Goal: Feedback & Contribution: Leave review/rating

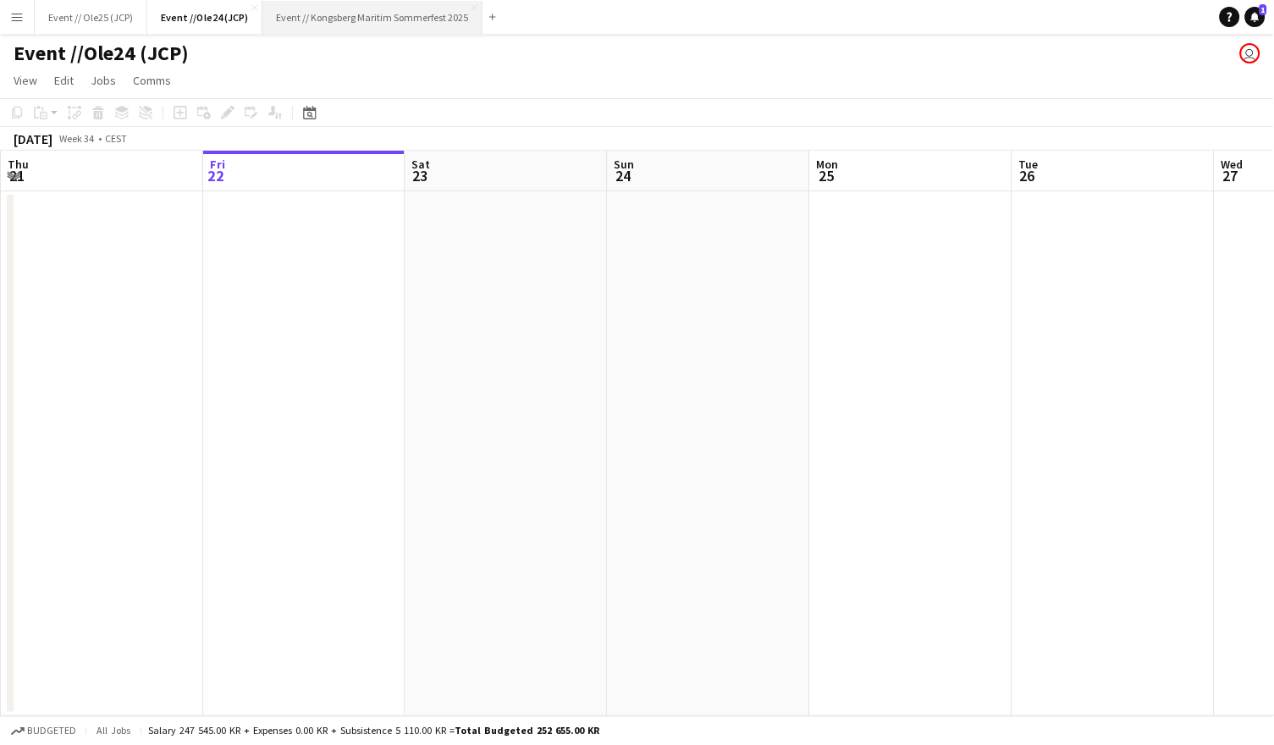
click at [452, 10] on button "Event // Kongsberg Maritim Sommerfest 2025 Close" at bounding box center [372, 17] width 220 height 33
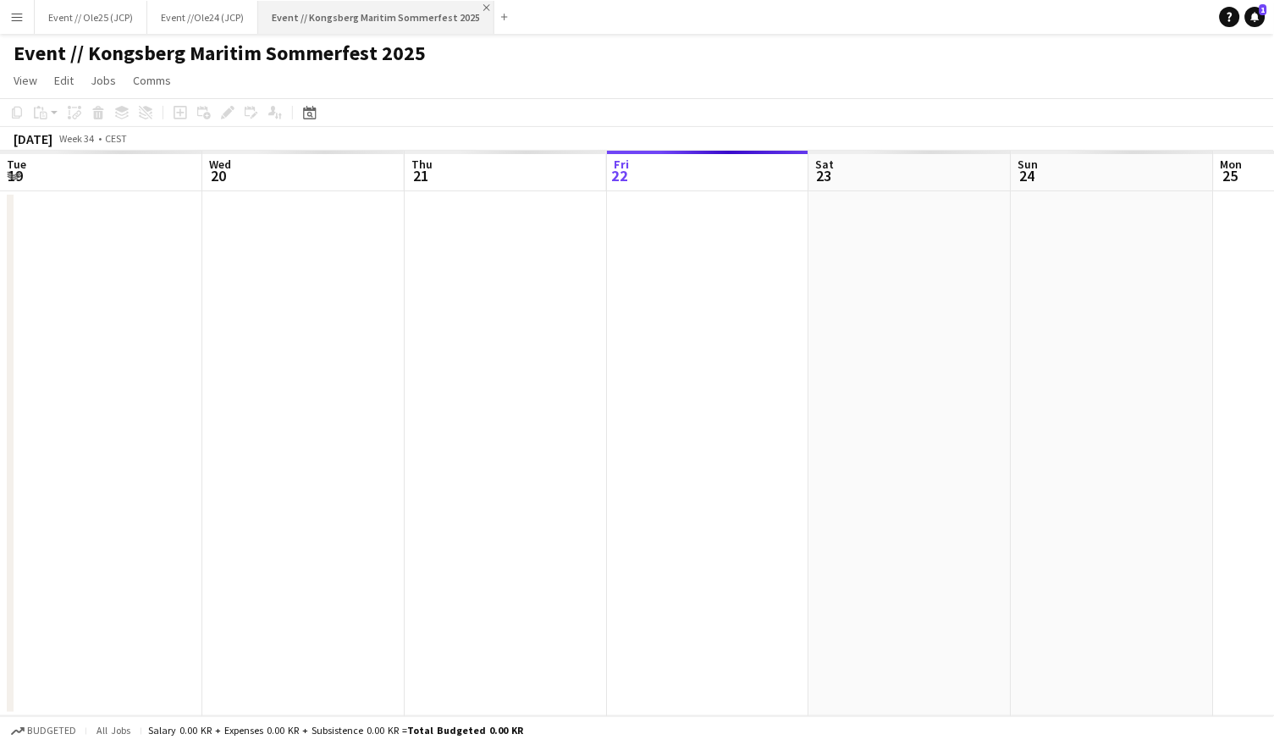
scroll to position [0, 404]
click at [483, 7] on app-icon "Close" at bounding box center [486, 7] width 7 height 7
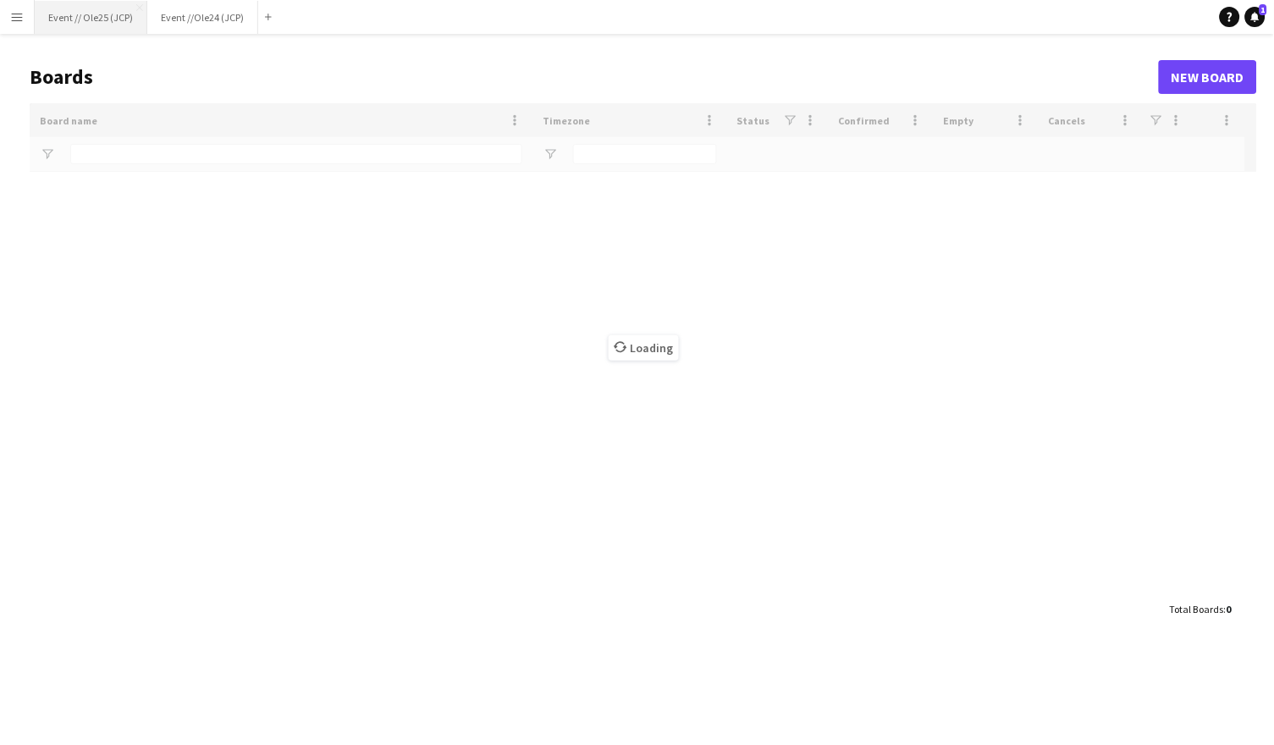
click at [81, 21] on button "Event // Ole25 (JCP) Close" at bounding box center [91, 17] width 113 height 33
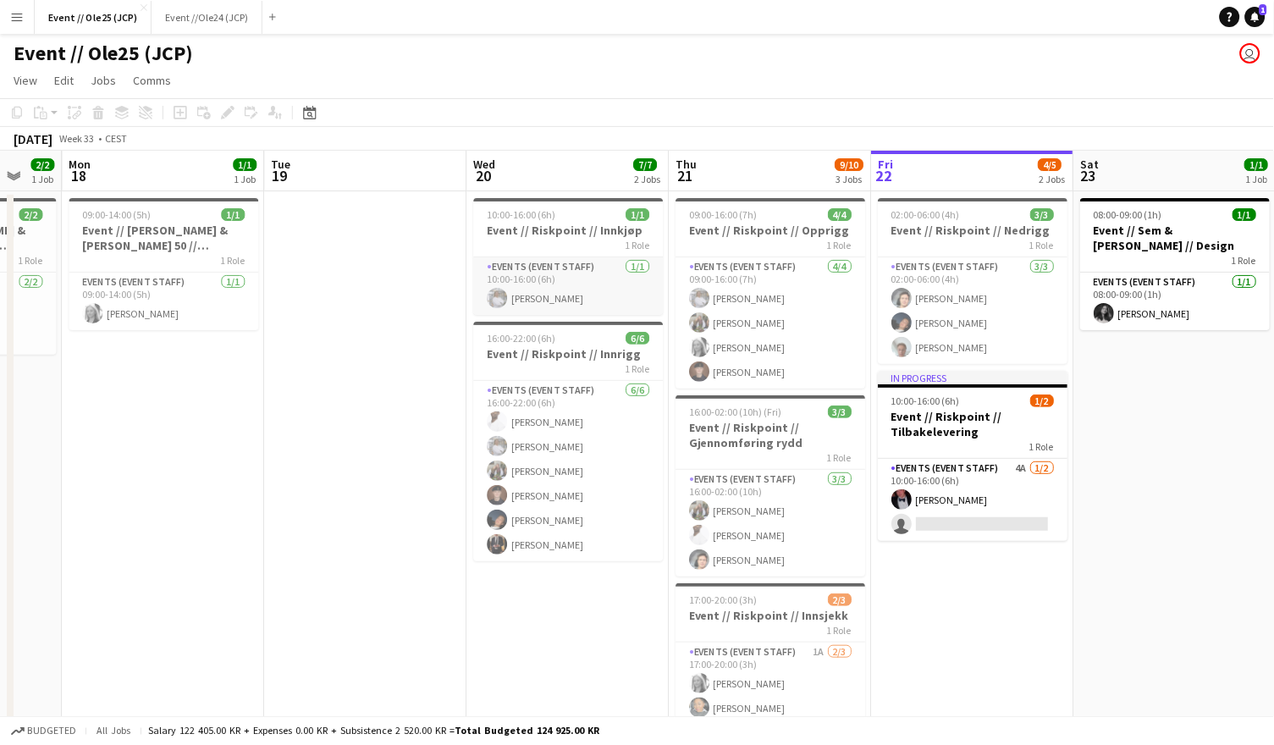
scroll to position [0, 748]
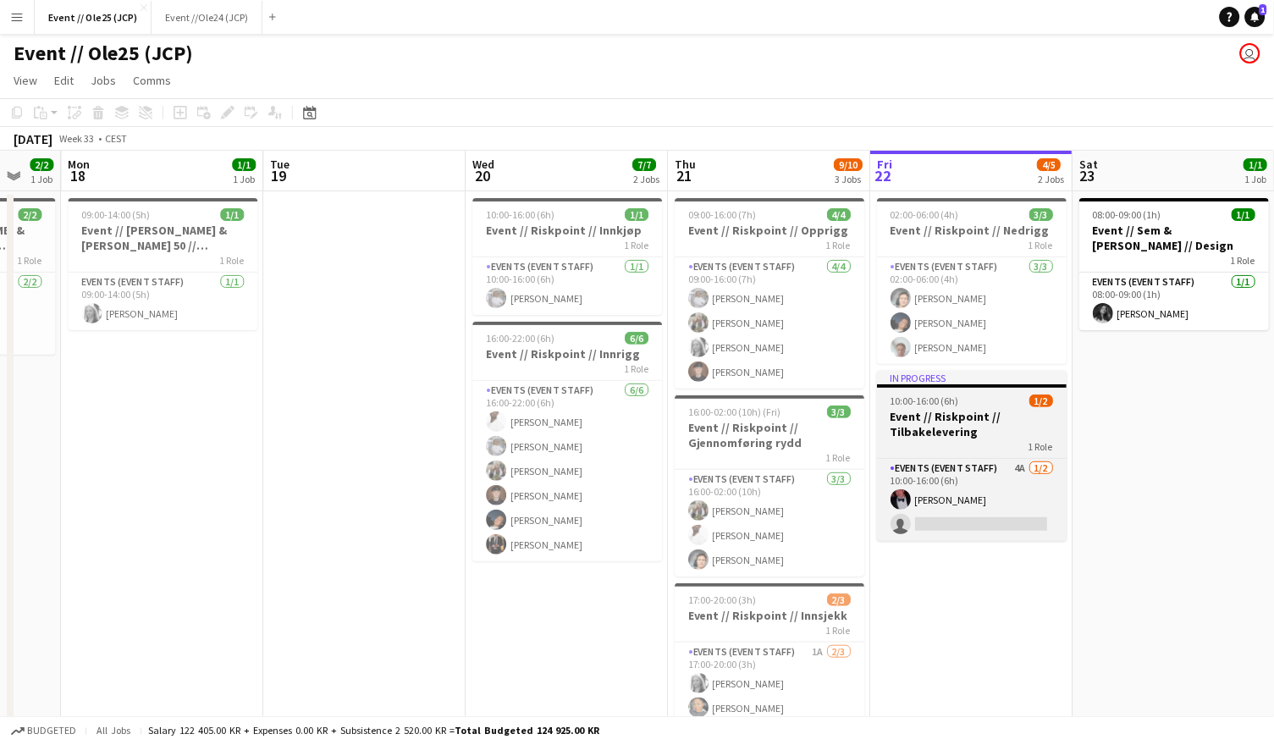
click at [990, 404] on div "10:00-16:00 (6h) 1/2" at bounding box center [972, 400] width 190 height 13
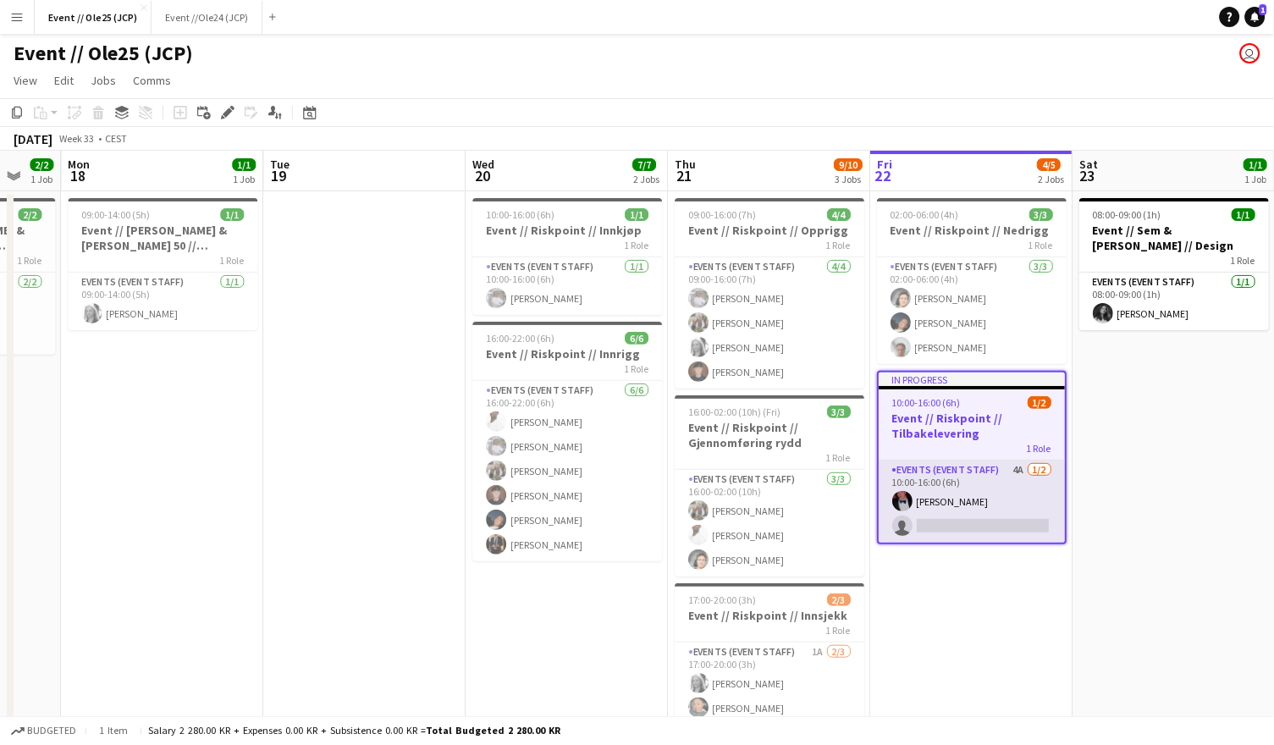
click at [909, 492] on app-user-avatar at bounding box center [902, 501] width 20 height 20
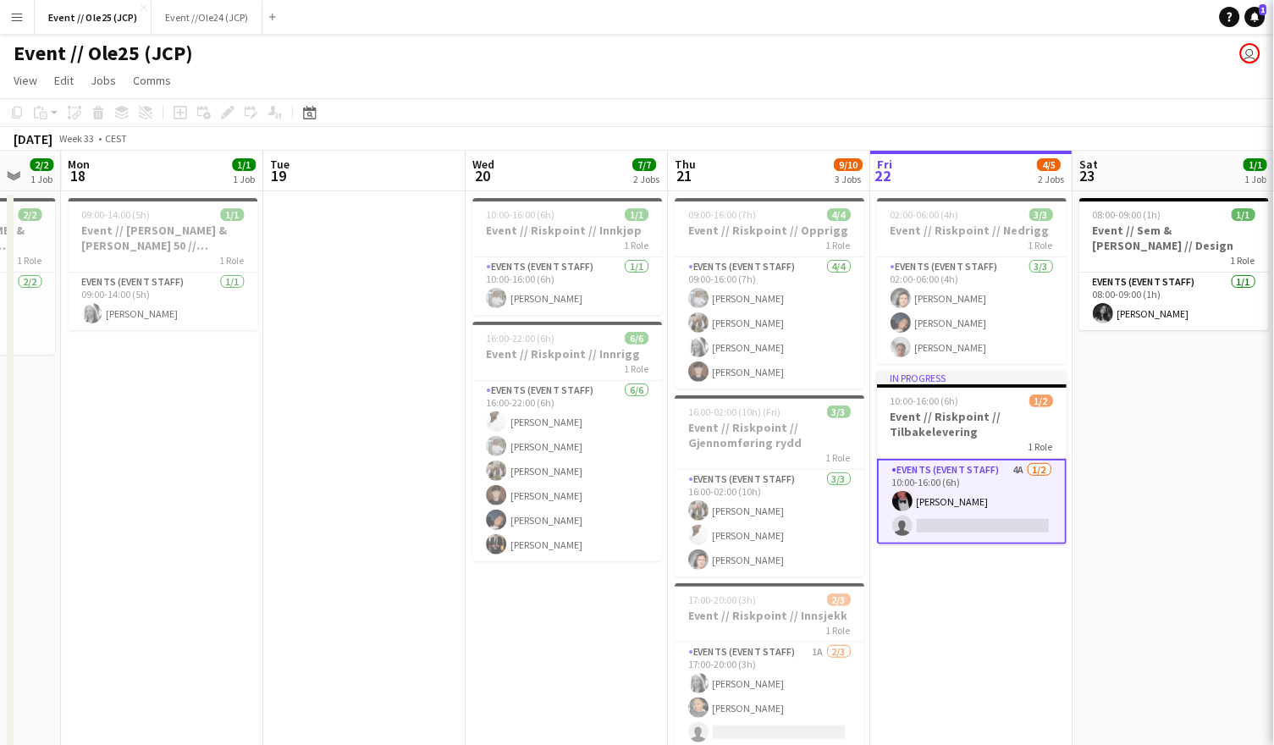
scroll to position [0, 746]
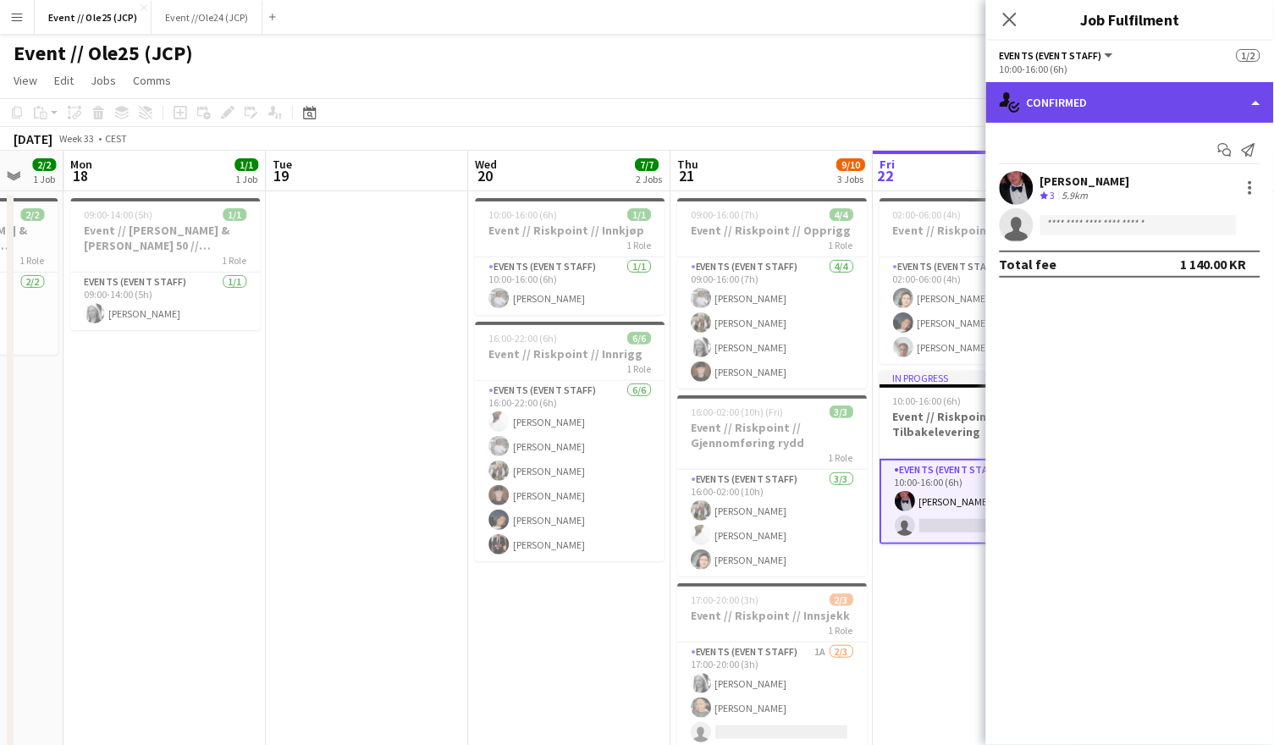
click at [1148, 117] on div "single-neutral-actions-check-2 Confirmed" at bounding box center [1130, 102] width 288 height 41
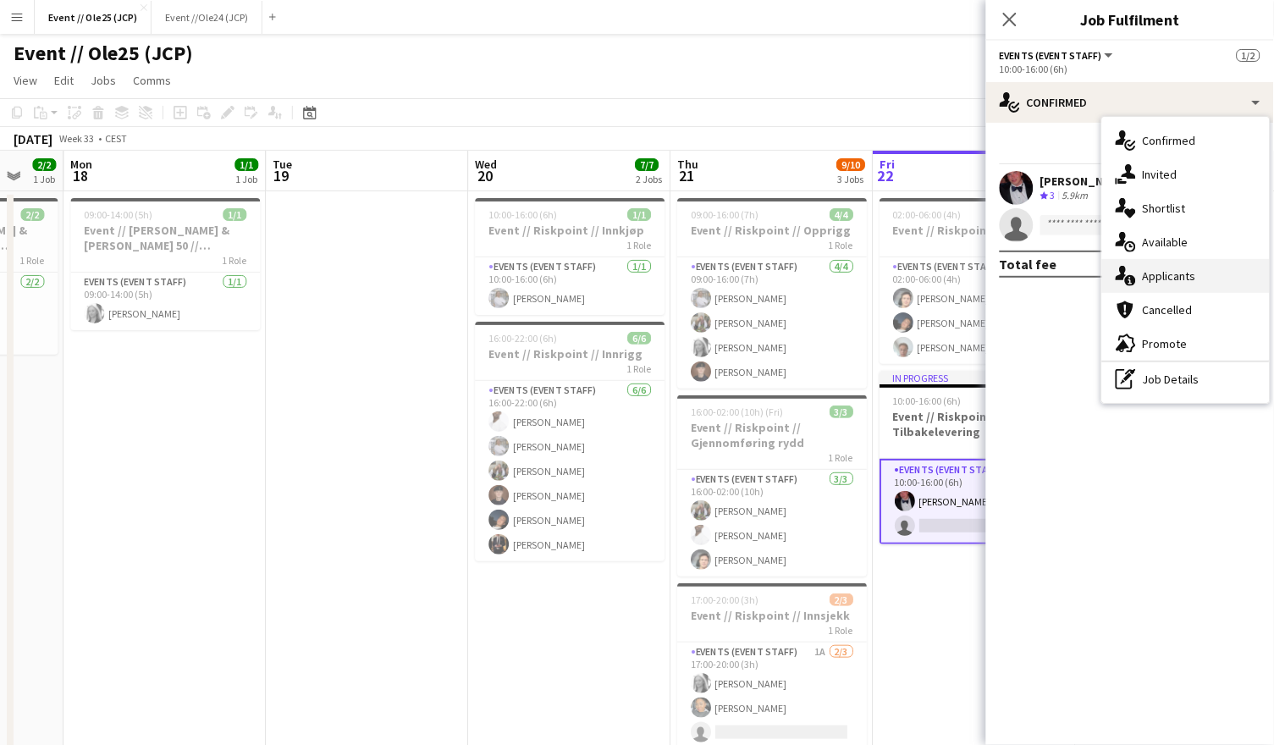
click at [1191, 281] on div "single-neutral-actions-information Applicants" at bounding box center [1186, 276] width 168 height 34
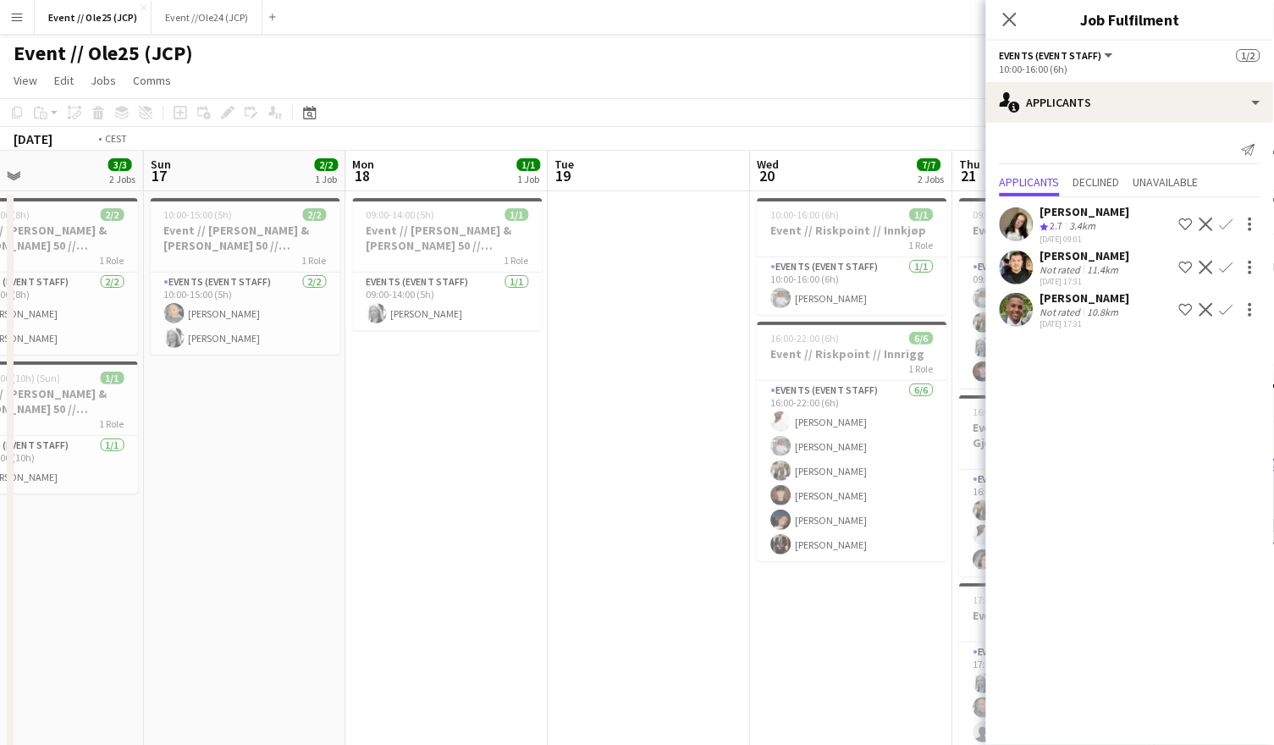
scroll to position [0, 487]
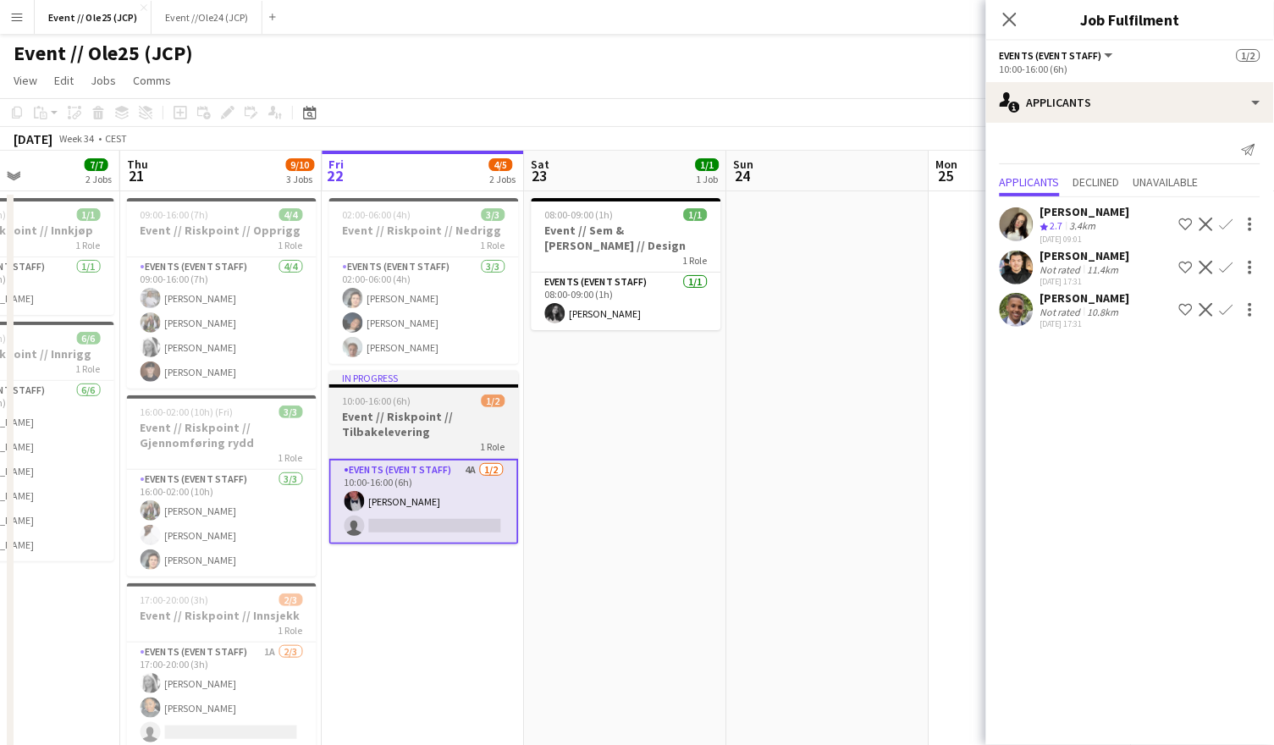
click at [421, 413] on h3 "Event // Riskpoint // Tilbakelevering" at bounding box center [424, 424] width 190 height 30
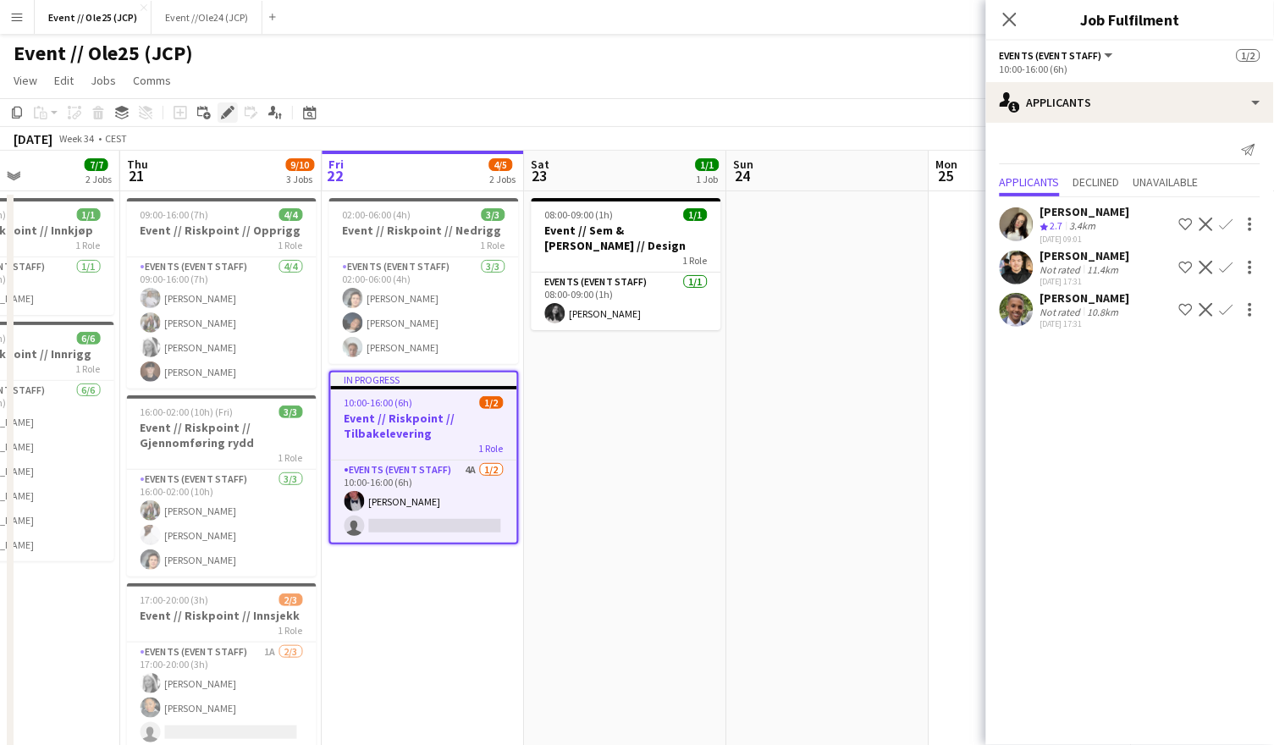
click at [223, 106] on icon "Edit" at bounding box center [228, 113] width 14 height 14
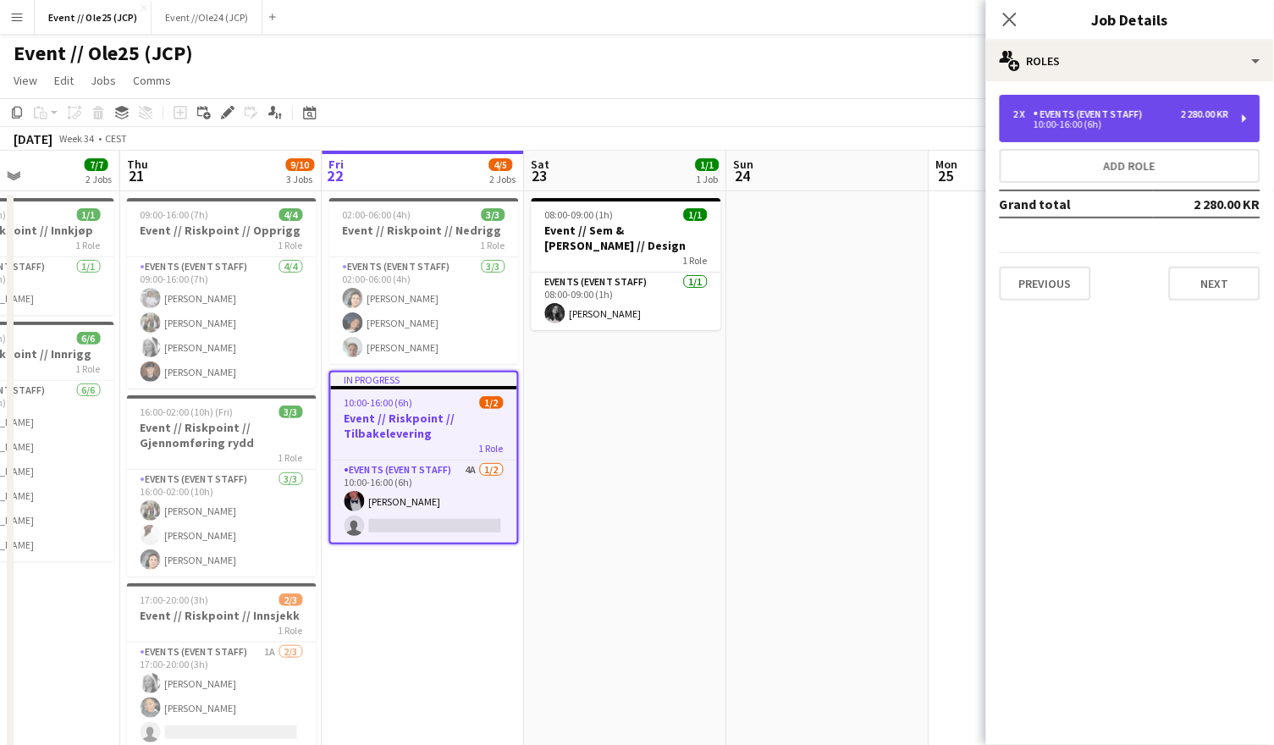
click at [1132, 100] on div "2 x Events (Event Staff) 2 280.00 KR 10:00-16:00 (6h)" at bounding box center [1130, 118] width 261 height 47
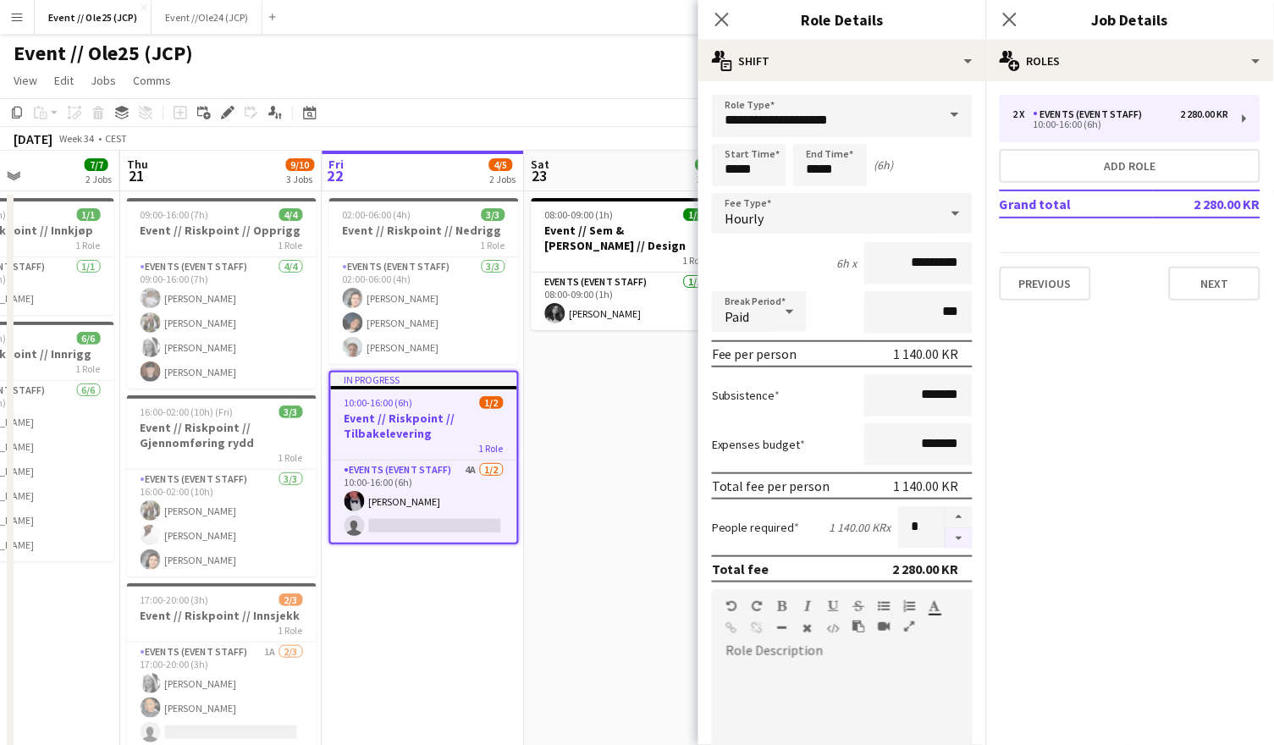
click at [961, 532] on button "button" at bounding box center [958, 538] width 27 height 21
type input "*"
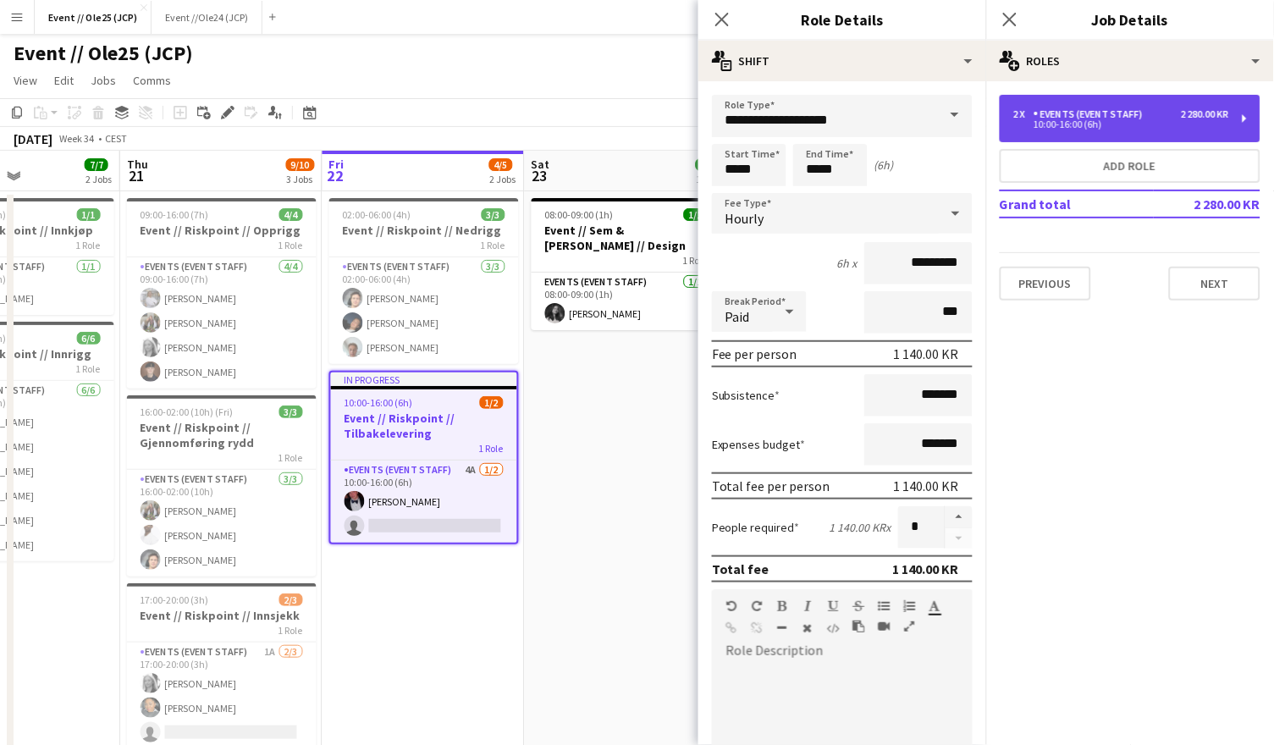
click at [1073, 113] on div "Events (Event Staff)" at bounding box center [1091, 114] width 116 height 12
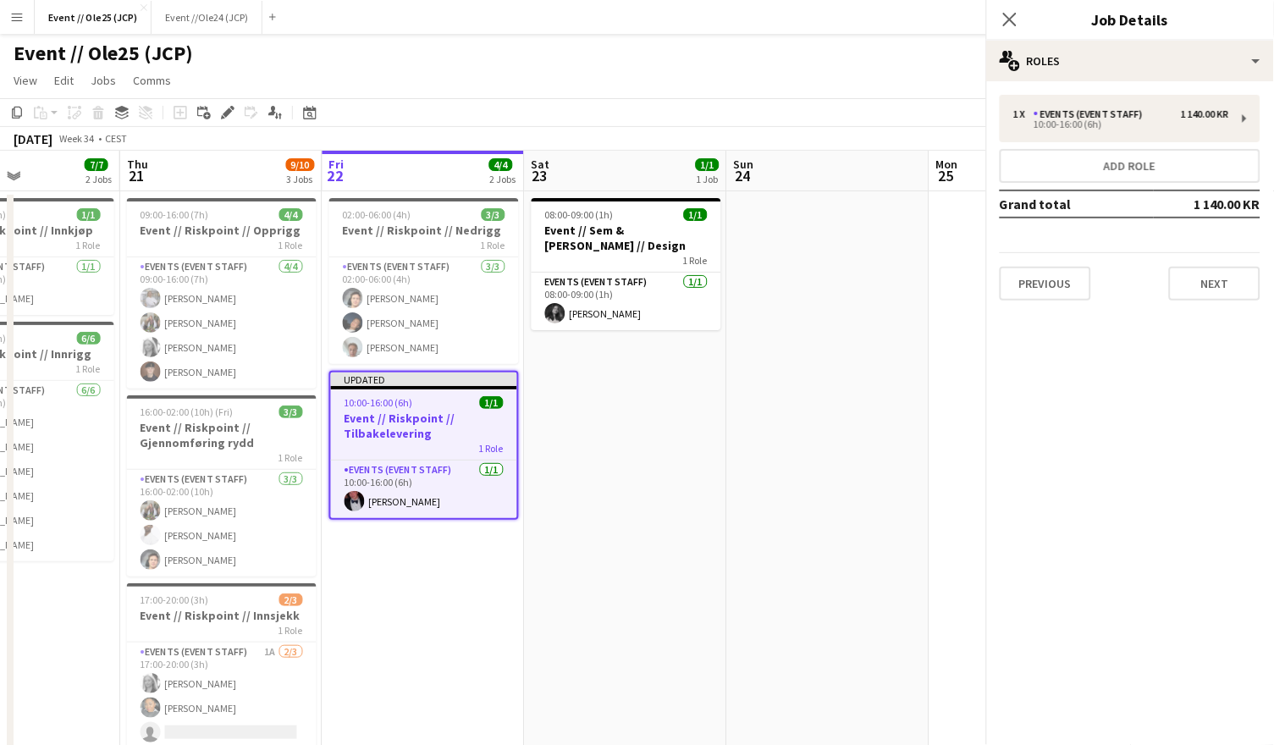
click at [672, 144] on div "August 2025 Week 34 • CEST Publish 1 job Revert 1 job" at bounding box center [637, 139] width 1274 height 24
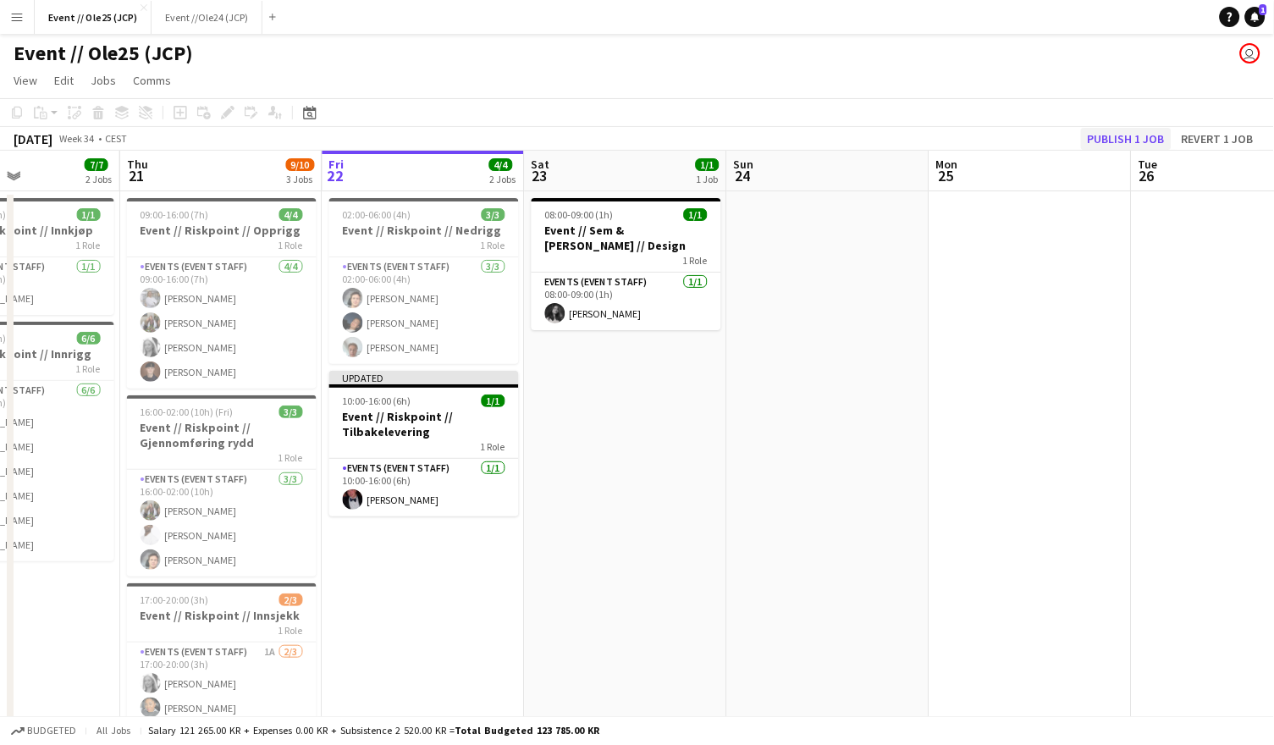
click at [1119, 141] on button "Publish 1 job" at bounding box center [1126, 139] width 91 height 22
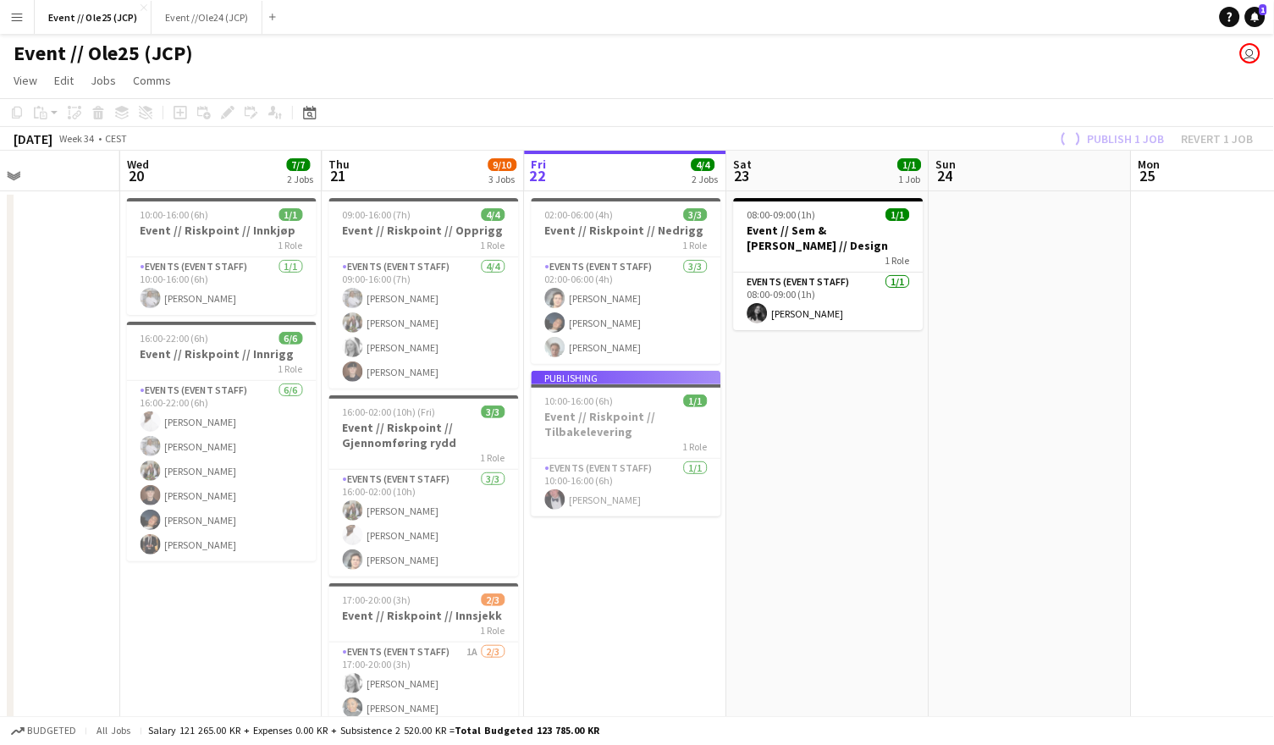
scroll to position [0, 515]
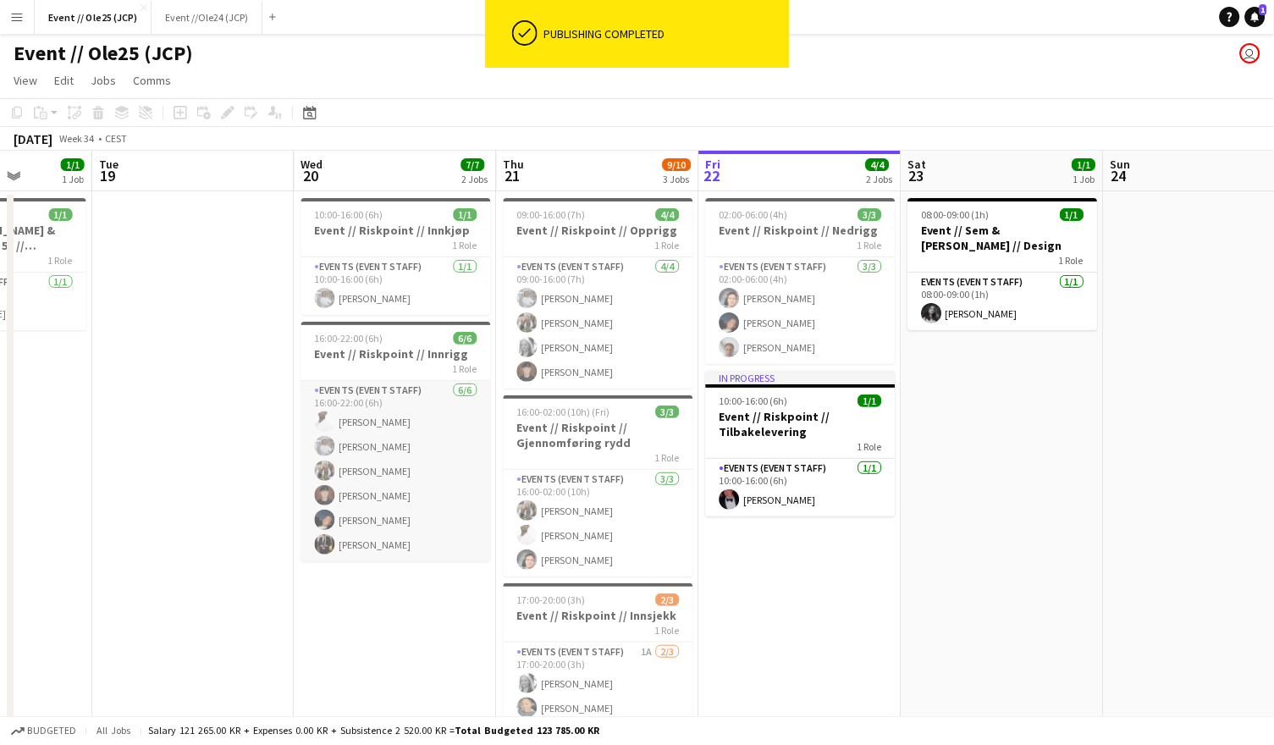
click at [393, 543] on app-card-role "Events (Event Staff) 6/6 16:00-22:00 (6h) Elias Stenvadet Tina Raugstad Vilde B…" at bounding box center [396, 471] width 190 height 180
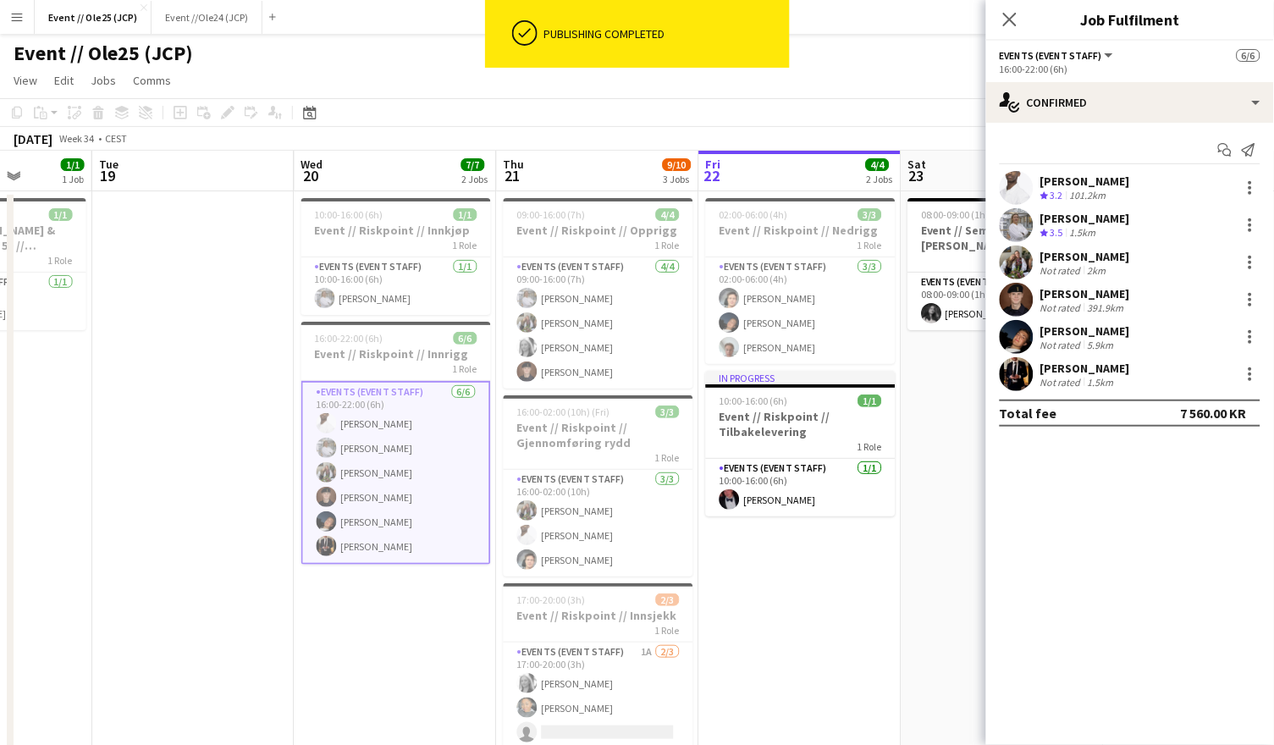
click at [1068, 365] on div "[PERSON_NAME]" at bounding box center [1085, 368] width 90 height 15
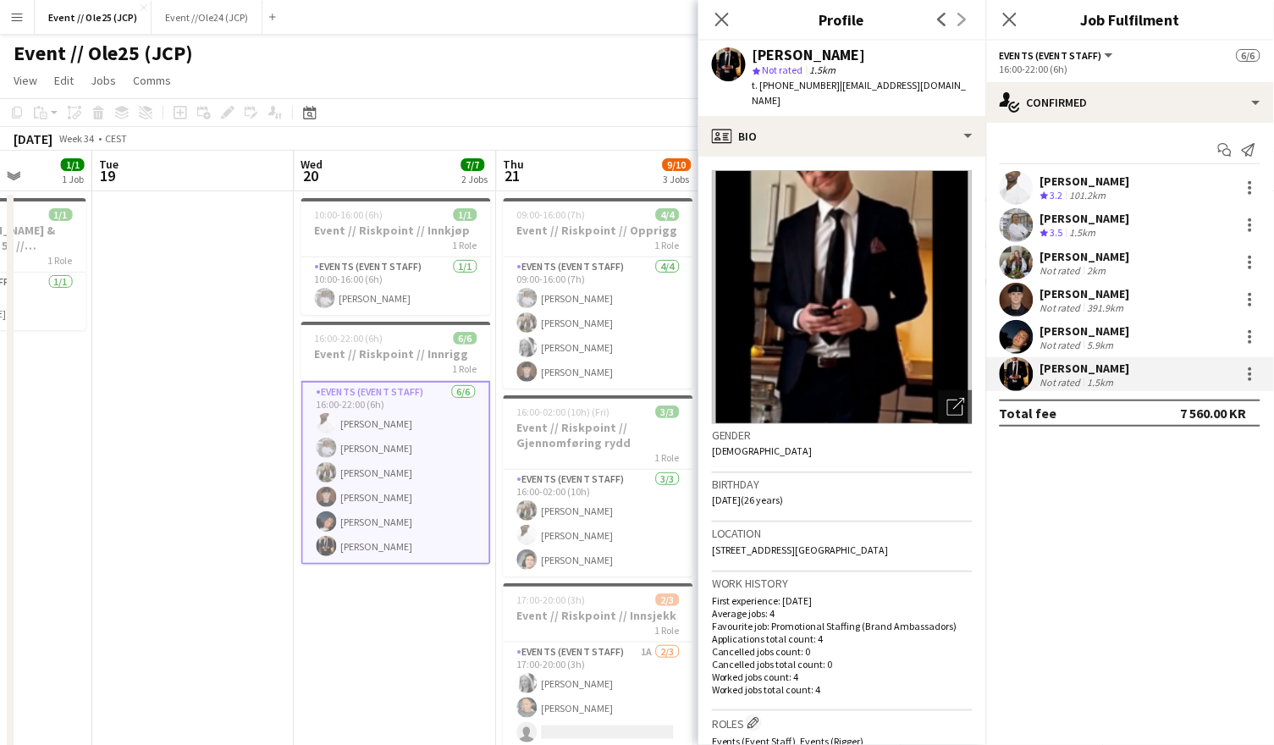
drag, startPoint x: 760, startPoint y: 84, endPoint x: 816, endPoint y: 83, distance: 55.9
click at [816, 83] on span "t. +4748125953" at bounding box center [796, 85] width 88 height 13
copy span "+4748125953"
click at [565, 58] on div "Event // Ole25 (JCP) user" at bounding box center [637, 50] width 1274 height 32
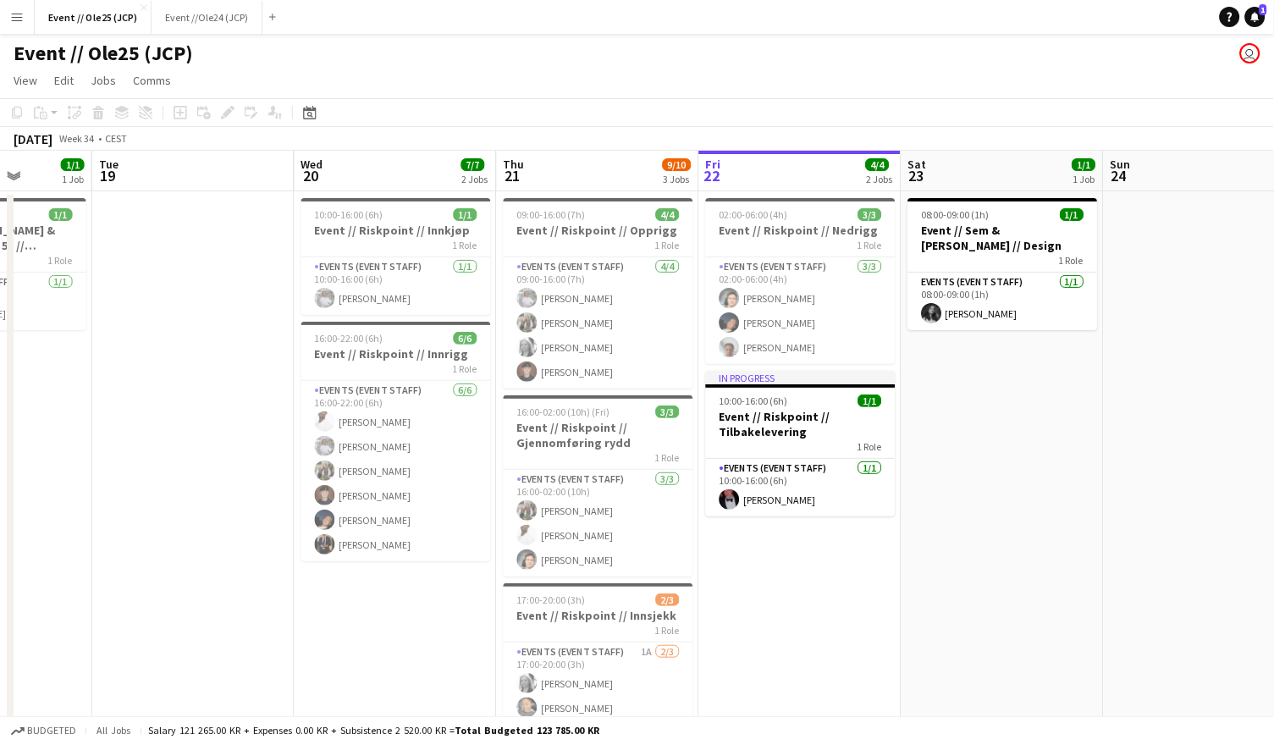
click at [1062, 439] on app-date-cell "08:00-09:00 (1h) 1/1 Event // Sem & Johnsen // Design 1 Role Events (Event Staf…" at bounding box center [1002, 504] width 202 height 626
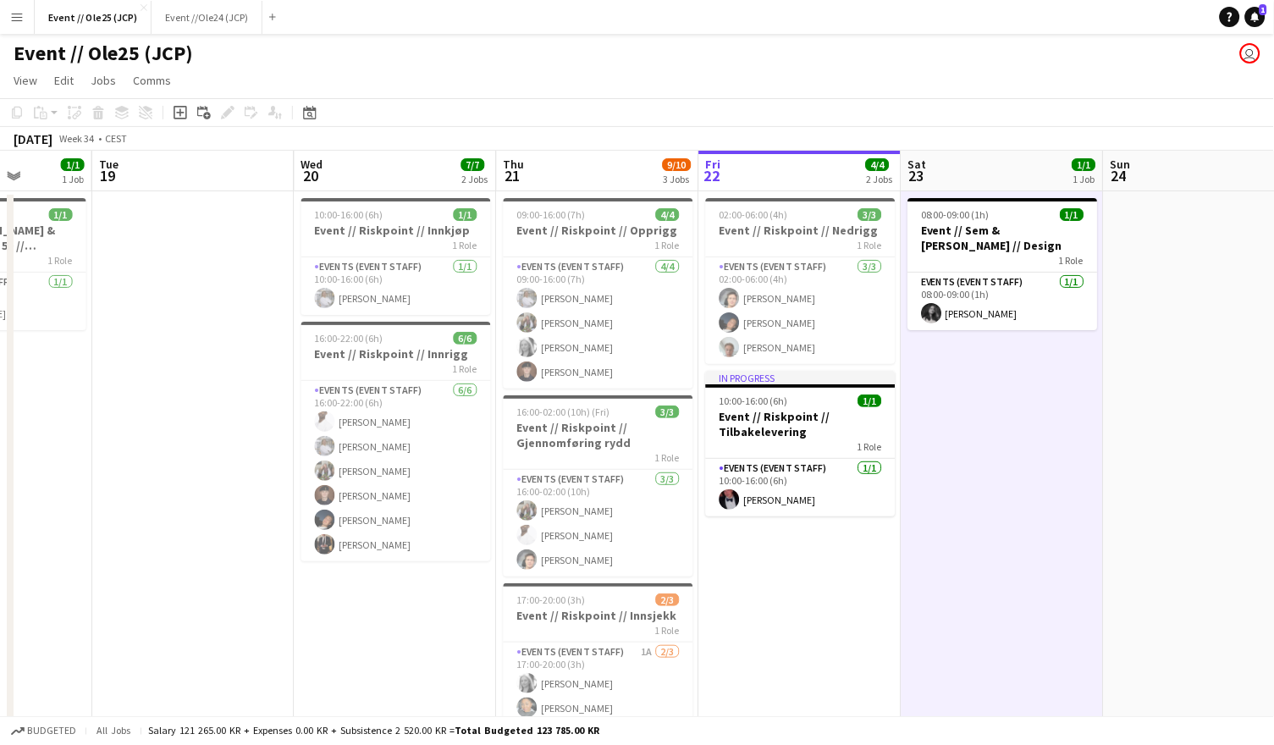
click at [1187, 387] on app-date-cell at bounding box center [1205, 504] width 202 height 626
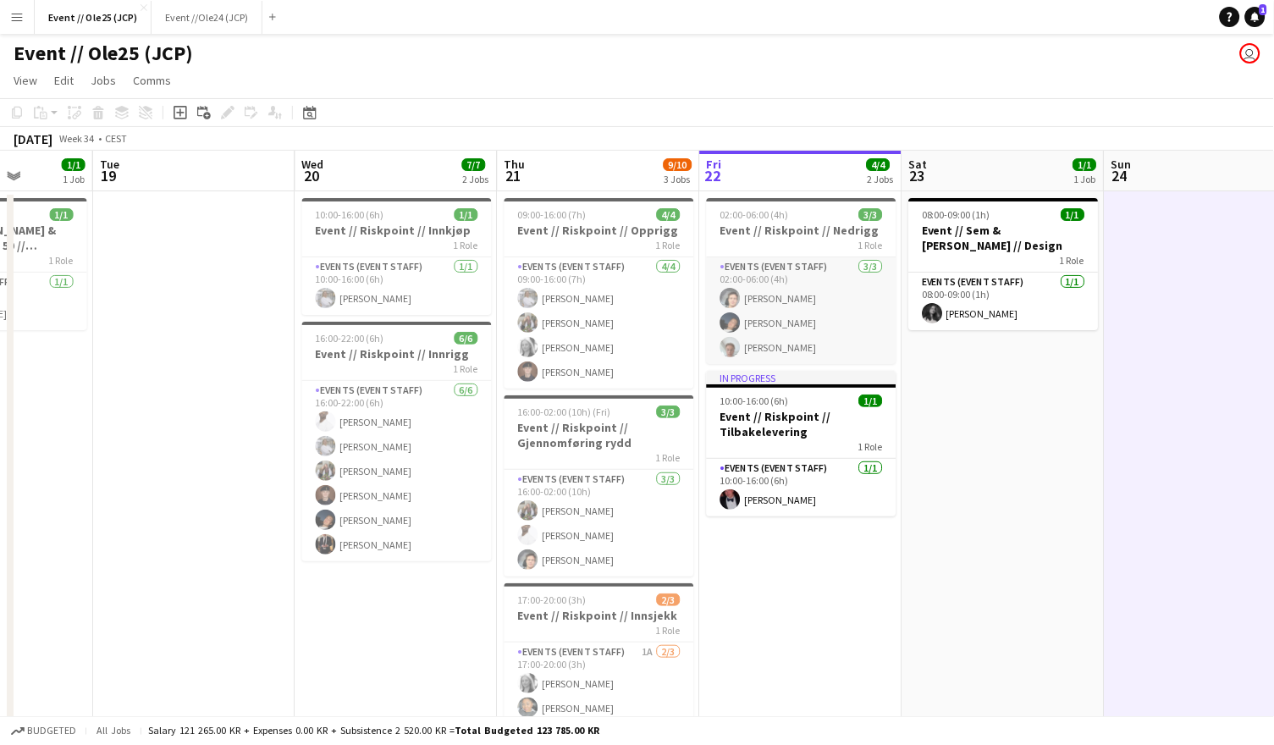
click at [810, 332] on app-card-role "Events (Event Staff) [DATE] 02:00-06:00 (4h) [PERSON_NAME] [PERSON_NAME] [PERSO…" at bounding box center [802, 310] width 190 height 107
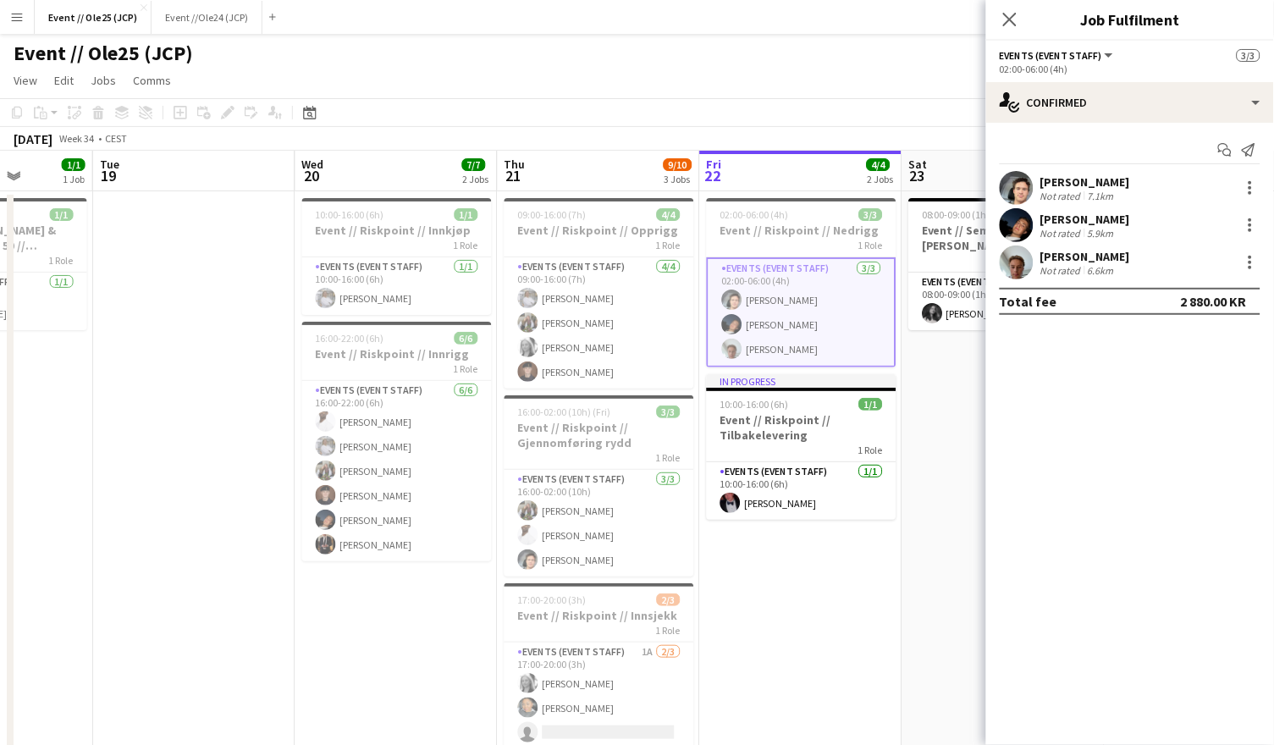
click at [1062, 261] on div "[PERSON_NAME]" at bounding box center [1085, 256] width 90 height 15
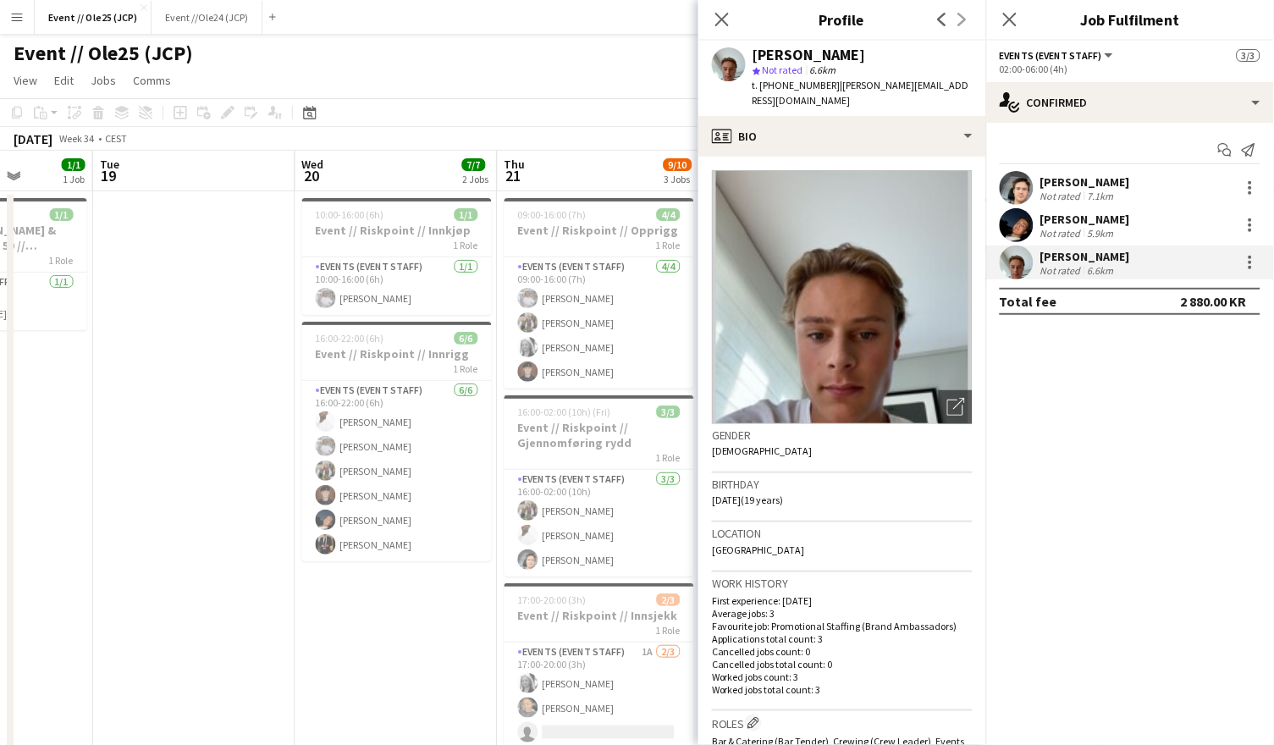
drag, startPoint x: 824, startPoint y: 82, endPoint x: 973, endPoint y: 81, distance: 149.0
click at [973, 81] on div "Andreas Kjeldsberg star Not rated 6.6km t. +4795427834 | andreas.k.kjeldsberg@i…" at bounding box center [842, 78] width 288 height 75
copy span "andreas.k.kjeldsberg@icloud.com"
click at [399, 515] on app-card-role "Events (Event Staff) 6/6 16:00-22:00 (6h) Elias Stenvadet Tina Raugstad Vilde B…" at bounding box center [397, 471] width 190 height 180
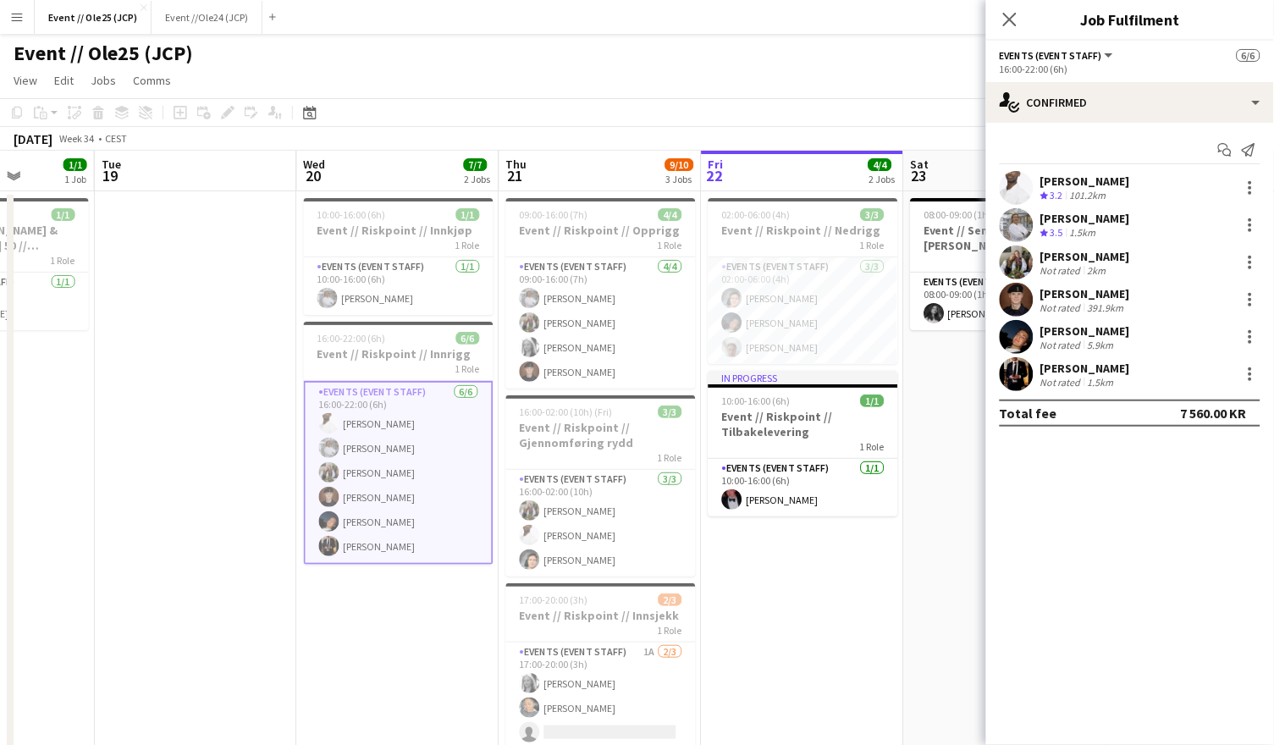
click at [1042, 376] on div "Not rated" at bounding box center [1062, 382] width 44 height 13
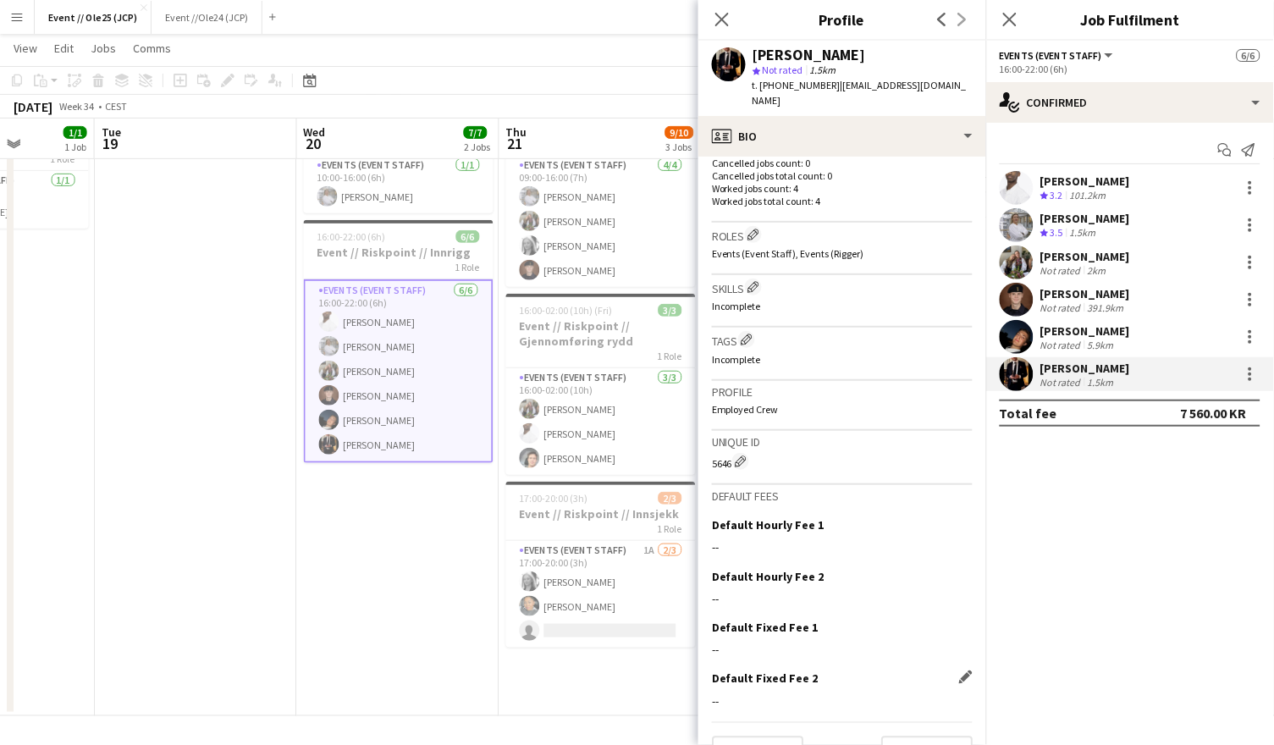
scroll to position [487, 0]
click at [912, 738] on button "Next" at bounding box center [926, 755] width 91 height 34
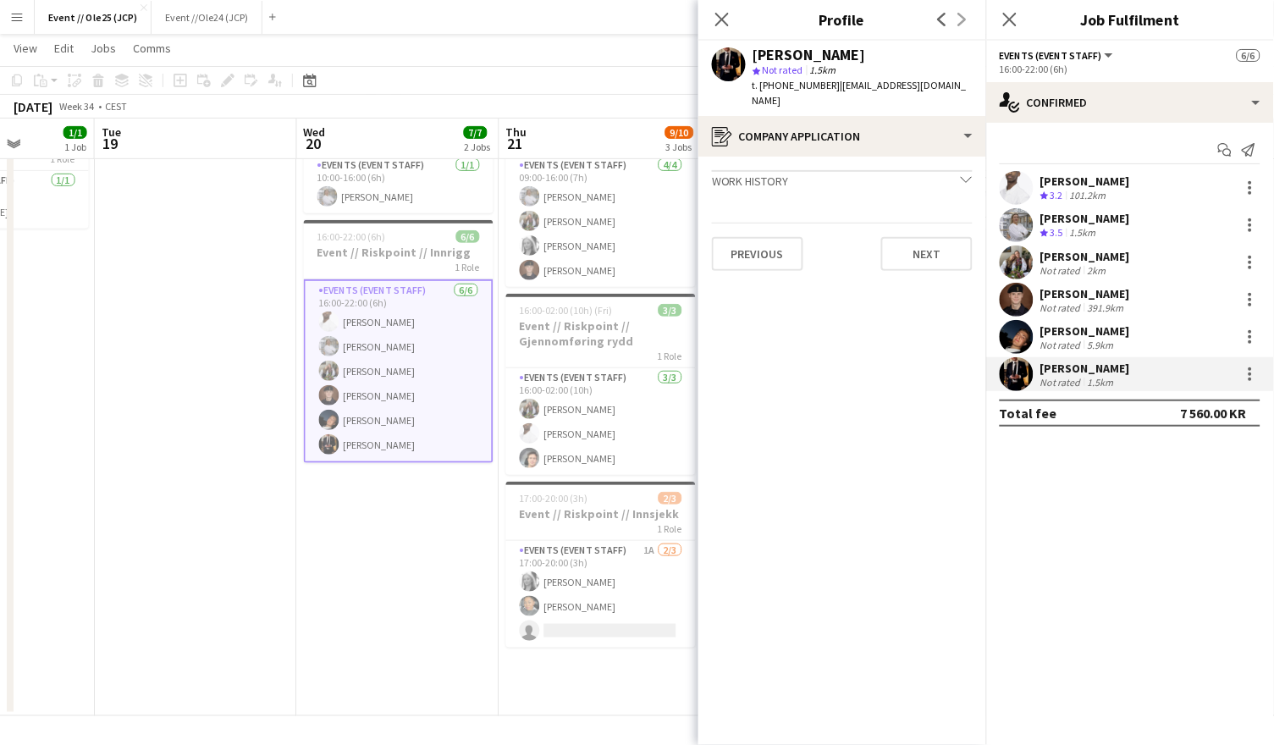
click at [913, 256] on app-crew-profile-application "Work history chevron-down Incomplete Previous Next" at bounding box center [842, 451] width 288 height 588
click at [918, 240] on button "Next" at bounding box center [926, 254] width 91 height 34
click at [916, 269] on button "Next" at bounding box center [926, 286] width 91 height 34
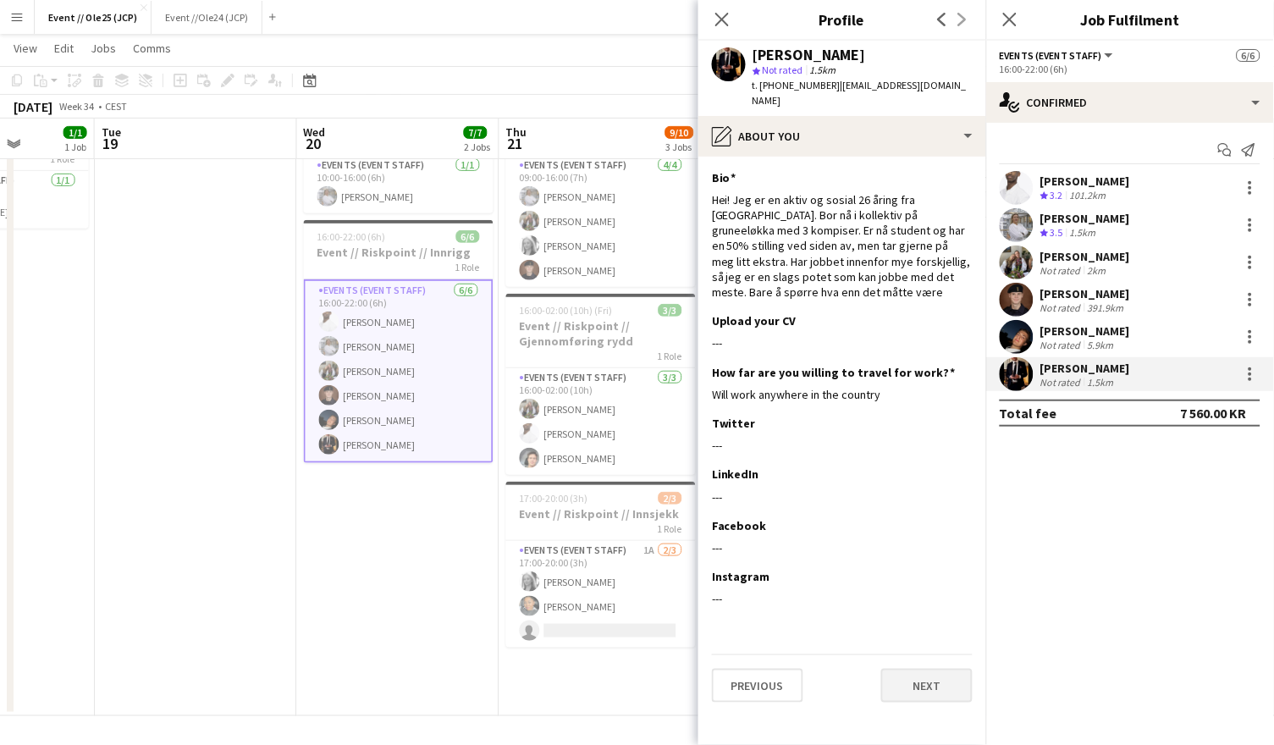
click at [933, 669] on button "Next" at bounding box center [926, 686] width 91 height 34
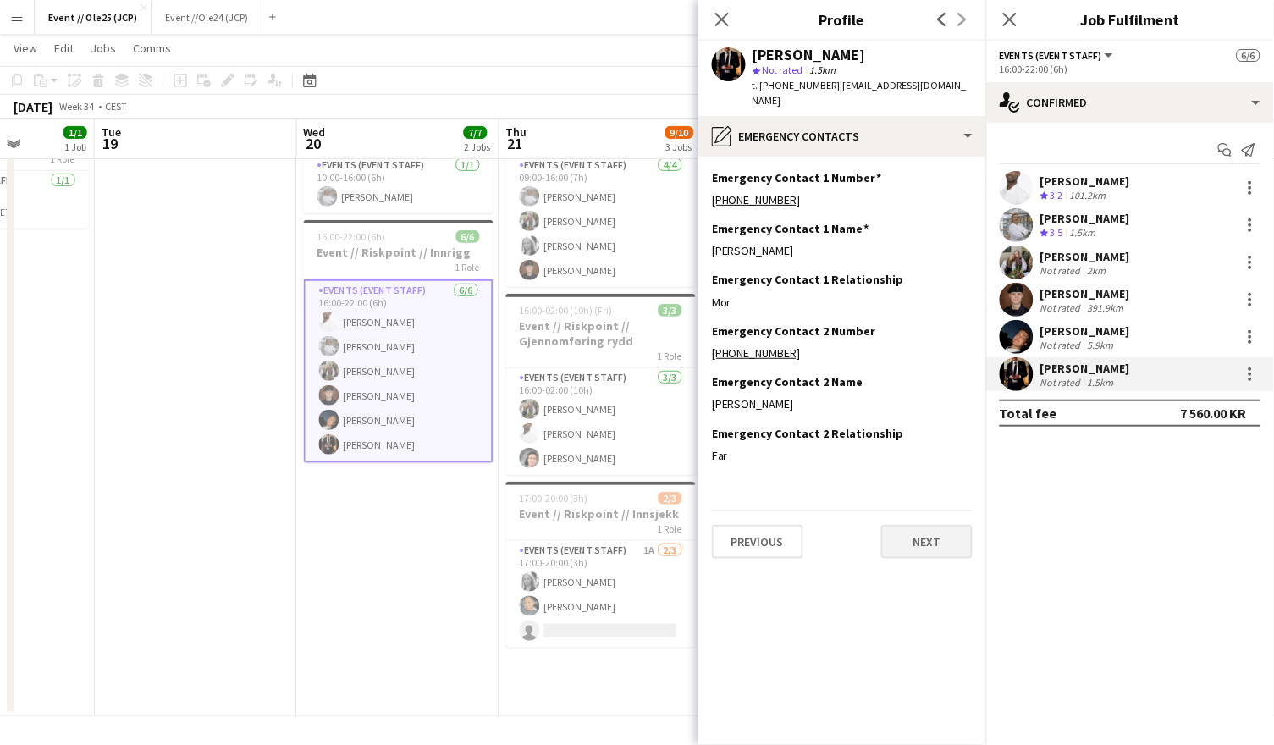
click at [920, 525] on button "Next" at bounding box center [926, 542] width 91 height 34
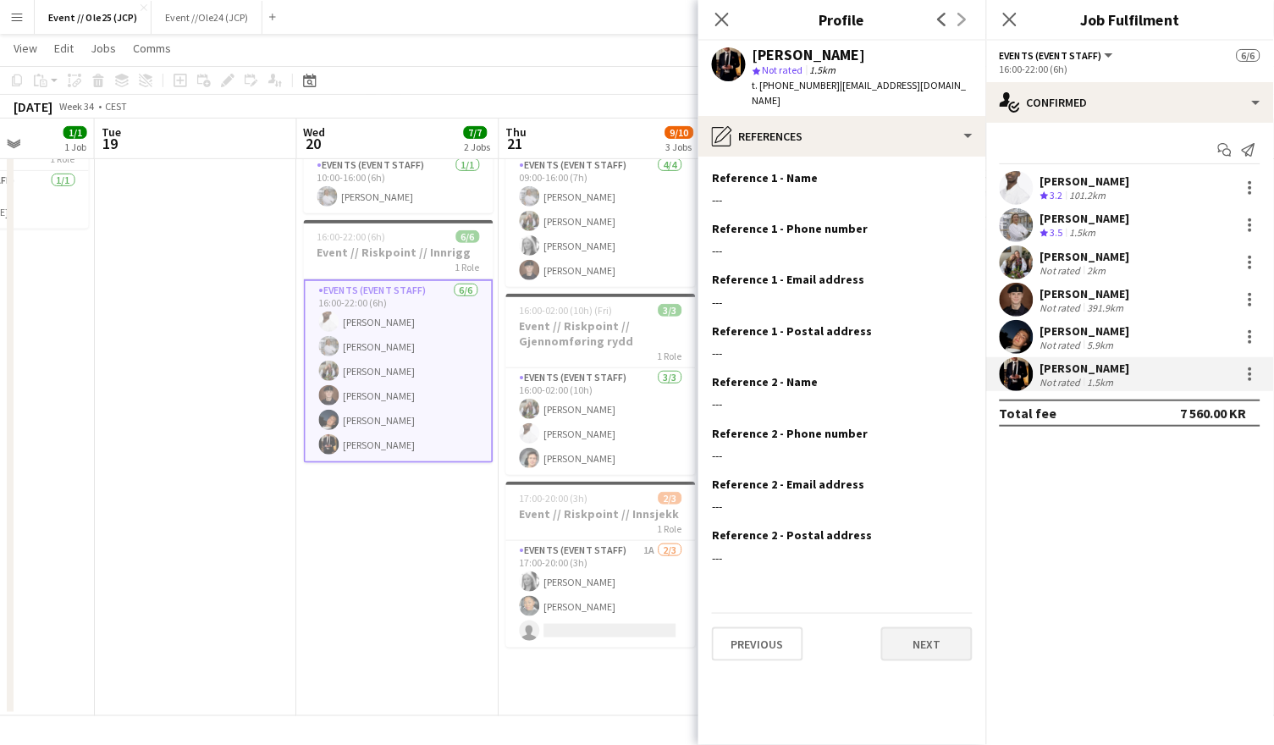
click at [937, 627] on button "Next" at bounding box center [926, 644] width 91 height 34
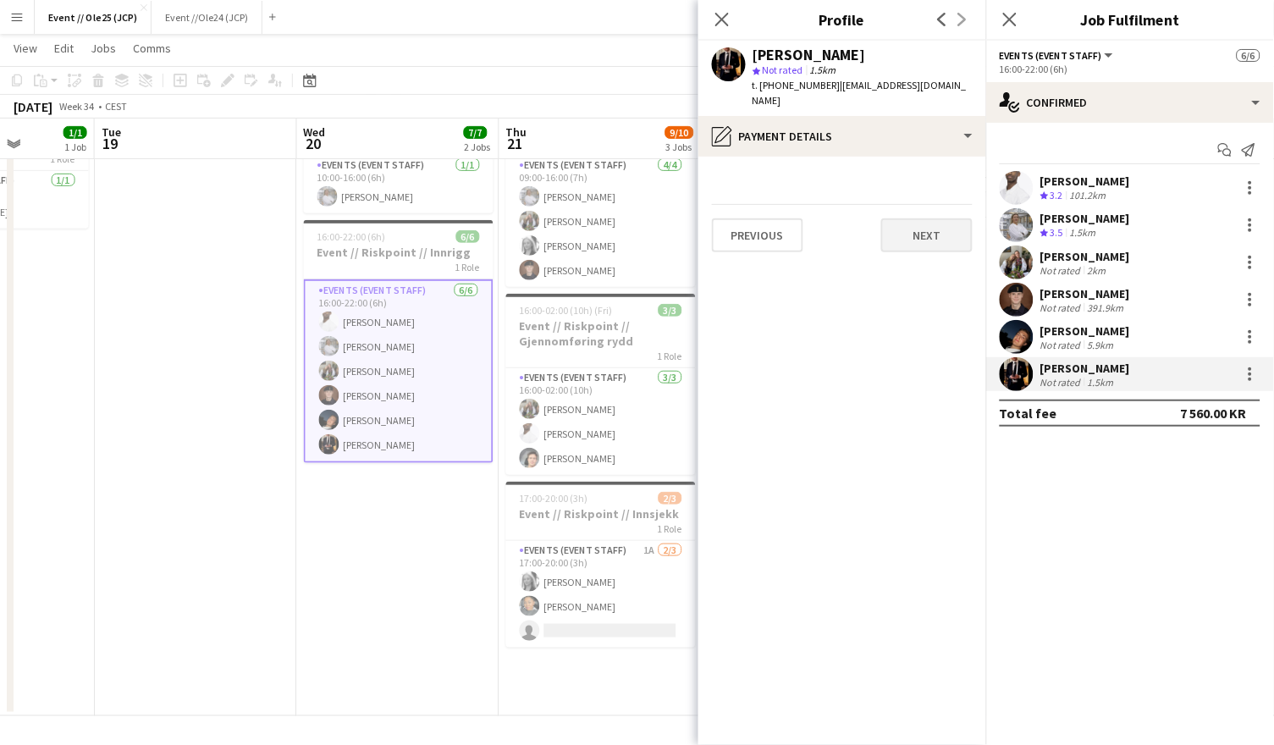
click at [917, 218] on button "Next" at bounding box center [926, 235] width 91 height 34
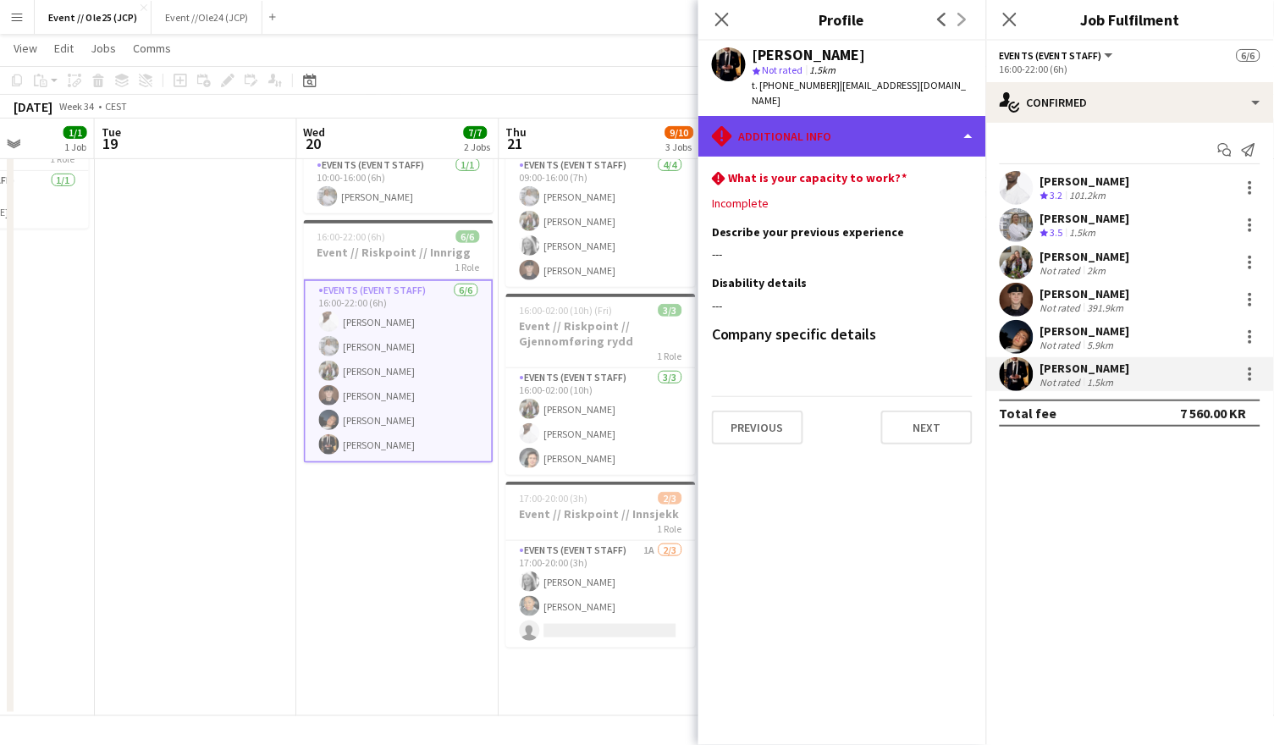
click at [911, 117] on div "rhombus-alert Additional info" at bounding box center [842, 136] width 288 height 41
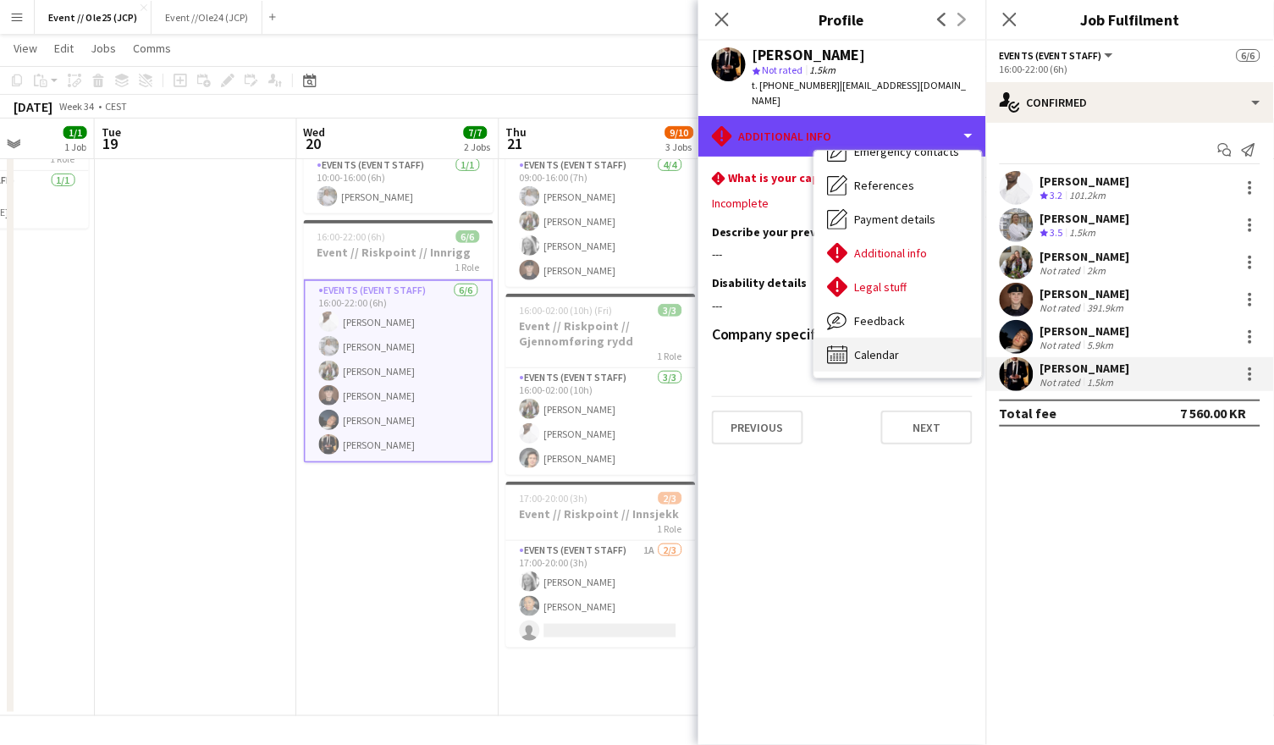
scroll to position [99, 0]
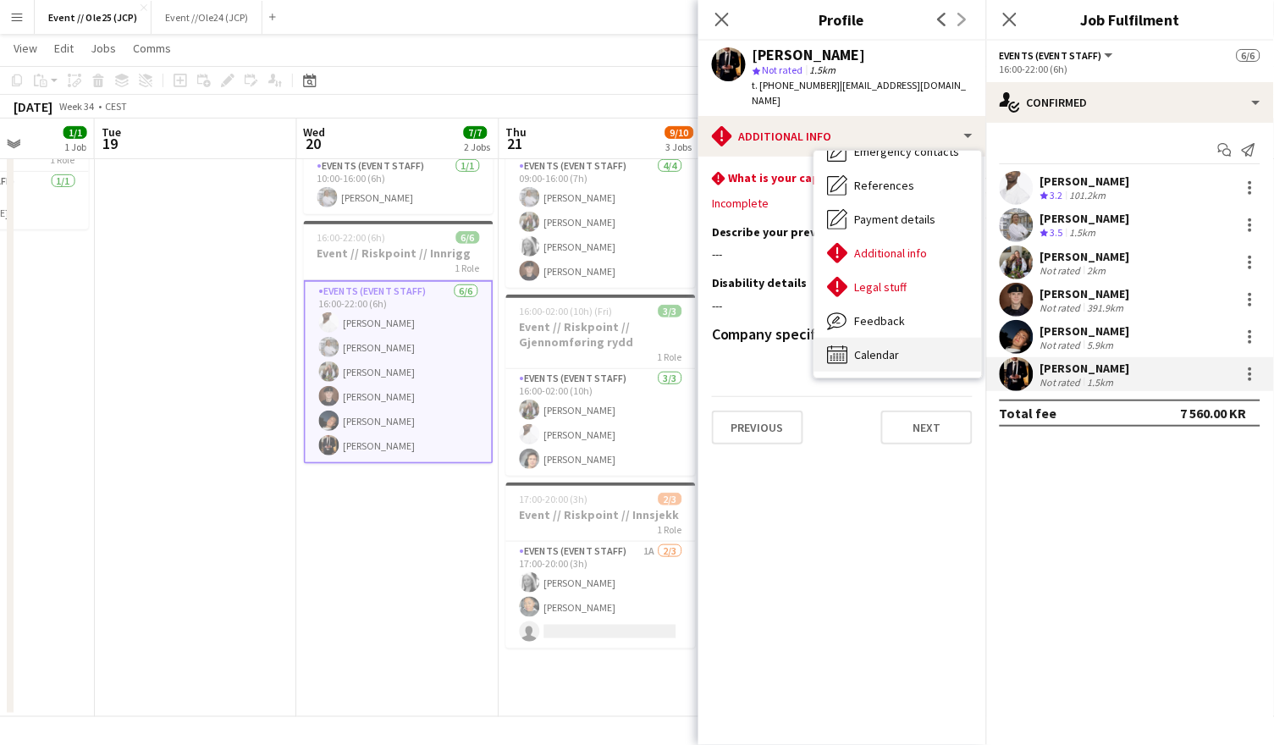
click at [890, 347] on span "Calendar" at bounding box center [877, 354] width 45 height 15
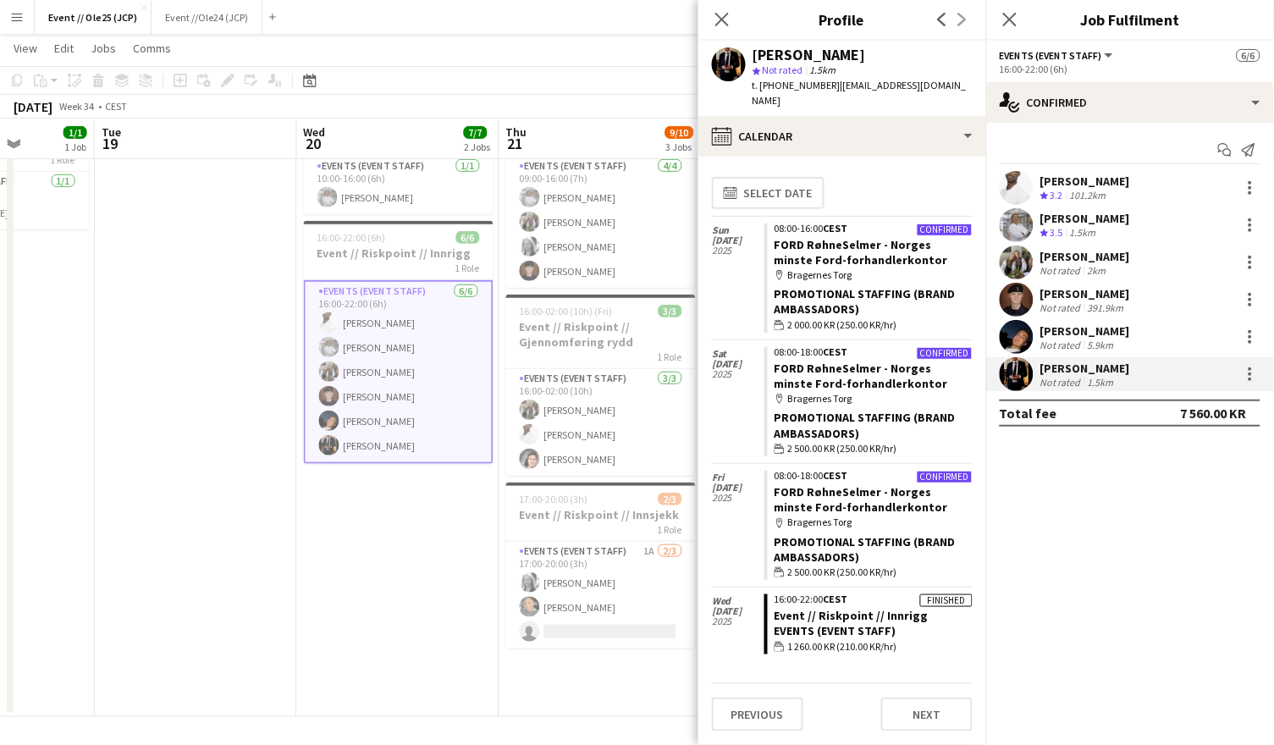
click at [1063, 551] on mat-expansion-panel "check Confirmed Start chat Send notification Elias Stenvadet Crew rating 3.2 10…" at bounding box center [1130, 434] width 288 height 622
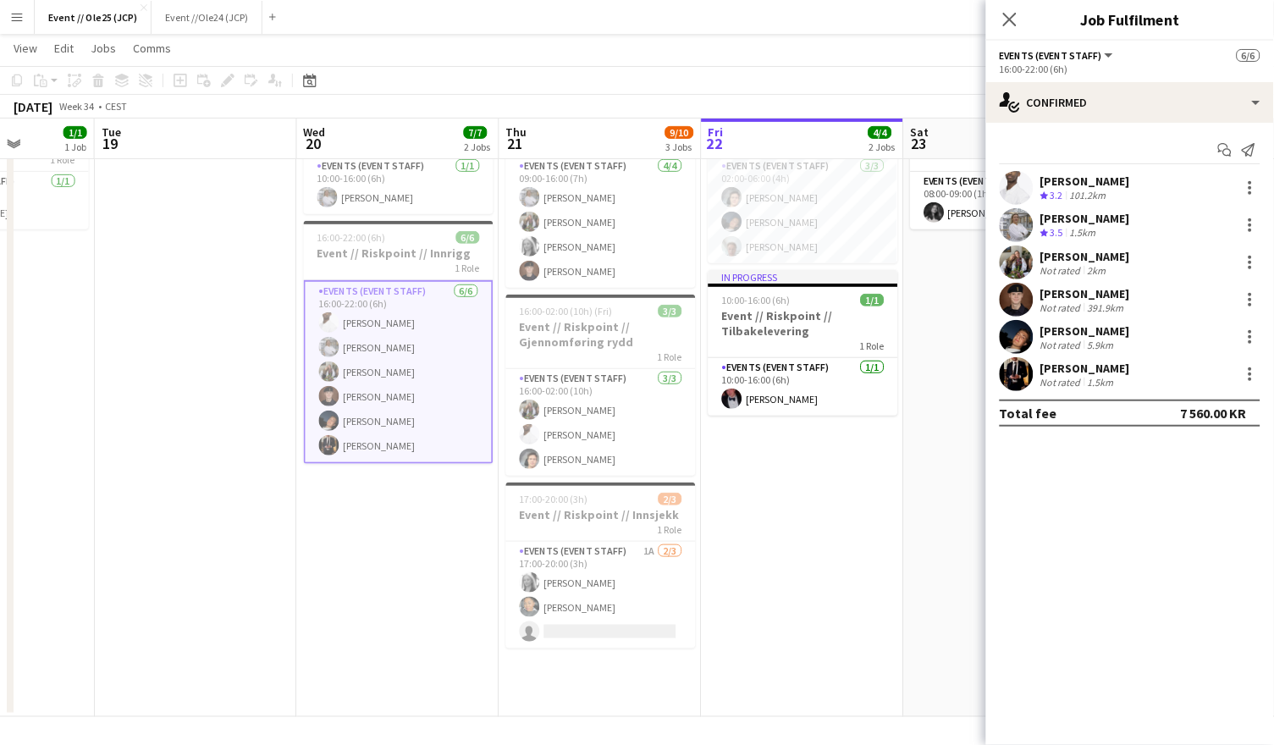
click at [935, 295] on app-date-cell "08:00-09:00 (1h) 1/1 Event // Sem & Johnsen // Design 1 Role Events (Event Staf…" at bounding box center [1005, 404] width 202 height 626
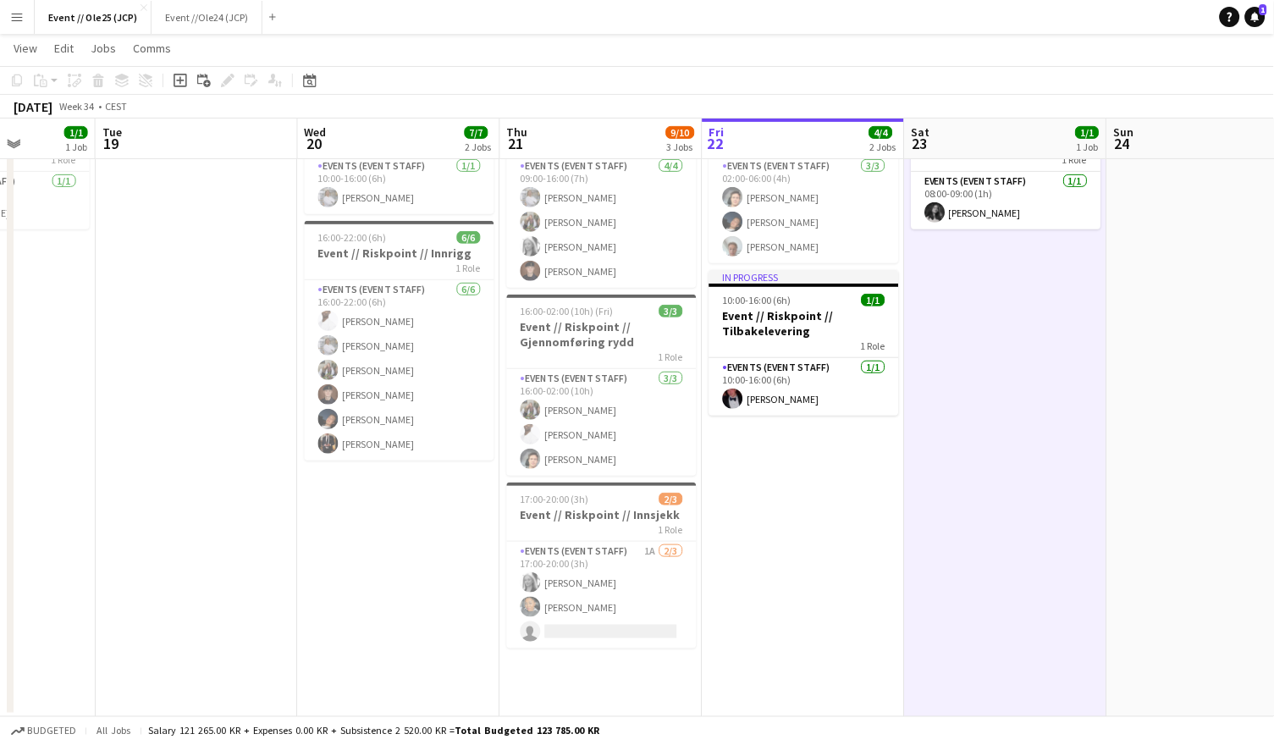
click at [997, 349] on app-date-cell "08:00-09:00 (1h) 1/1 Event // Sem & Johnsen // Design 1 Role Events (Event Staf…" at bounding box center [1006, 404] width 202 height 626
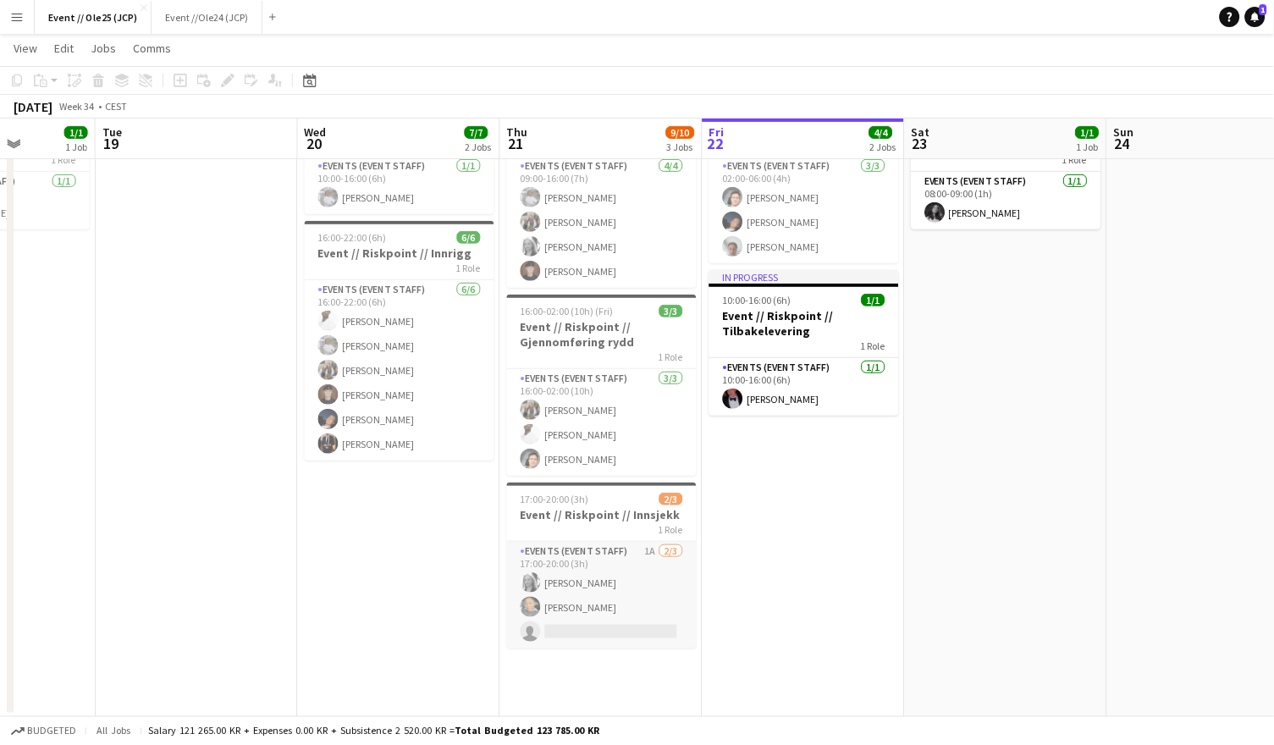
click at [641, 604] on app-card-role "Events (Event Staff) 1A 2/3 17:00-20:00 (3h) Maria Grefberg Daniela Alejandra E…" at bounding box center [602, 595] width 190 height 107
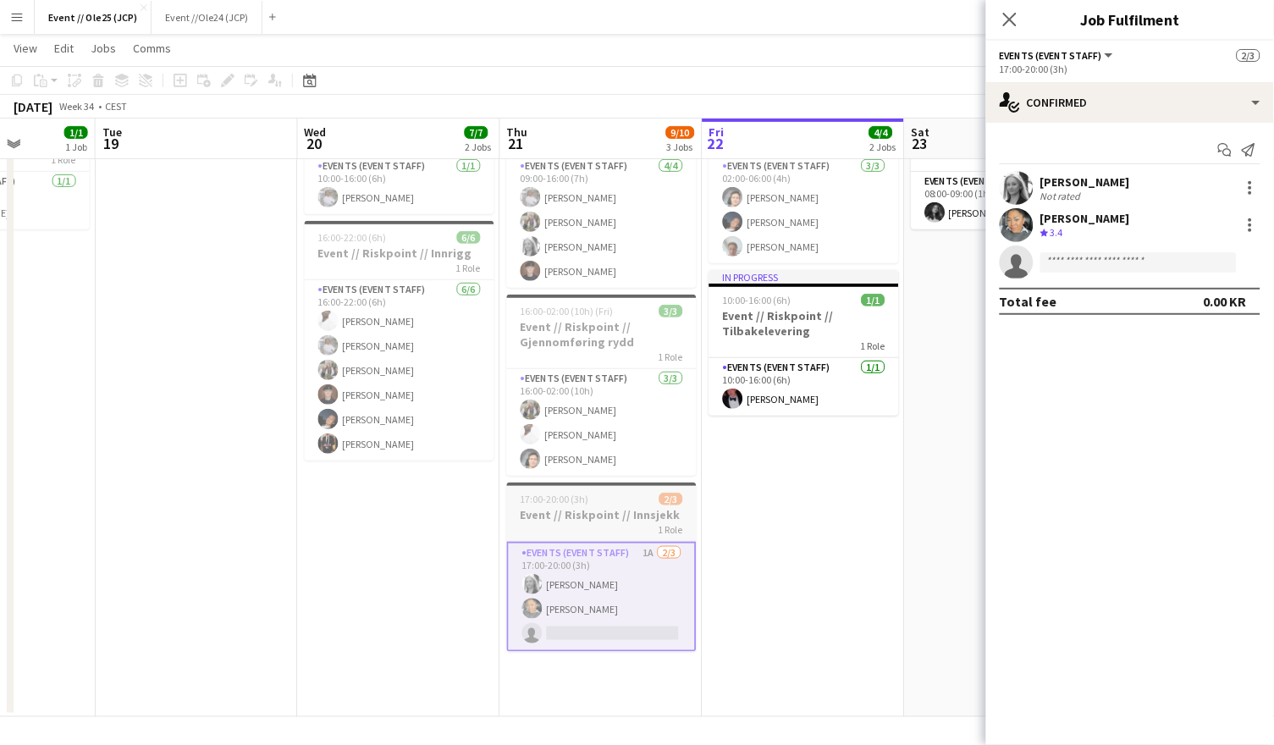
click at [609, 511] on h3 "Event // Riskpoint // Innsjekk" at bounding box center [602, 514] width 190 height 15
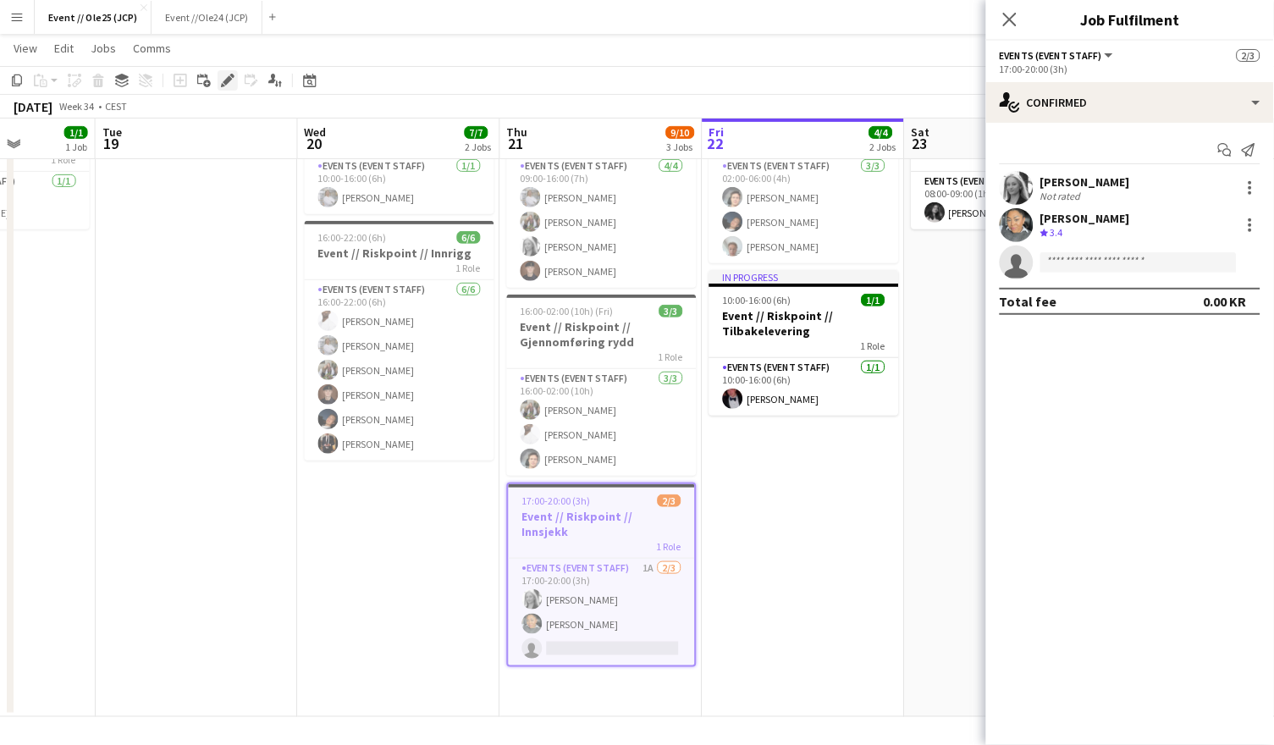
click at [226, 76] on icon "Edit" at bounding box center [228, 81] width 14 height 14
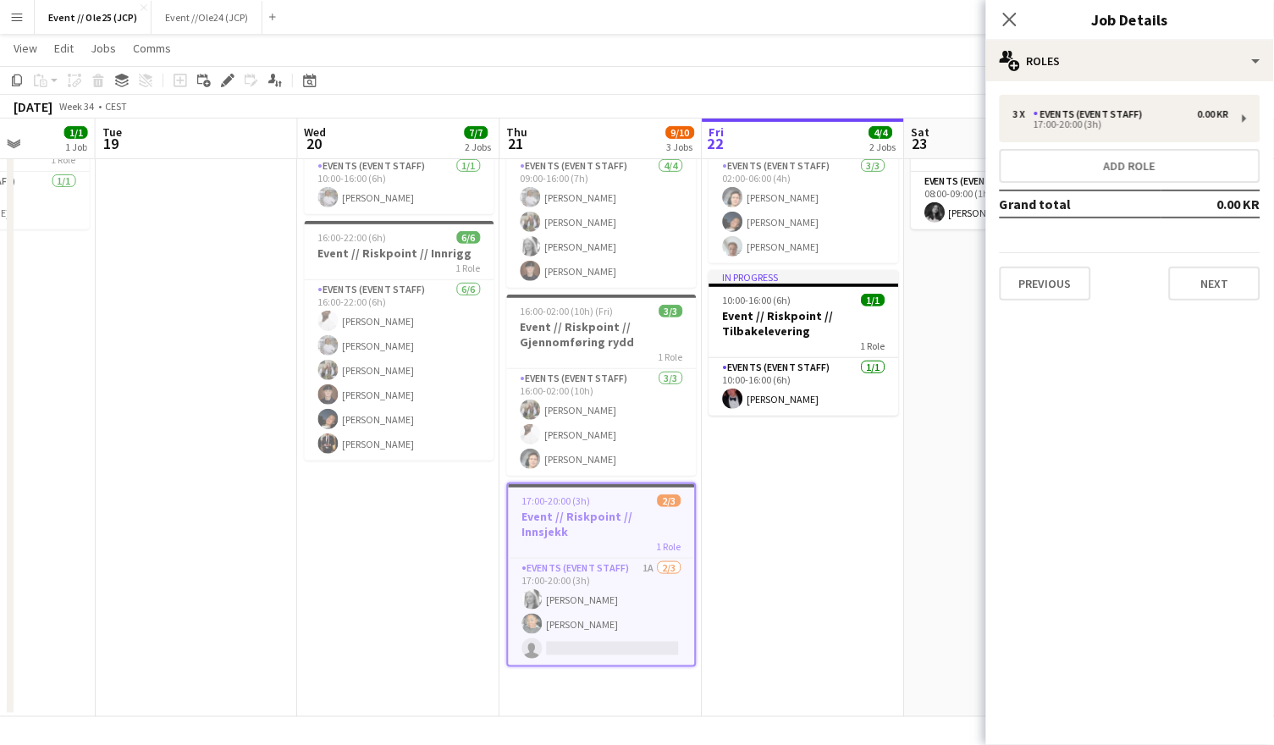
click at [1124, 91] on div "3 x Events (Event Staff) 0.00 KR 17:00-20:00 (3h) Add role Grand total 0.00 KR …" at bounding box center [1130, 197] width 288 height 233
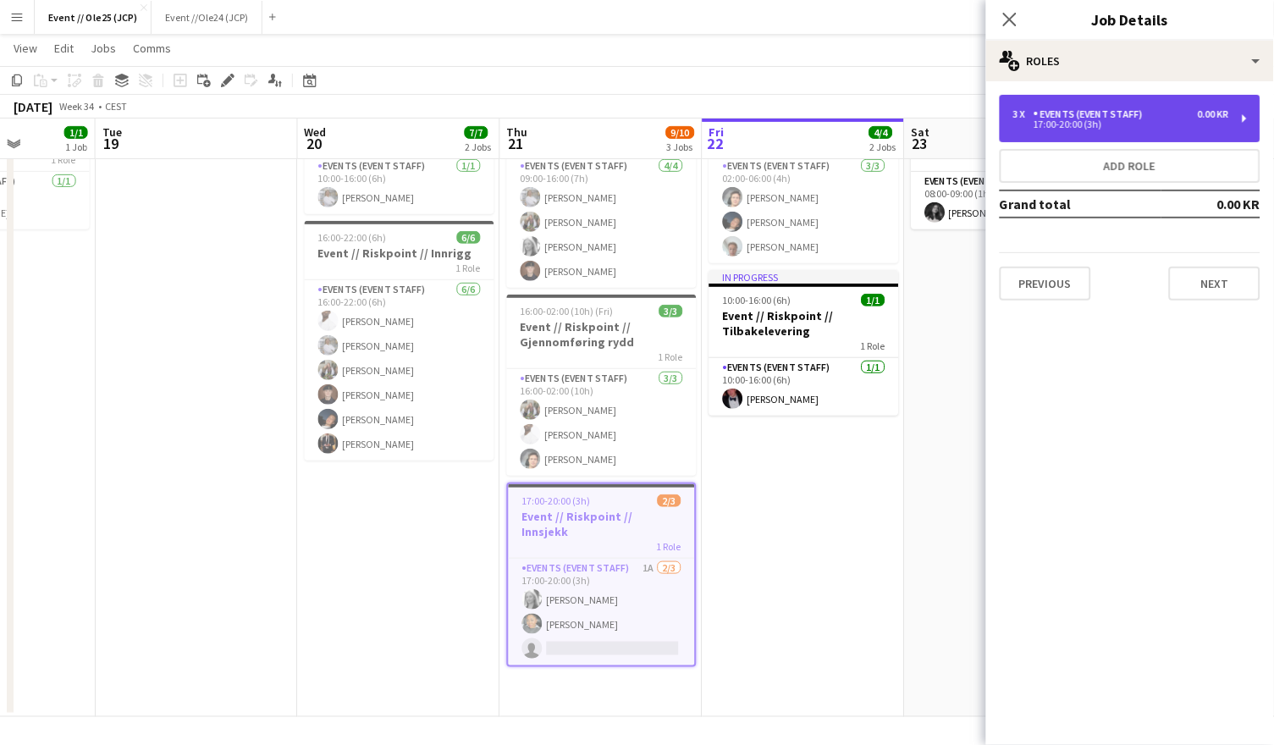
click at [1119, 116] on div "Events (Event Staff)" at bounding box center [1091, 114] width 116 height 12
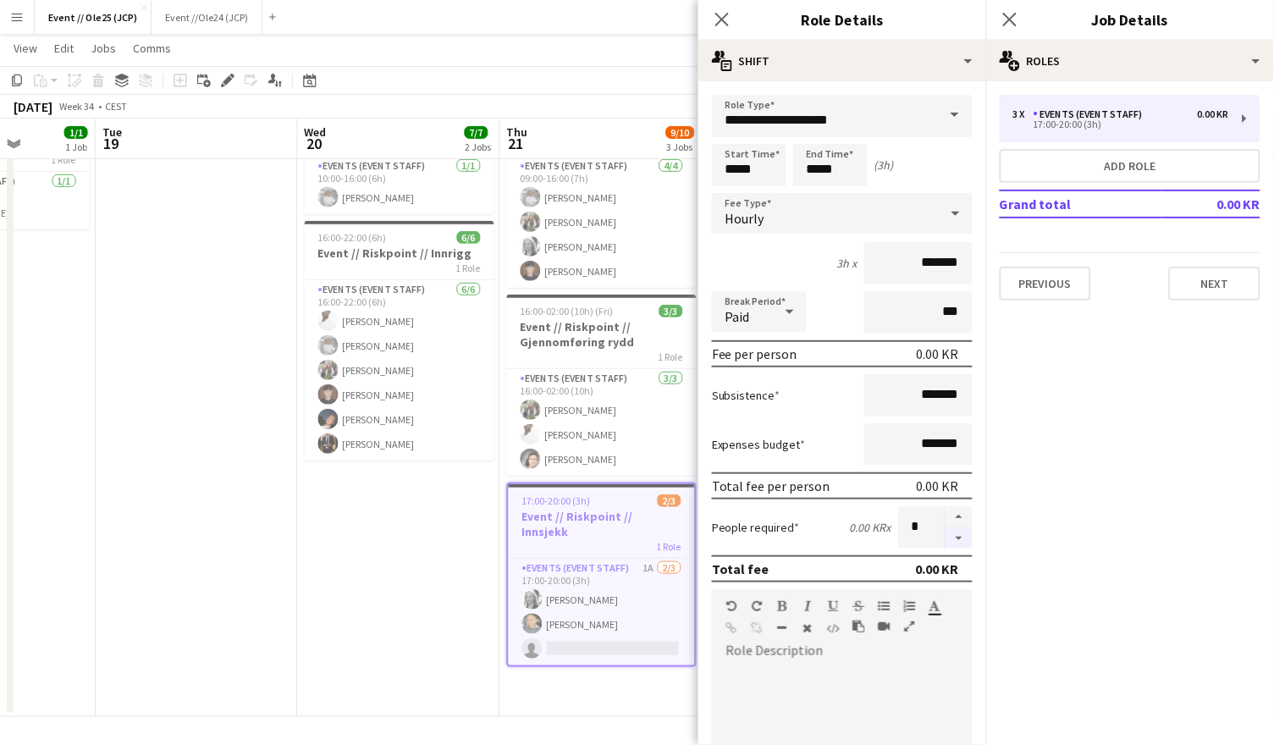
click at [966, 546] on button "button" at bounding box center [958, 538] width 27 height 21
type input "*"
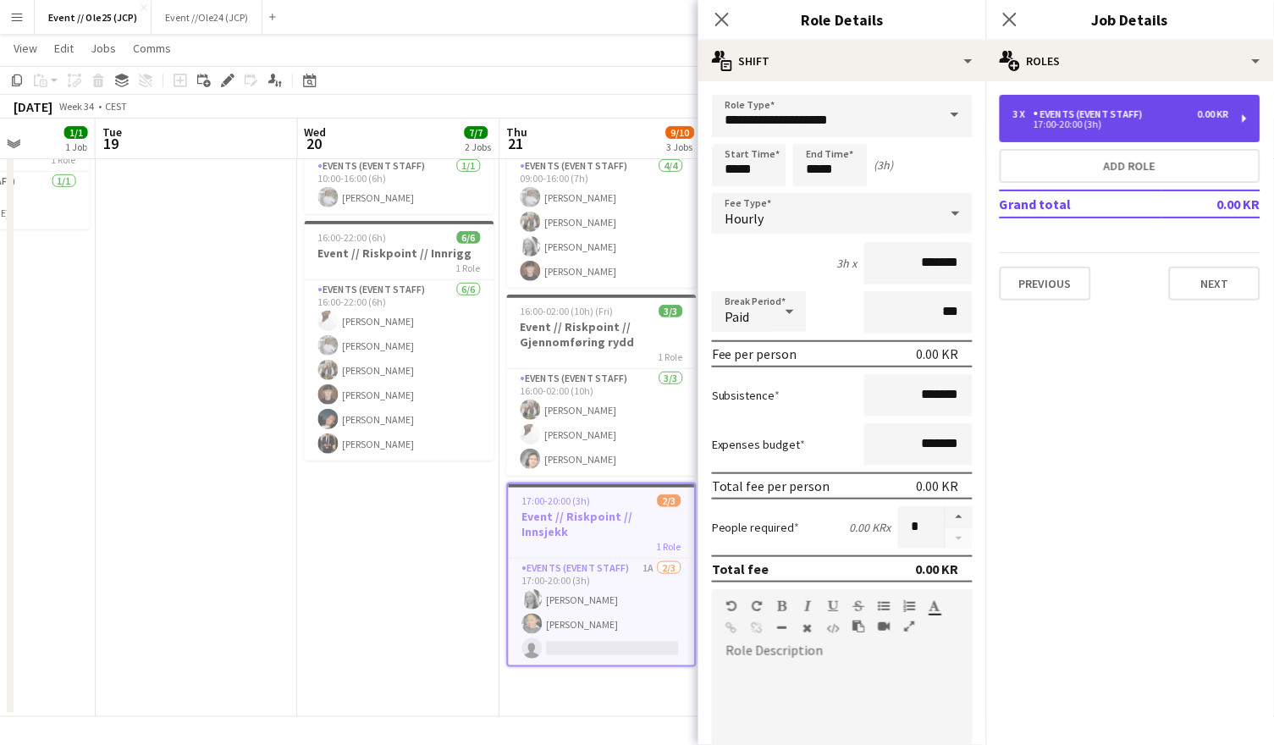
click at [1072, 122] on div "17:00-20:00 (3h)" at bounding box center [1121, 124] width 216 height 8
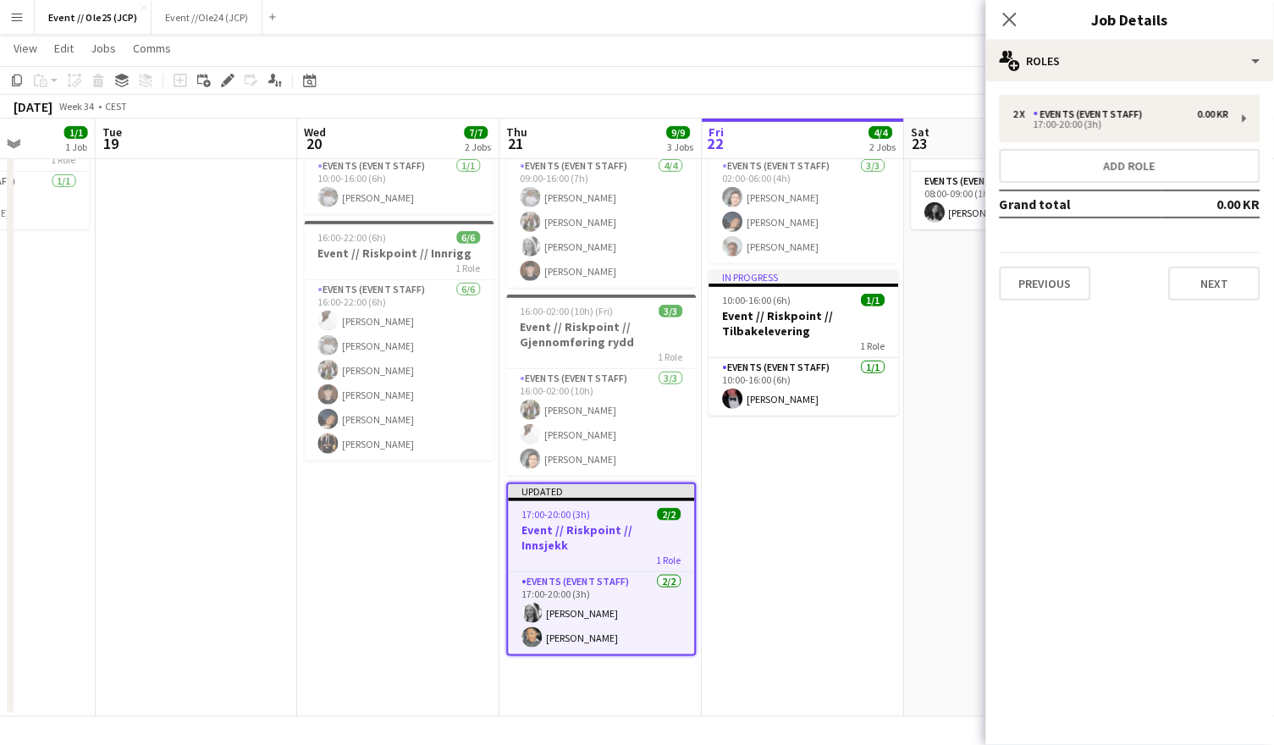
click at [849, 82] on app-toolbar "Copy Paste Paste Command V Paste with crew Command Shift V Paste linked Job Del…" at bounding box center [637, 80] width 1274 height 29
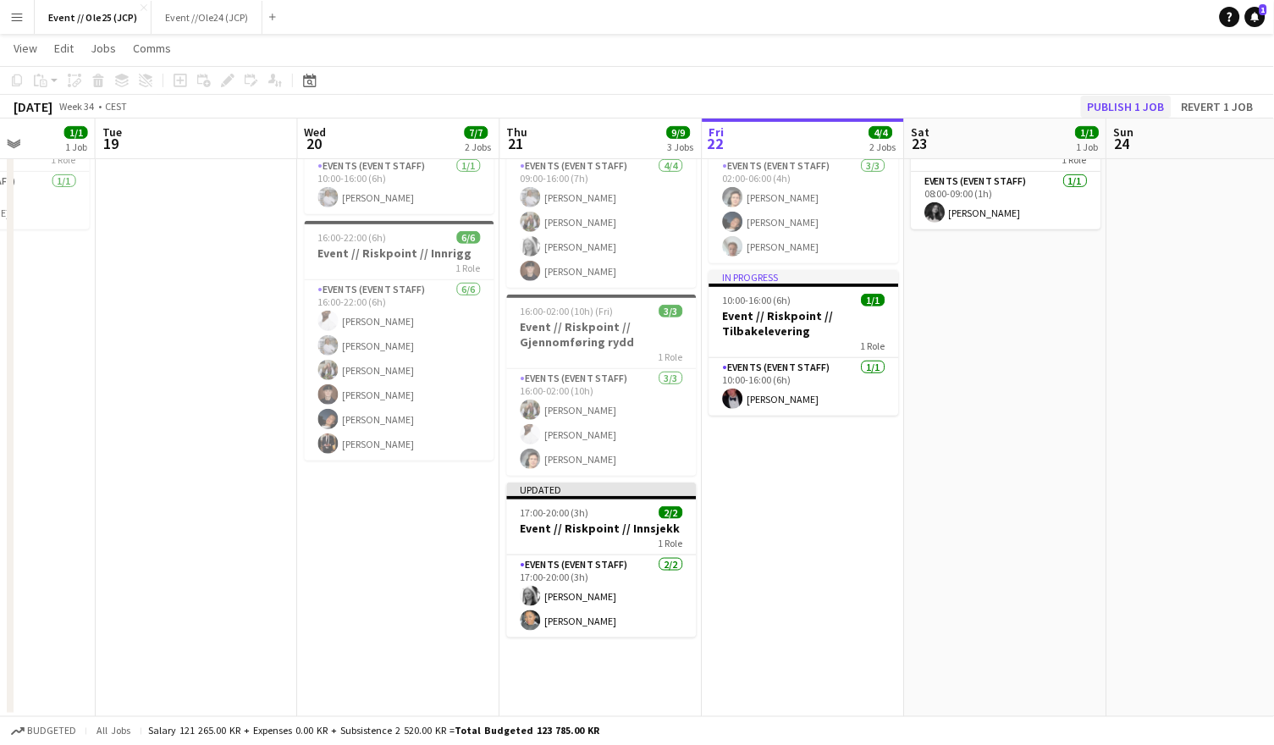
click at [1152, 110] on button "Publish 1 job" at bounding box center [1126, 107] width 91 height 22
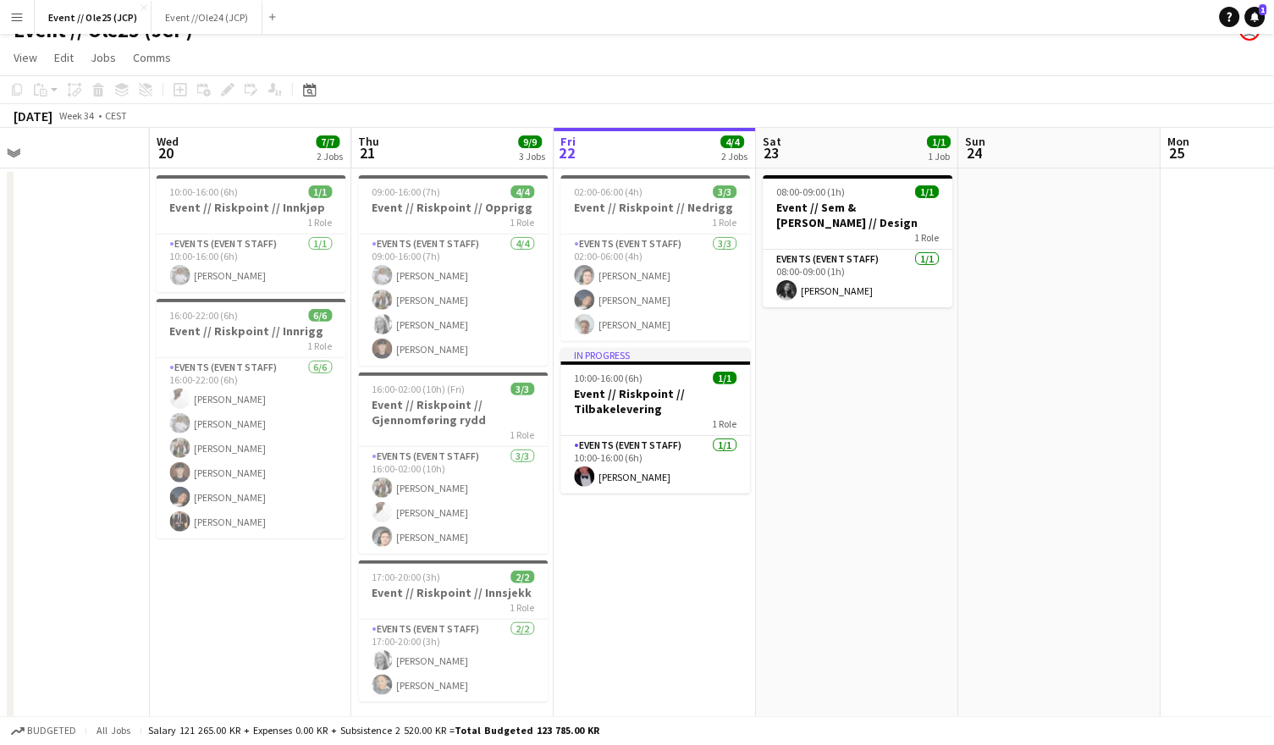
scroll to position [0, 419]
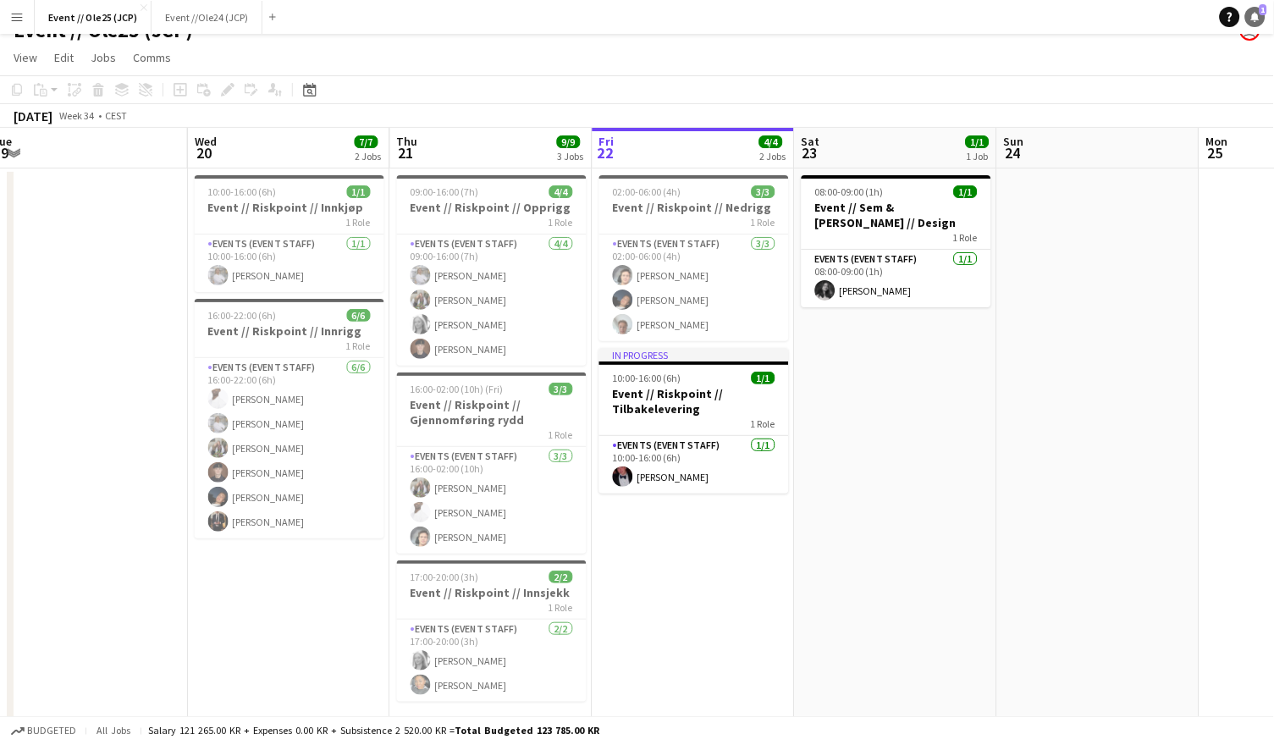
click at [1252, 13] on icon "Notifications" at bounding box center [1255, 17] width 10 height 10
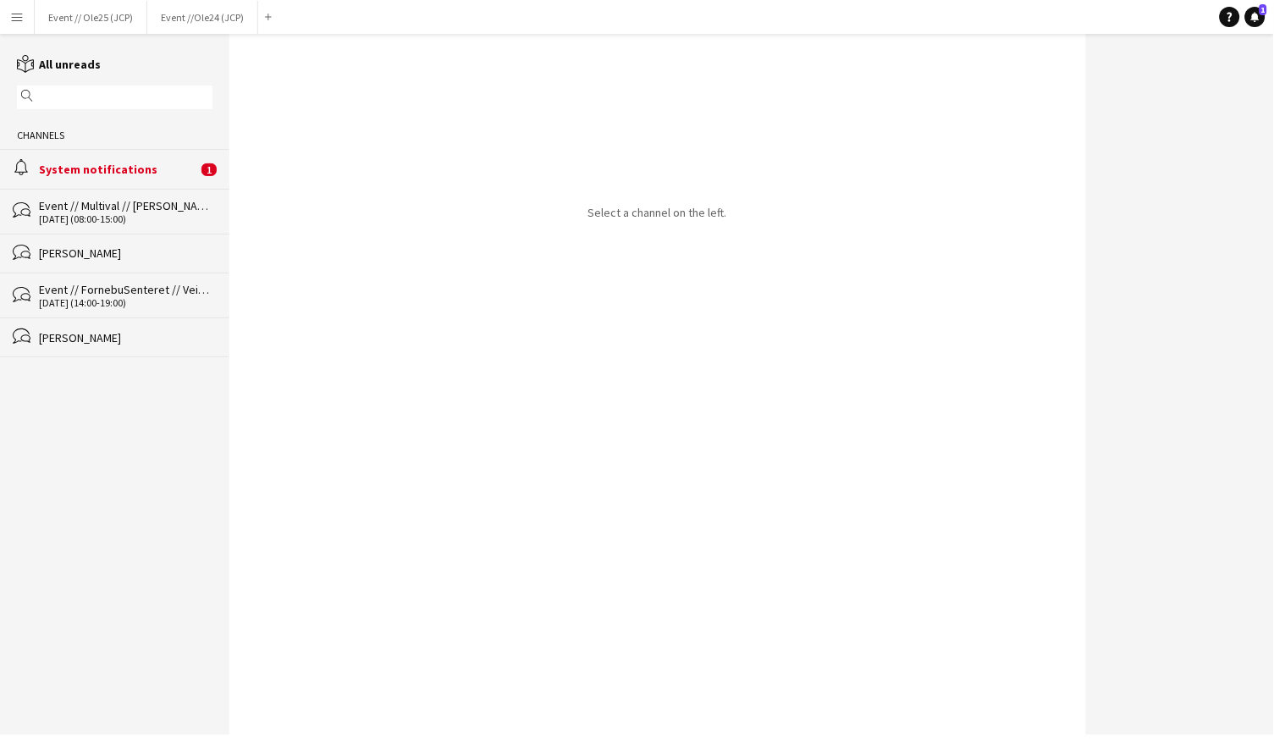
click at [94, 179] on div "alarm System notifications 1" at bounding box center [114, 168] width 229 height 39
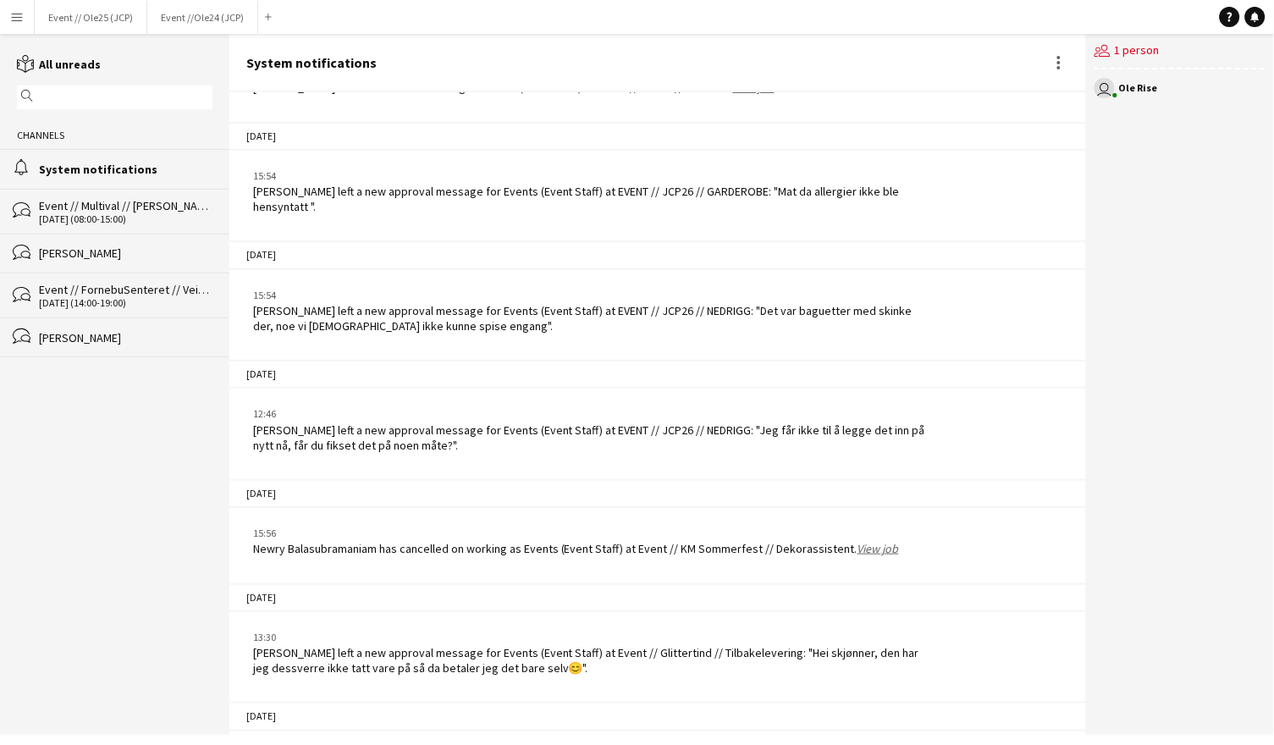
scroll to position [2452, 0]
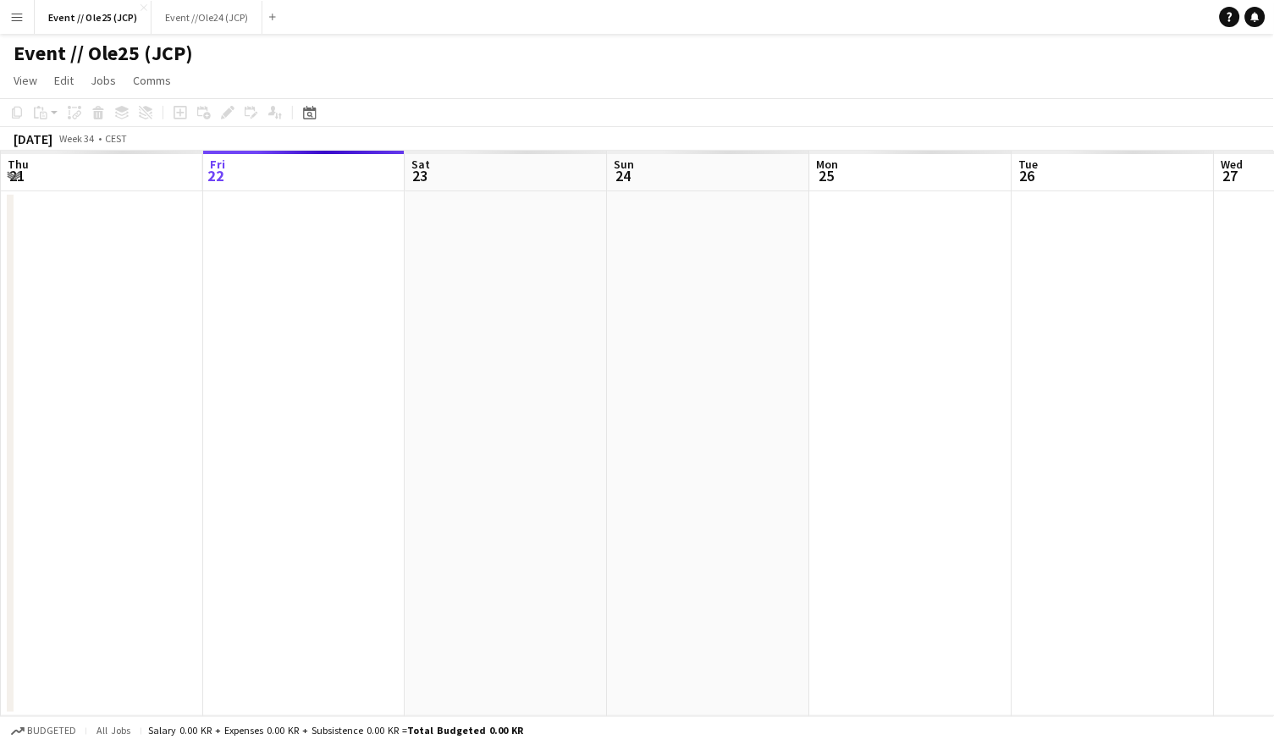
scroll to position [0, 580]
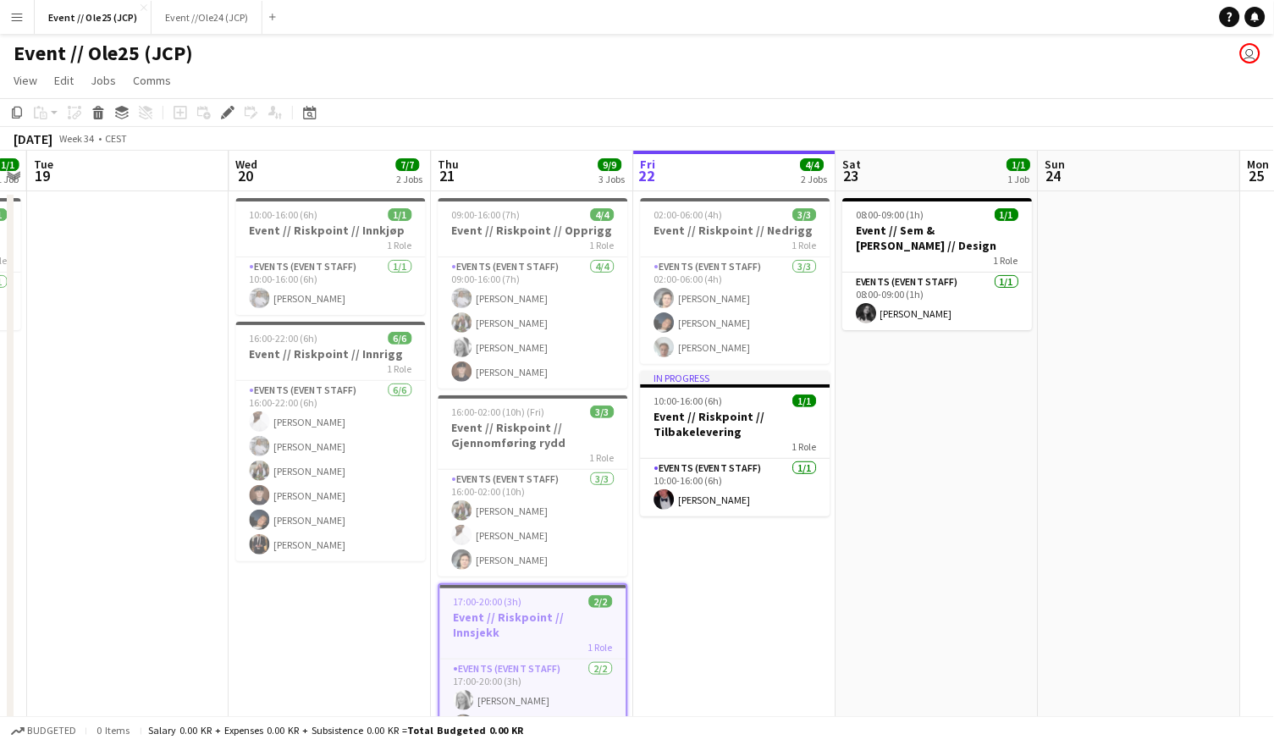
click at [12, 27] on button "Menu" at bounding box center [17, 17] width 34 height 34
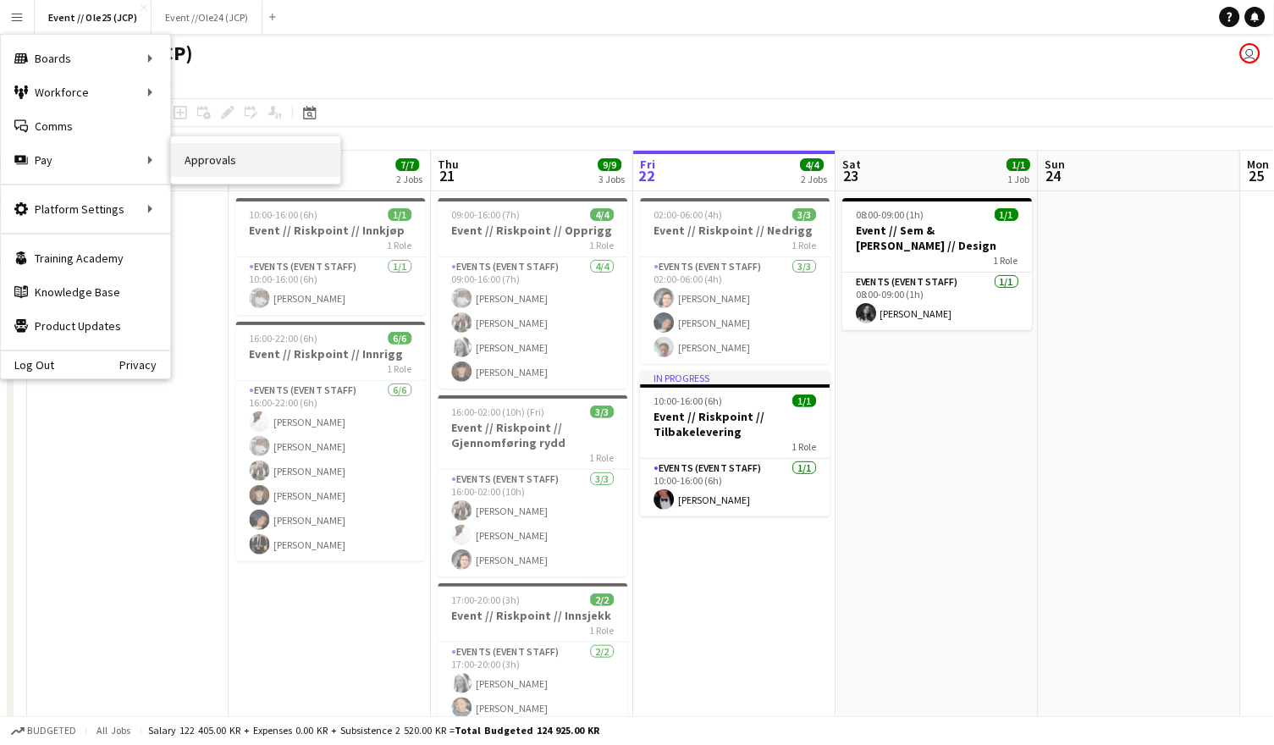
click at [205, 151] on link "Approvals" at bounding box center [255, 160] width 169 height 34
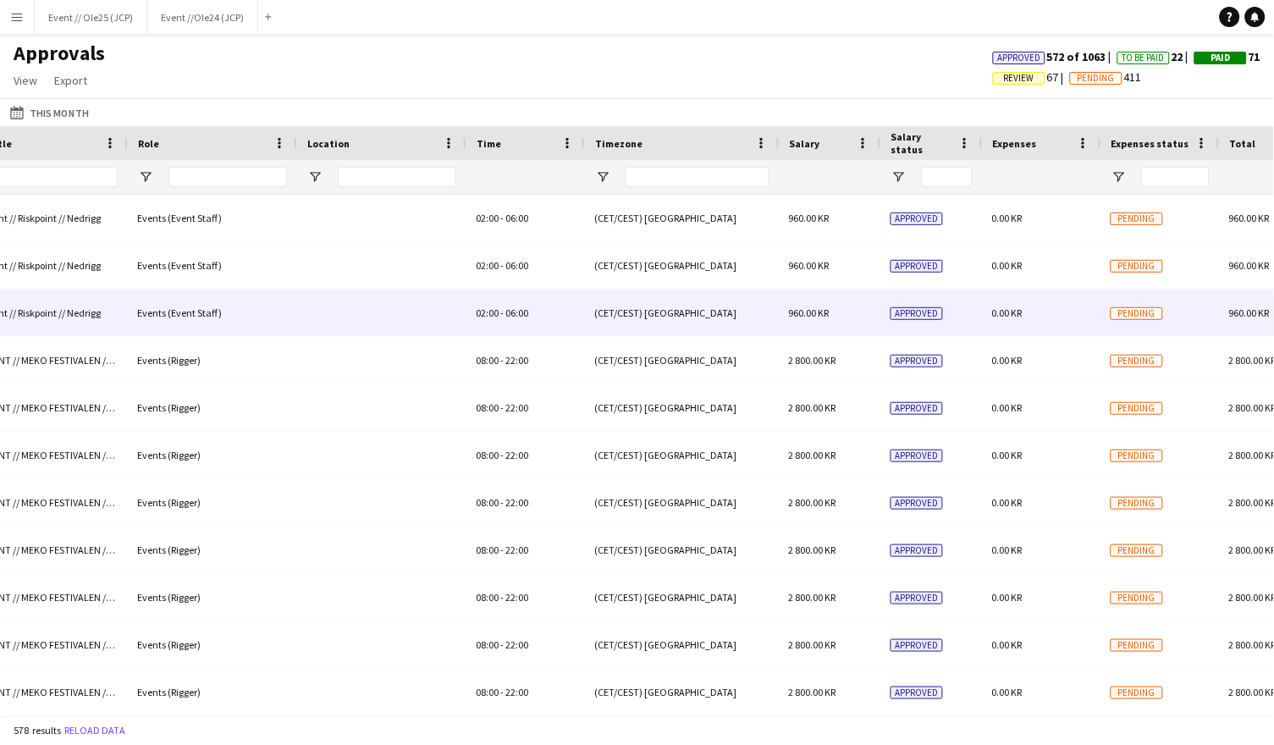
scroll to position [0, 1273]
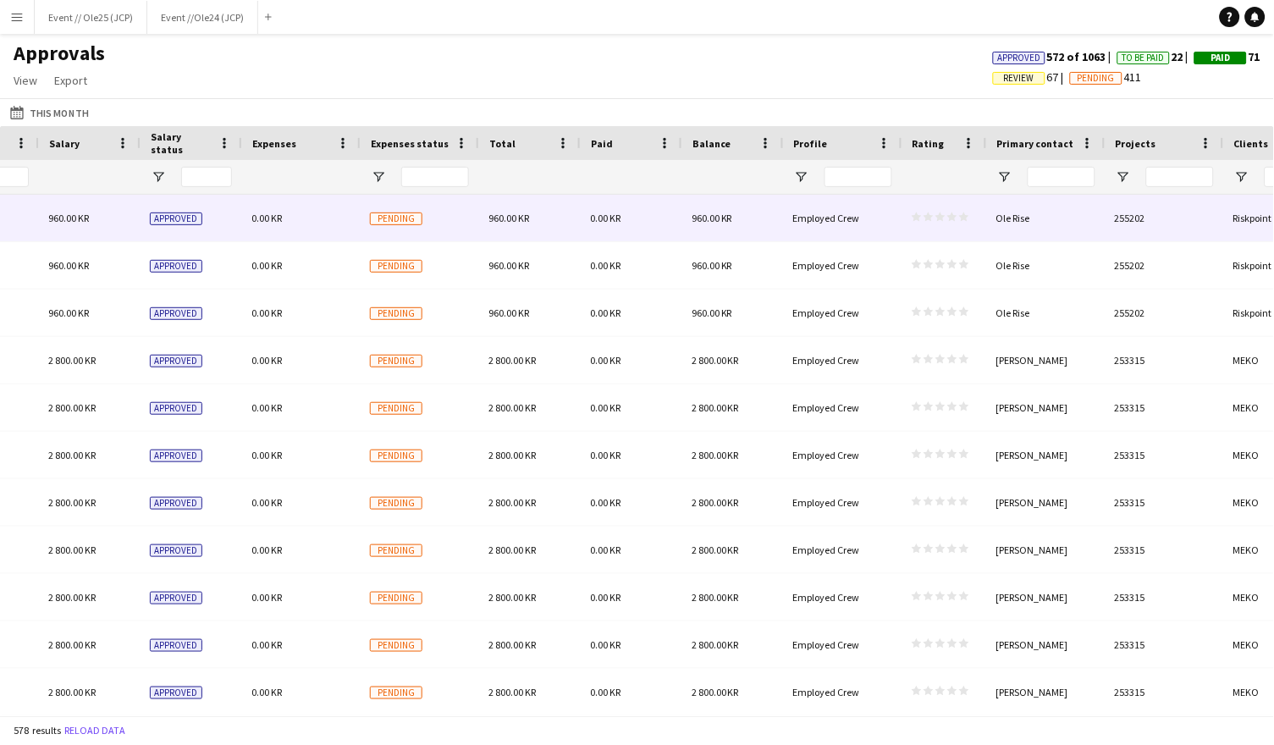
click at [967, 217] on icon "star" at bounding box center [964, 217] width 10 height 10
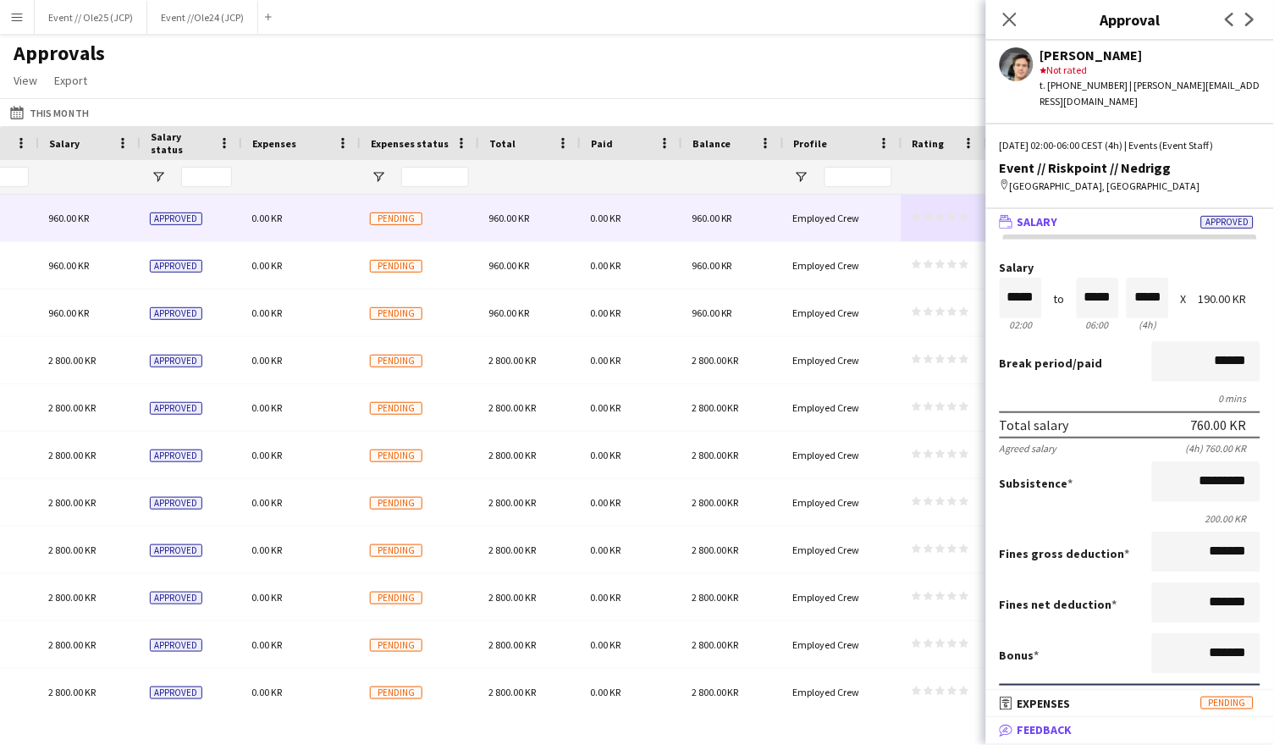
click at [1065, 719] on mat-expansion-panel-header "bubble-pencil Feedback" at bounding box center [1130, 730] width 288 height 25
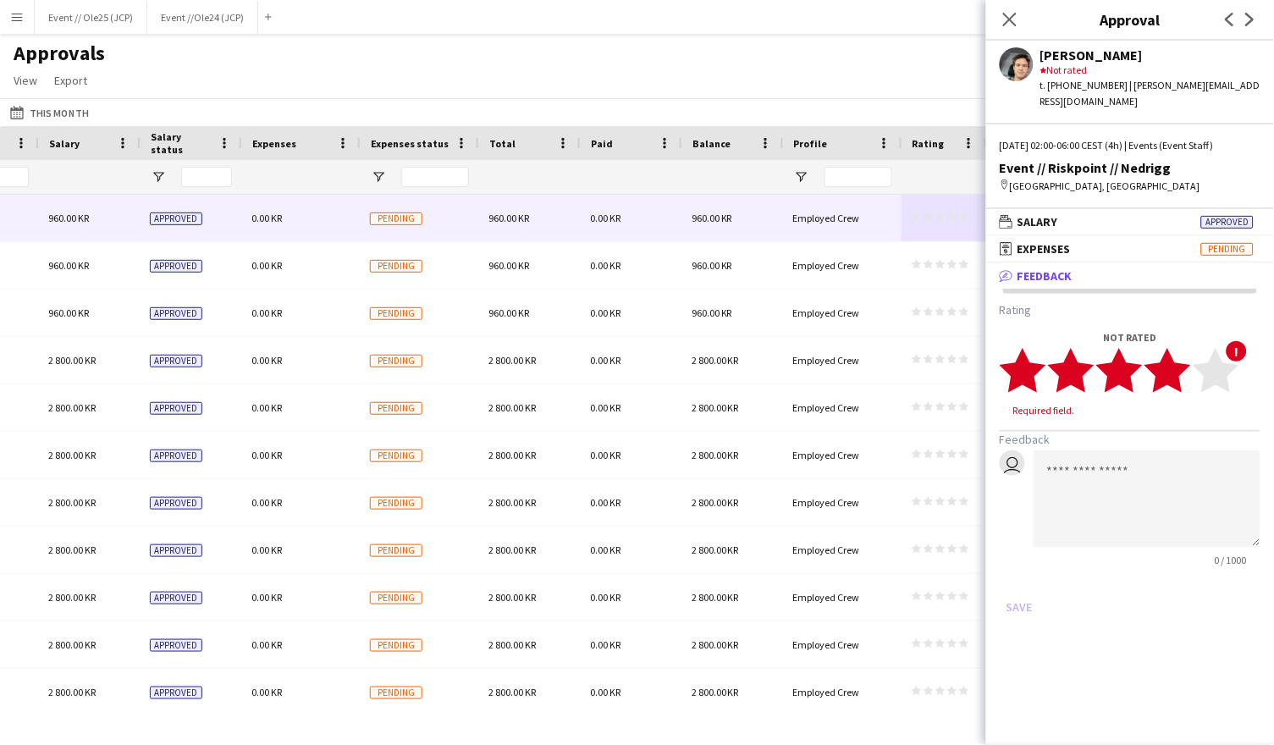
click at [1181, 368] on polygon at bounding box center [1167, 371] width 47 height 44
click at [1143, 473] on textarea at bounding box center [1146, 482] width 227 height 97
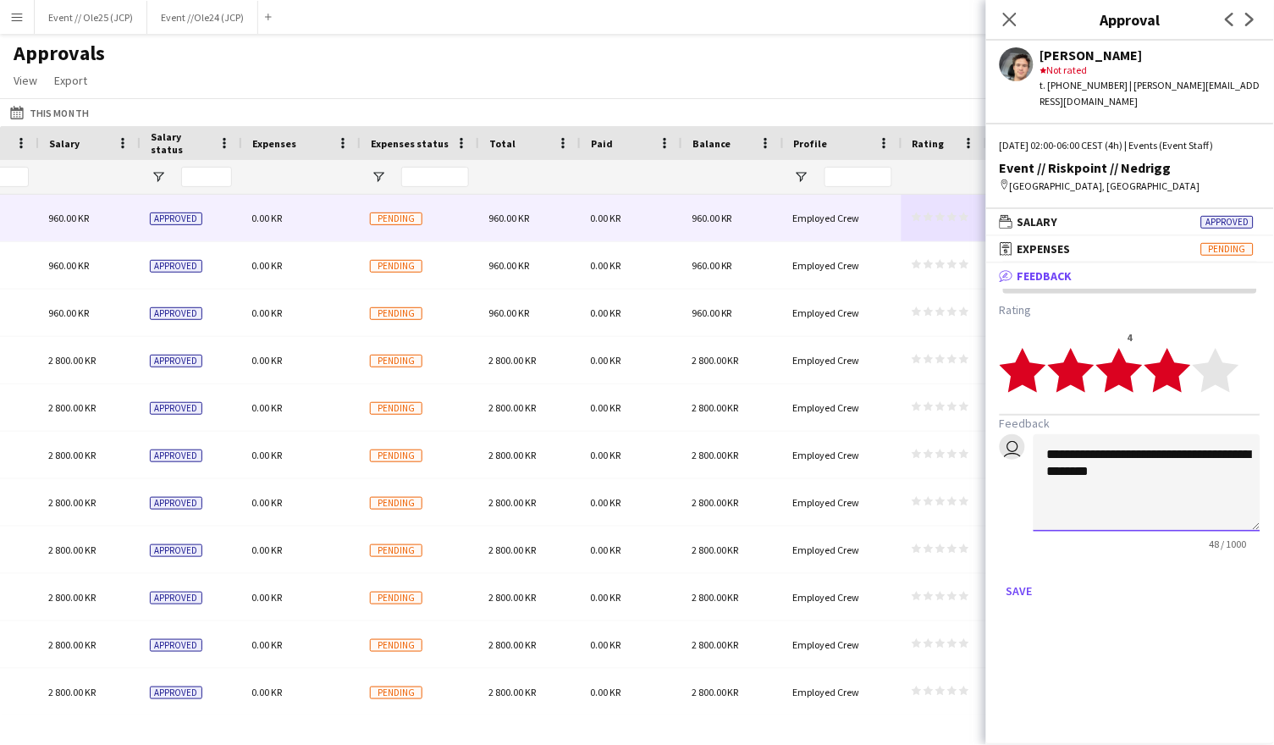
click at [1170, 478] on textarea "**********" at bounding box center [1146, 482] width 227 height 97
type textarea "**********"
click at [1014, 577] on button "Save" at bounding box center [1020, 590] width 40 height 27
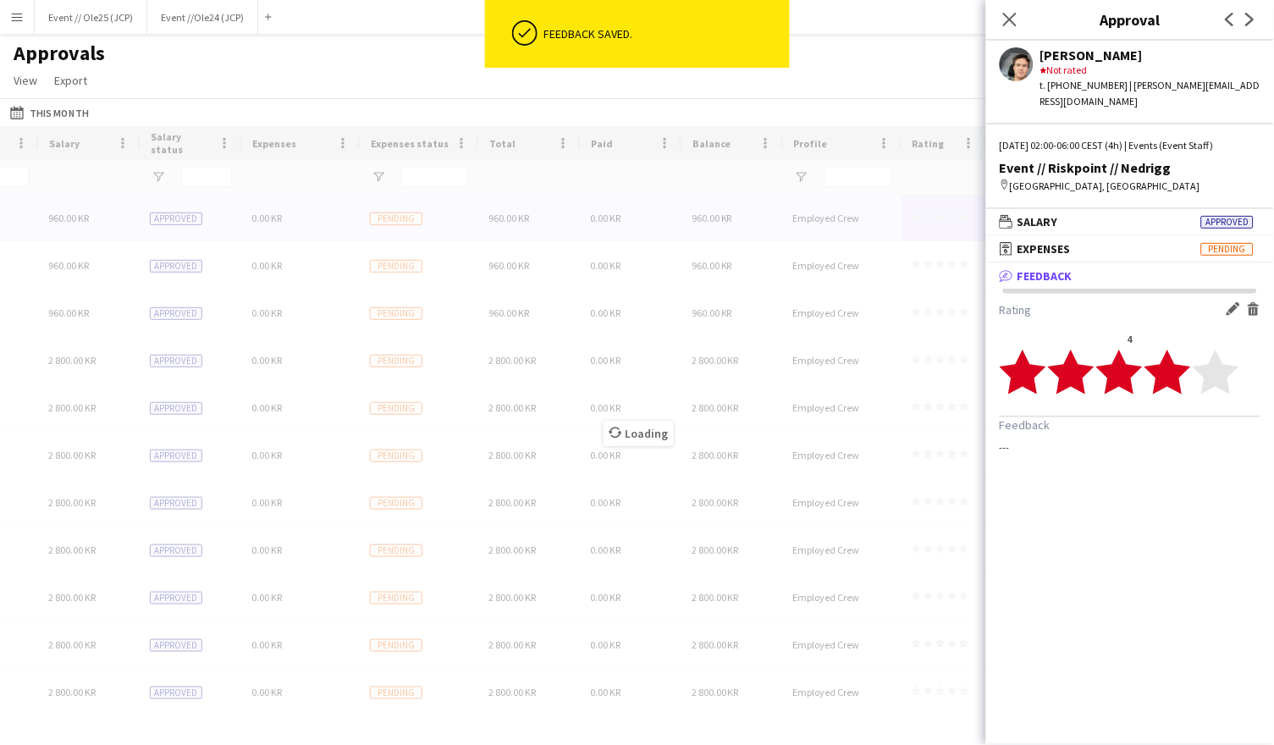
click at [888, 292] on div "Loading" at bounding box center [637, 420] width 1274 height 589
click at [928, 263] on div "Loading" at bounding box center [637, 420] width 1274 height 589
click at [1024, 350] on polygon at bounding box center [1023, 372] width 47 height 44
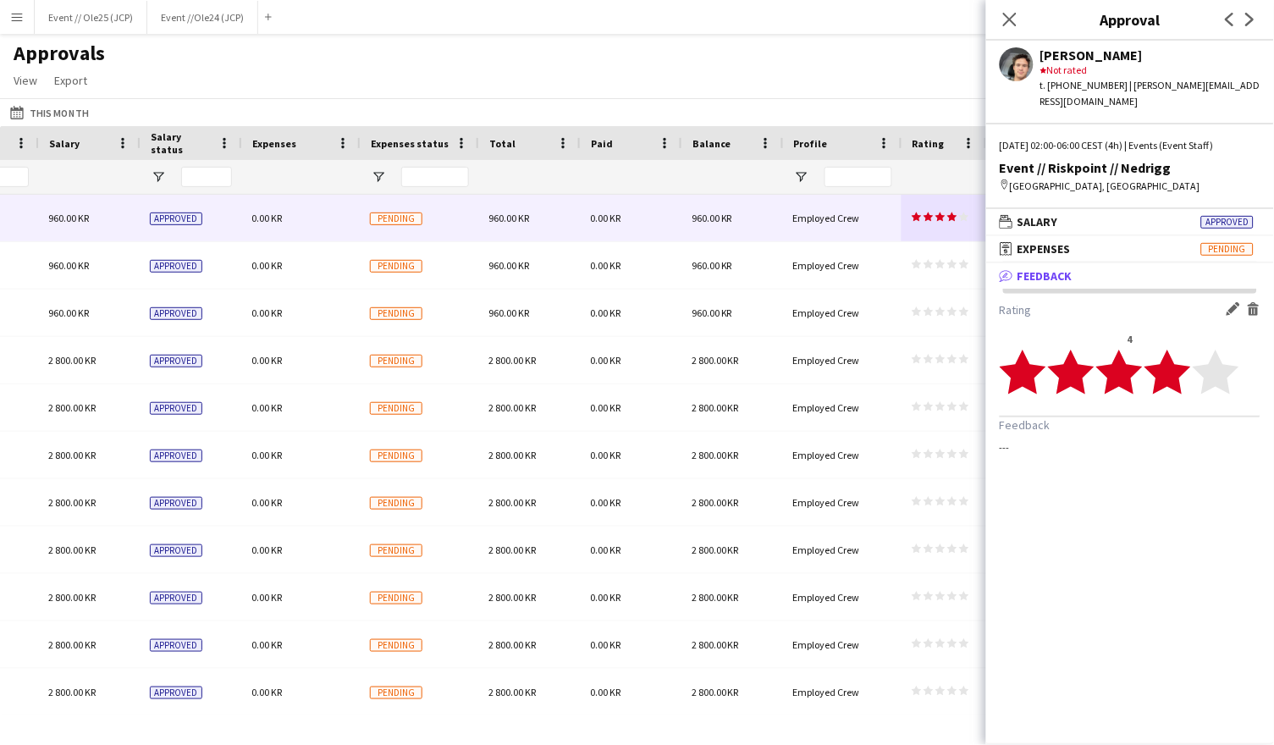
click at [1033, 355] on polygon at bounding box center [1023, 372] width 47 height 44
click at [1023, 350] on polygon at bounding box center [1023, 372] width 47 height 44
click at [1254, 302] on app-icon "Delete feedback" at bounding box center [1254, 309] width 14 height 14
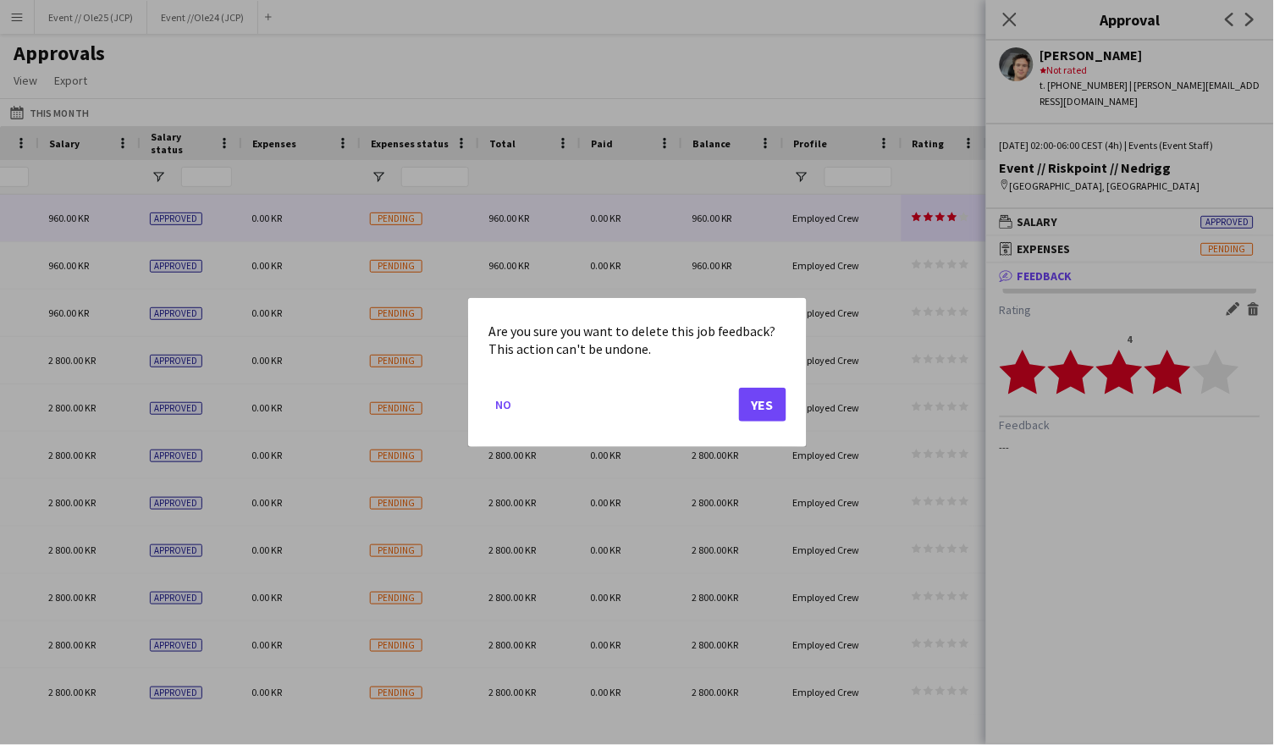
click at [777, 403] on button "Yes" at bounding box center [762, 405] width 47 height 34
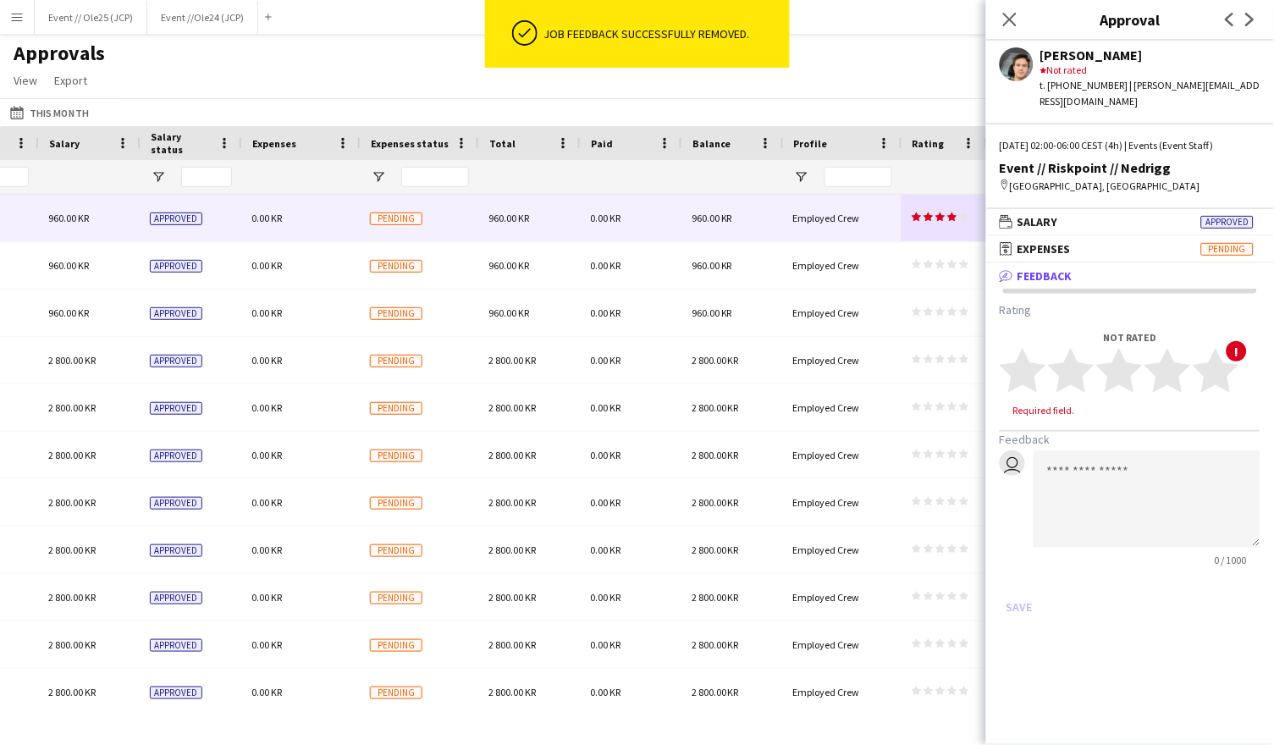
click at [877, 61] on div "Approvals View Customise view Customise filters Reset Filters Reset View Reset …" at bounding box center [637, 70] width 1274 height 58
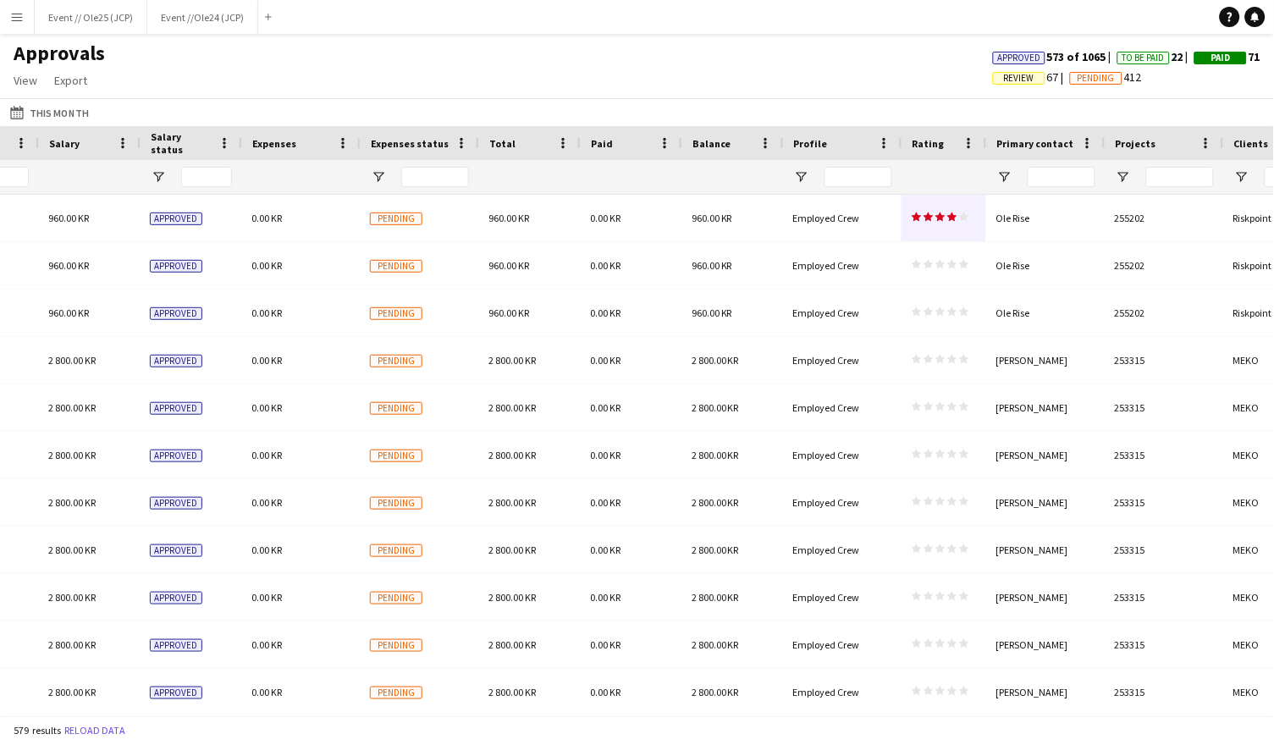
click at [916, 111] on div "This Month This Month Today This Week This Month Yesterday Last Week Last Month…" at bounding box center [637, 112] width 1274 height 28
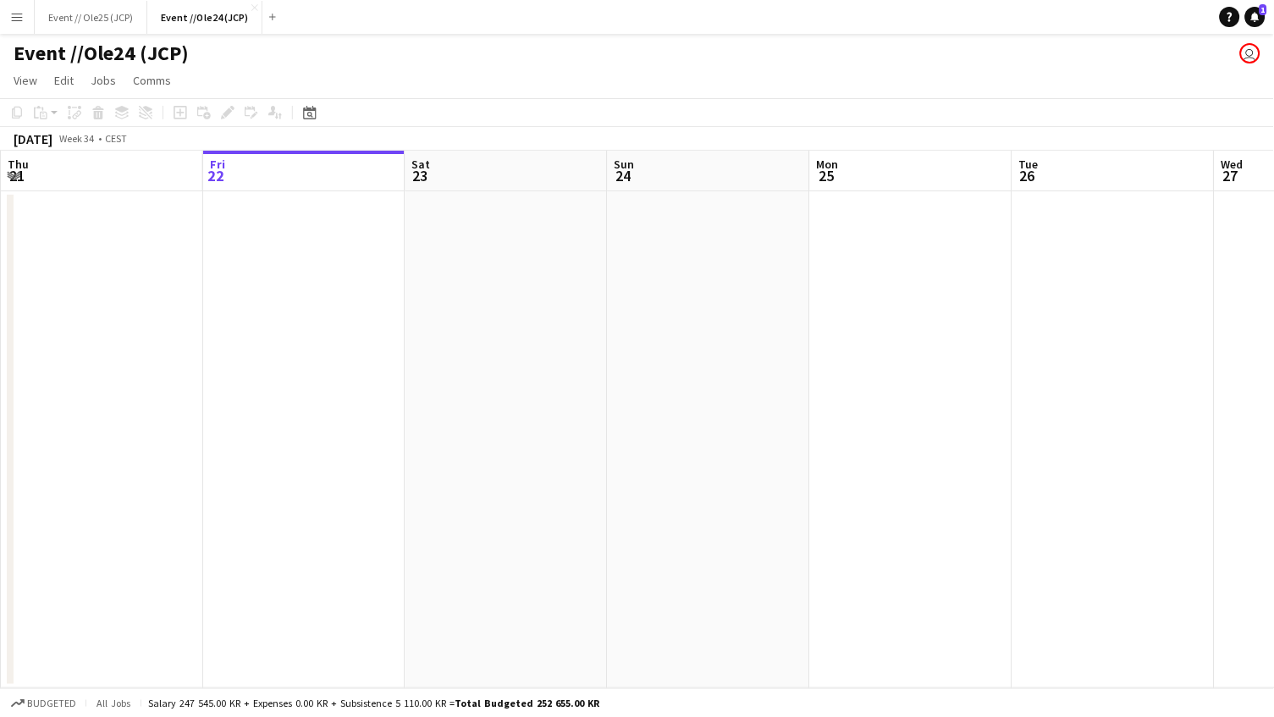
click at [23, 25] on button "Menu" at bounding box center [17, 17] width 34 height 34
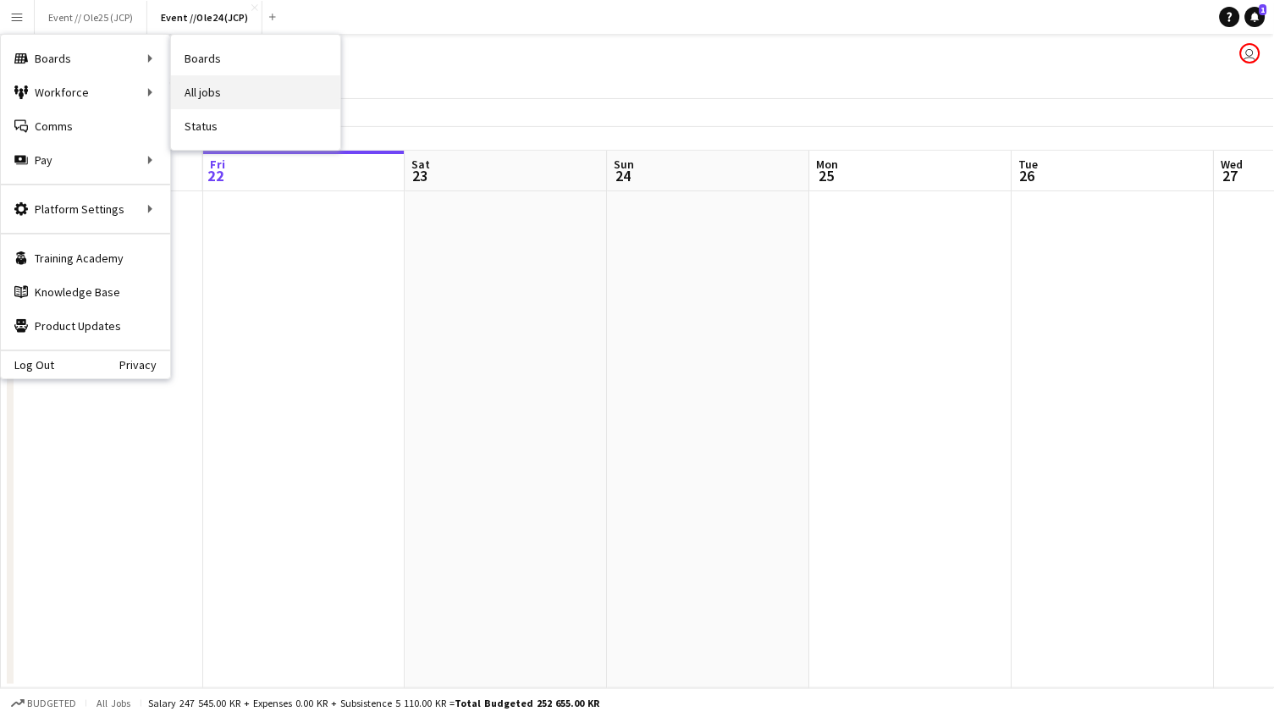
click at [190, 88] on link "All jobs" at bounding box center [255, 92] width 169 height 34
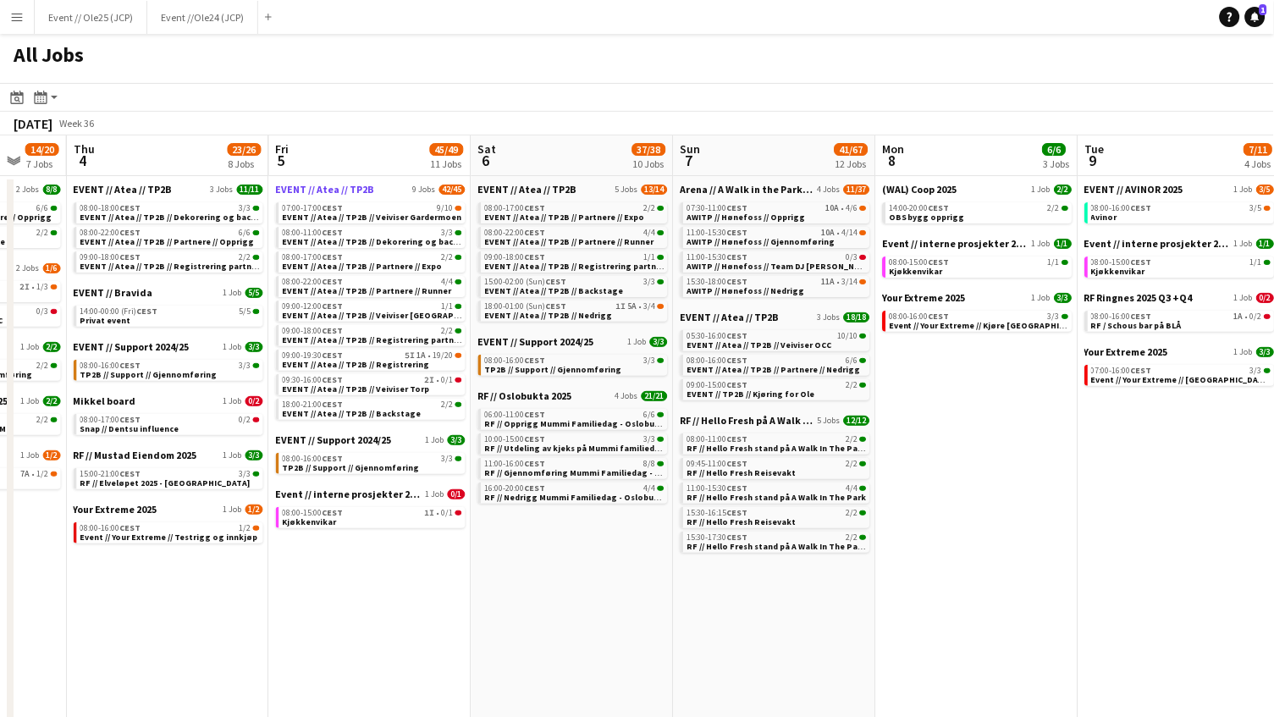
scroll to position [0, 532]
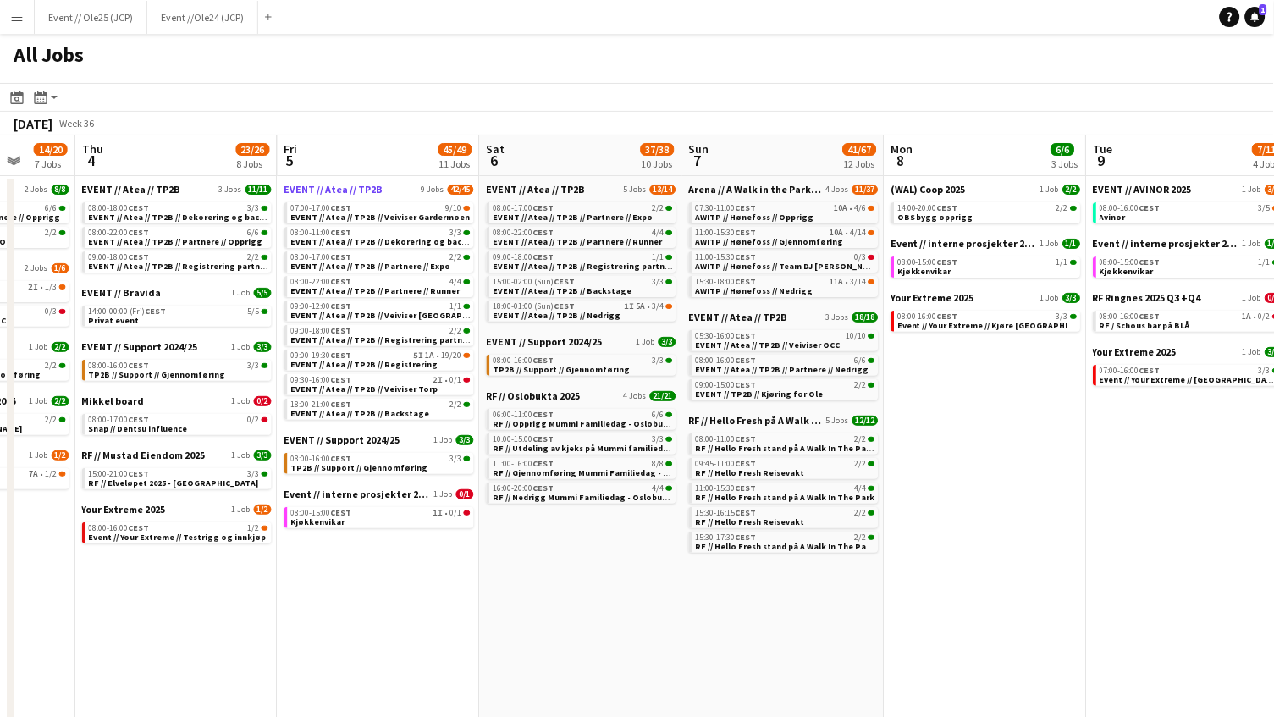
click at [340, 187] on span "EVENT // Atea // TP2B" at bounding box center [333, 189] width 99 height 13
click at [111, 24] on button "Event // Ole25 (JCP) Close" at bounding box center [91, 17] width 113 height 33
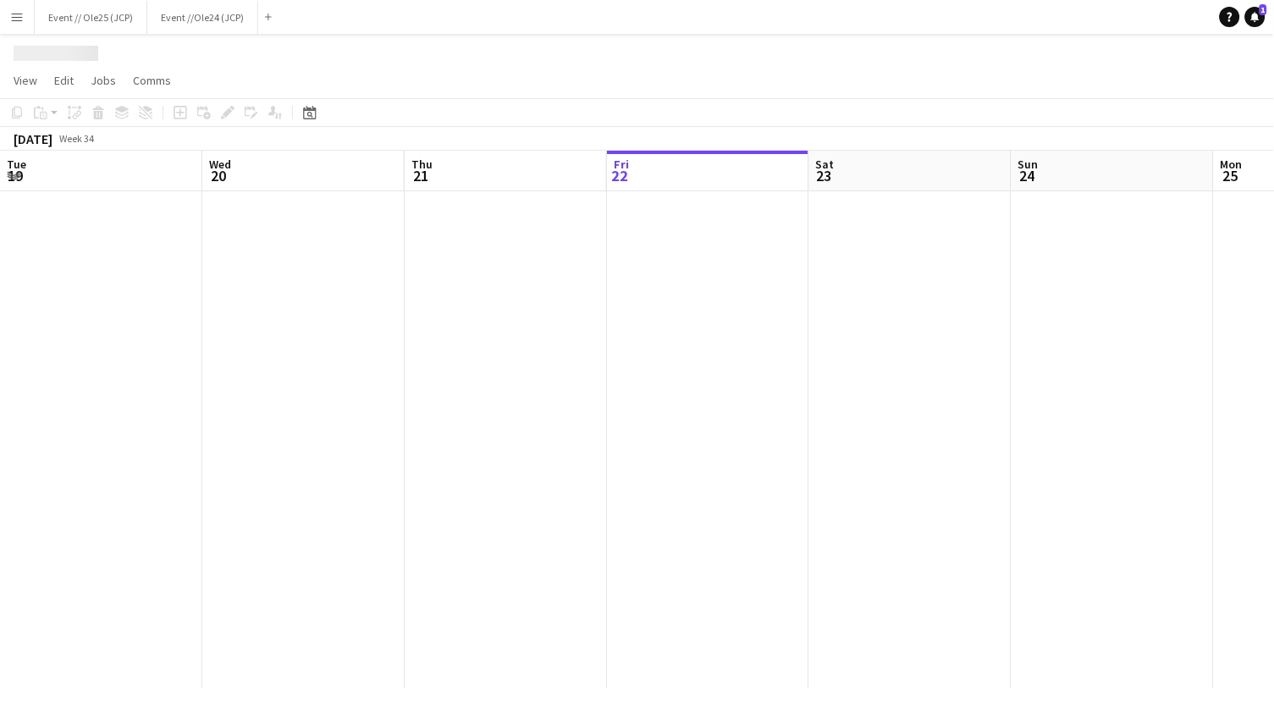
scroll to position [0, 404]
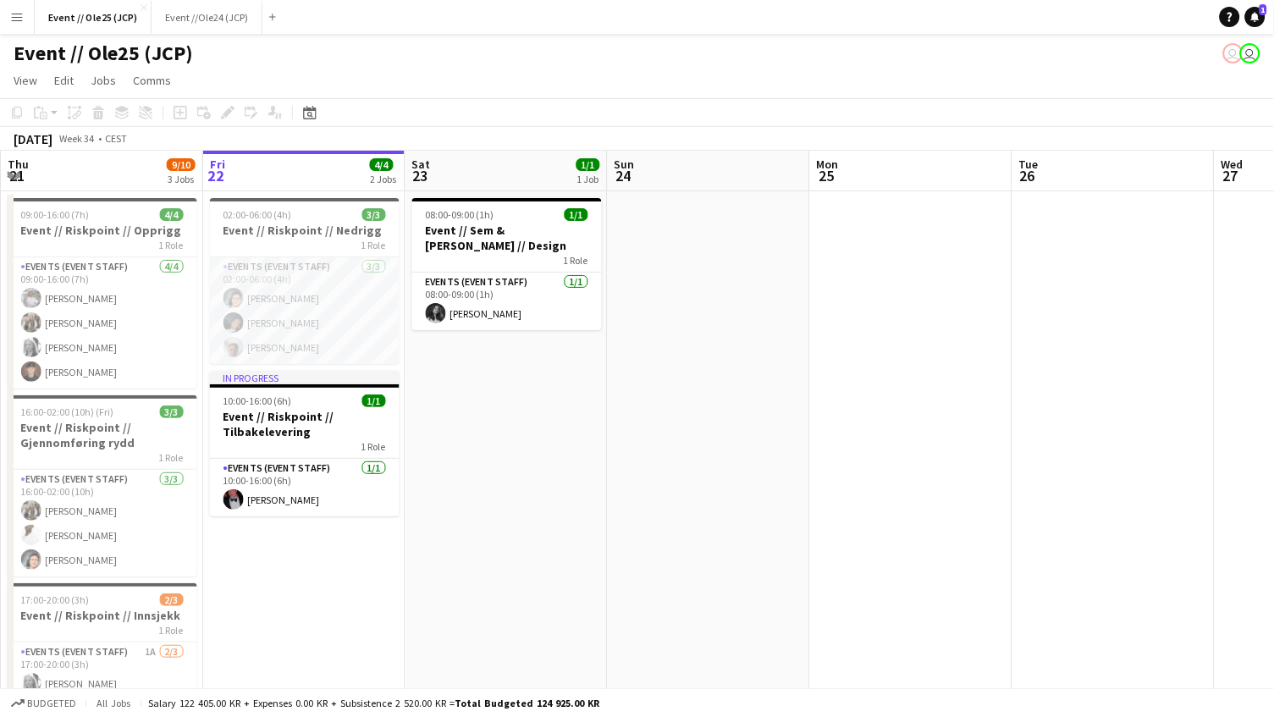
click at [289, 311] on app-card-role "Events (Event Staff) [DATE] 02:00-06:00 (4h) [PERSON_NAME] [PERSON_NAME] [PERSO…" at bounding box center [305, 310] width 190 height 107
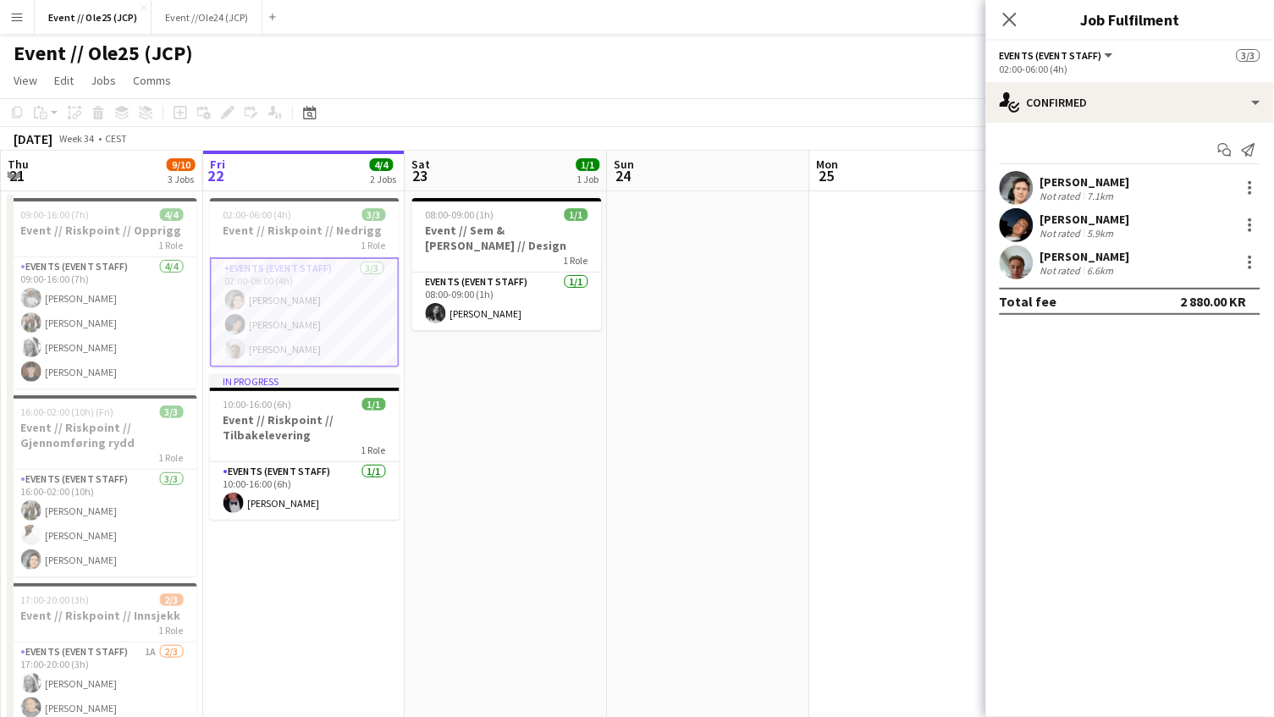
click at [872, 70] on app-page-menu "View Day view expanded Day view collapsed Month view Date picker Jump to [DATE]…" at bounding box center [637, 82] width 1274 height 32
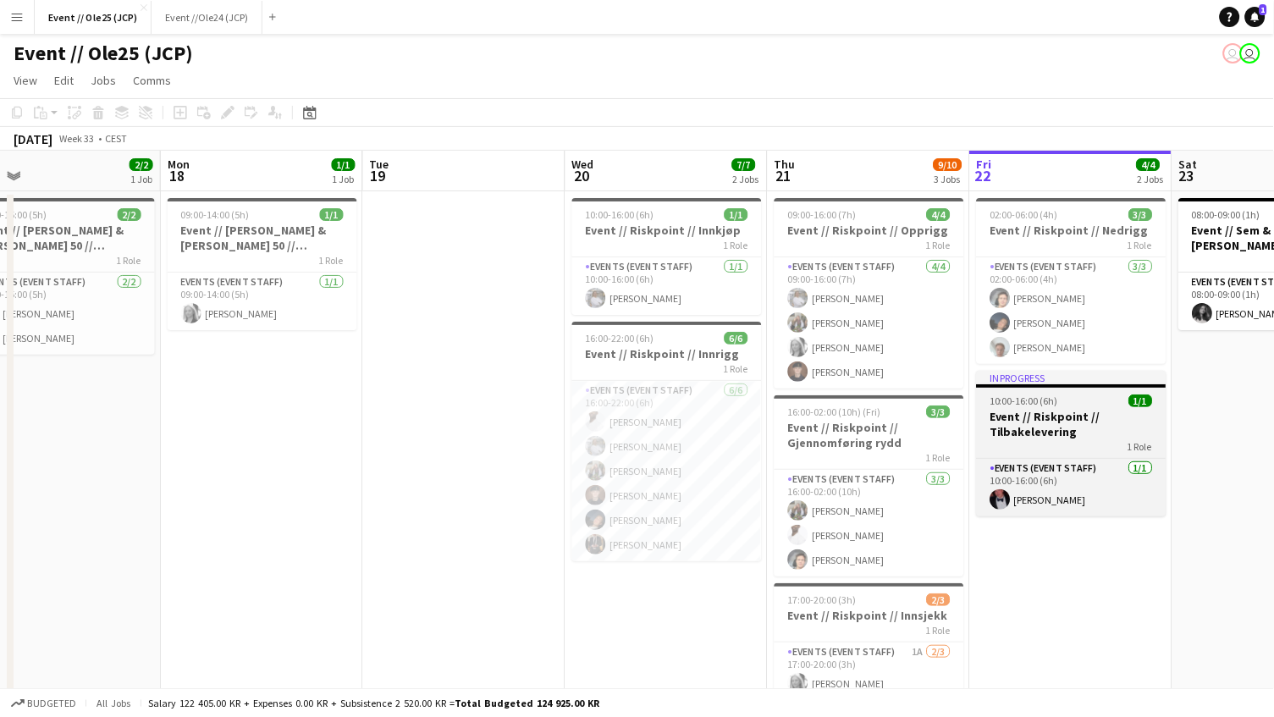
scroll to position [6, 0]
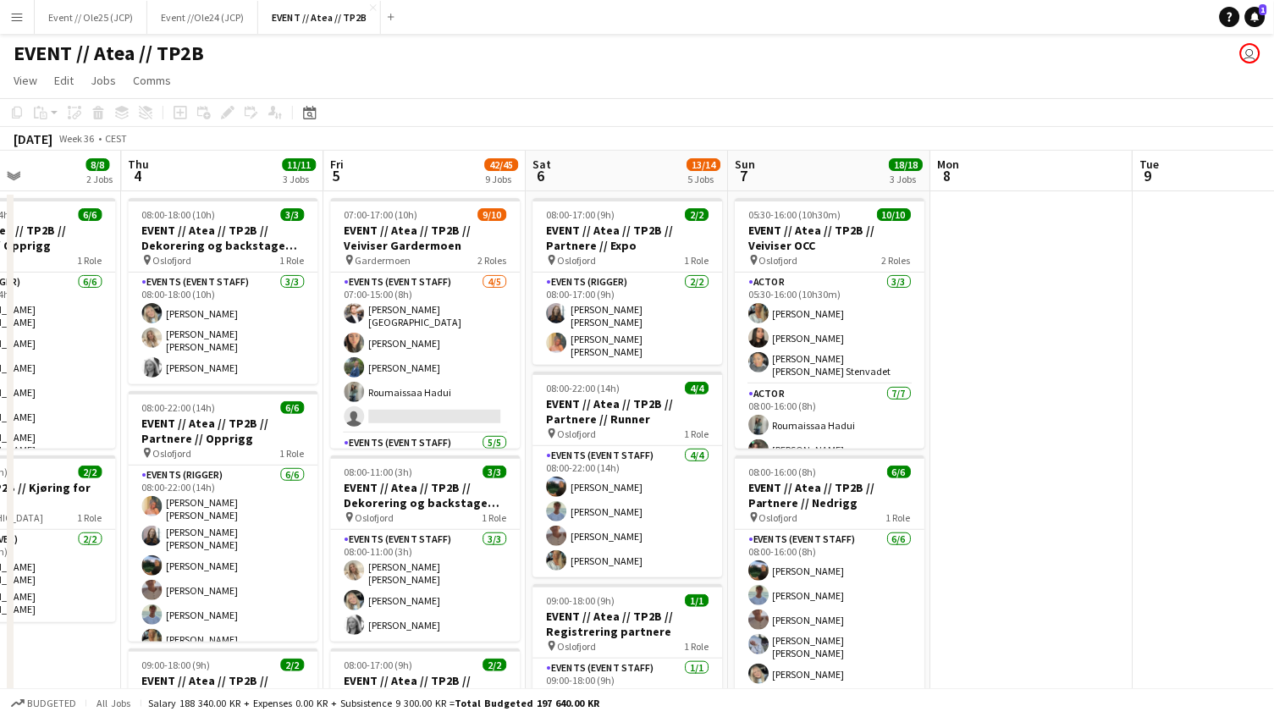
scroll to position [0, 478]
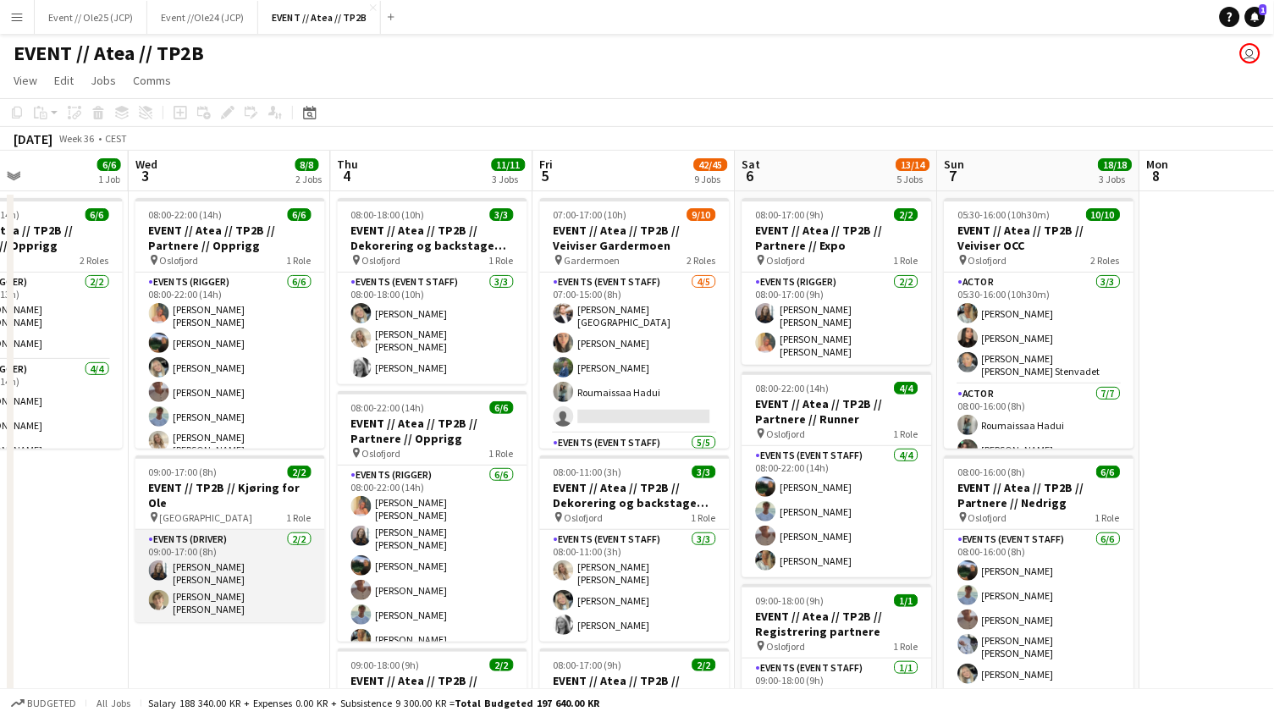
click at [258, 563] on app-card-role "Events (Driver) 2/2 09:00-17:00 (8h) Helene Sofie Braaten Bastian Solem" at bounding box center [230, 576] width 190 height 92
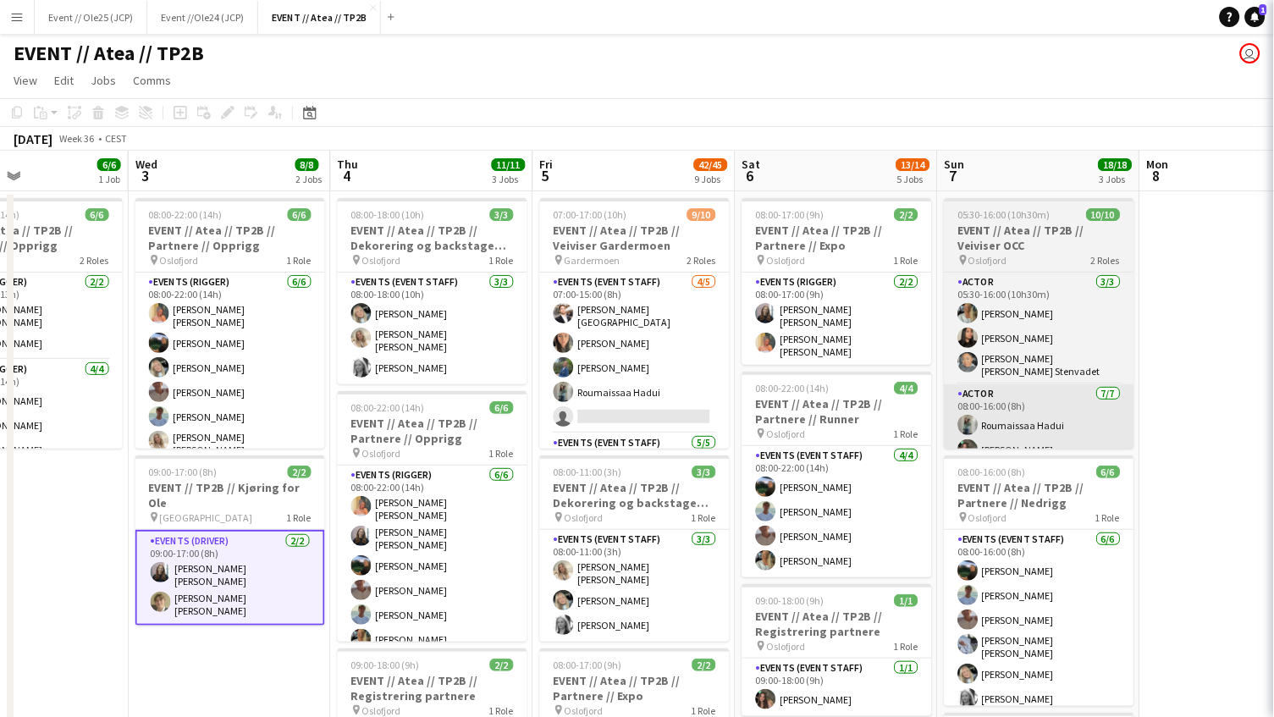
scroll to position [0, 477]
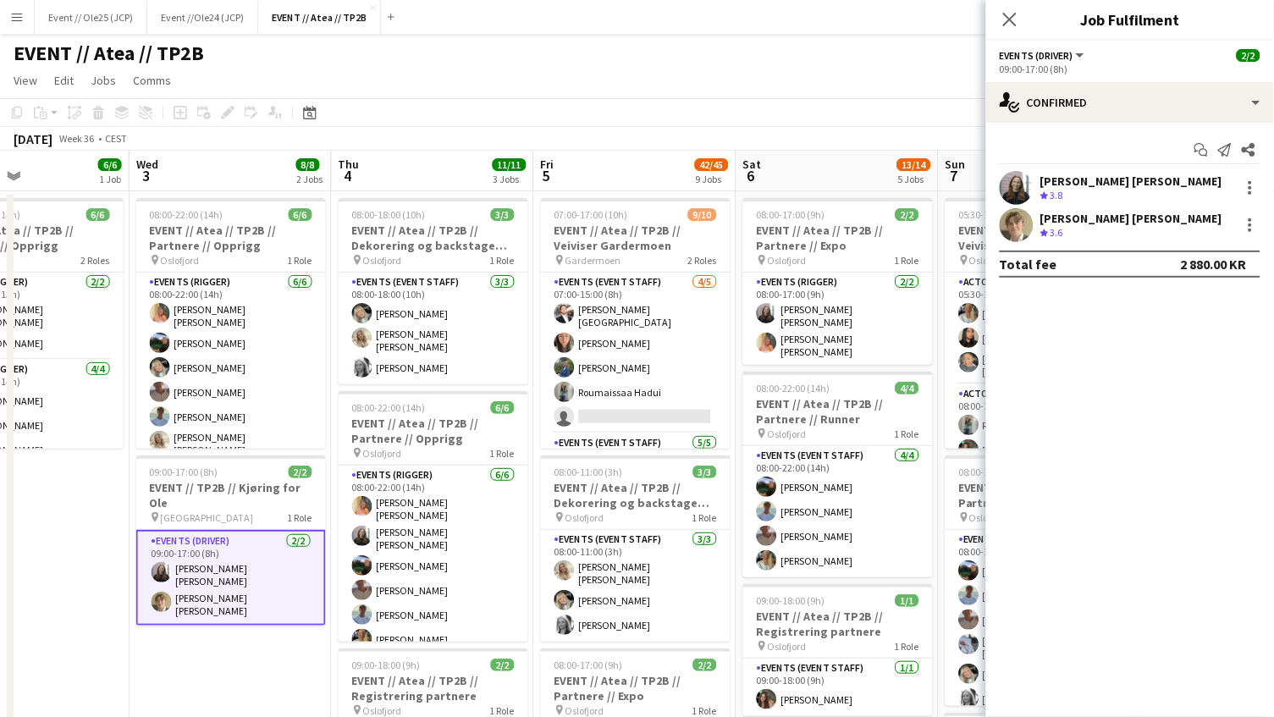
click at [1075, 223] on div "Bastian Solem" at bounding box center [1131, 218] width 182 height 15
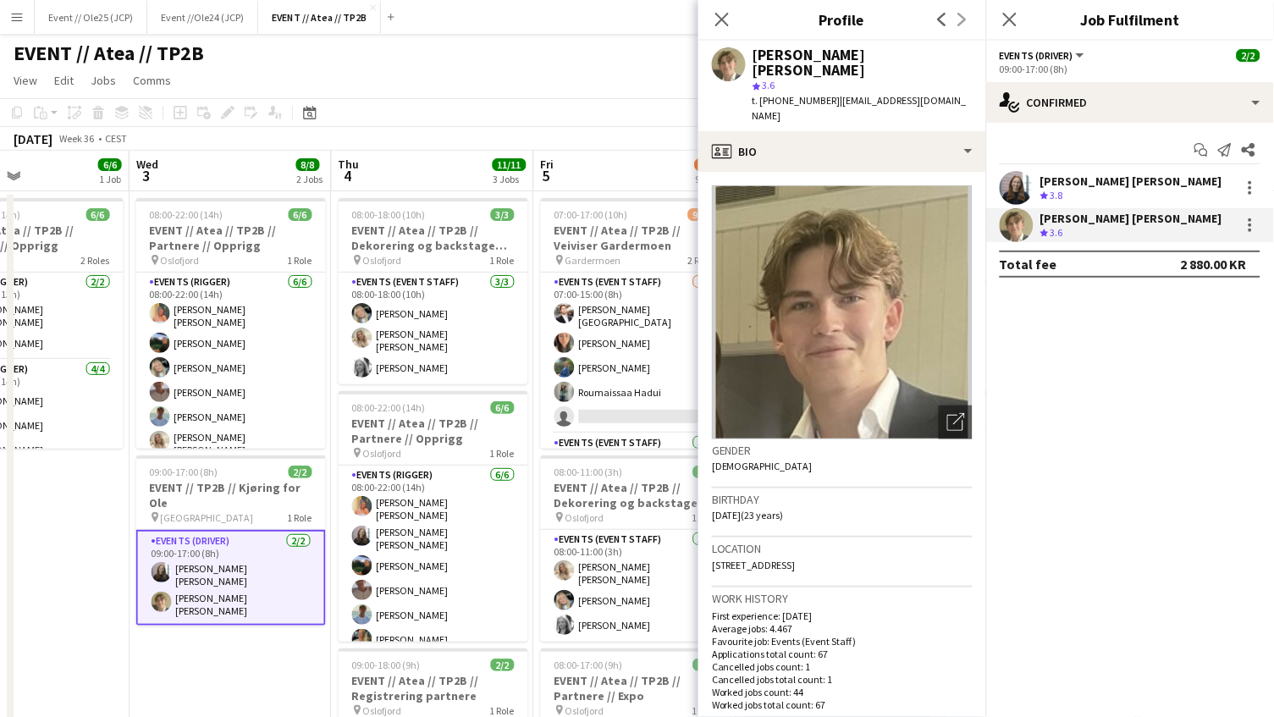
click at [1096, 177] on div "Helene Sofie Braaten" at bounding box center [1131, 181] width 182 height 15
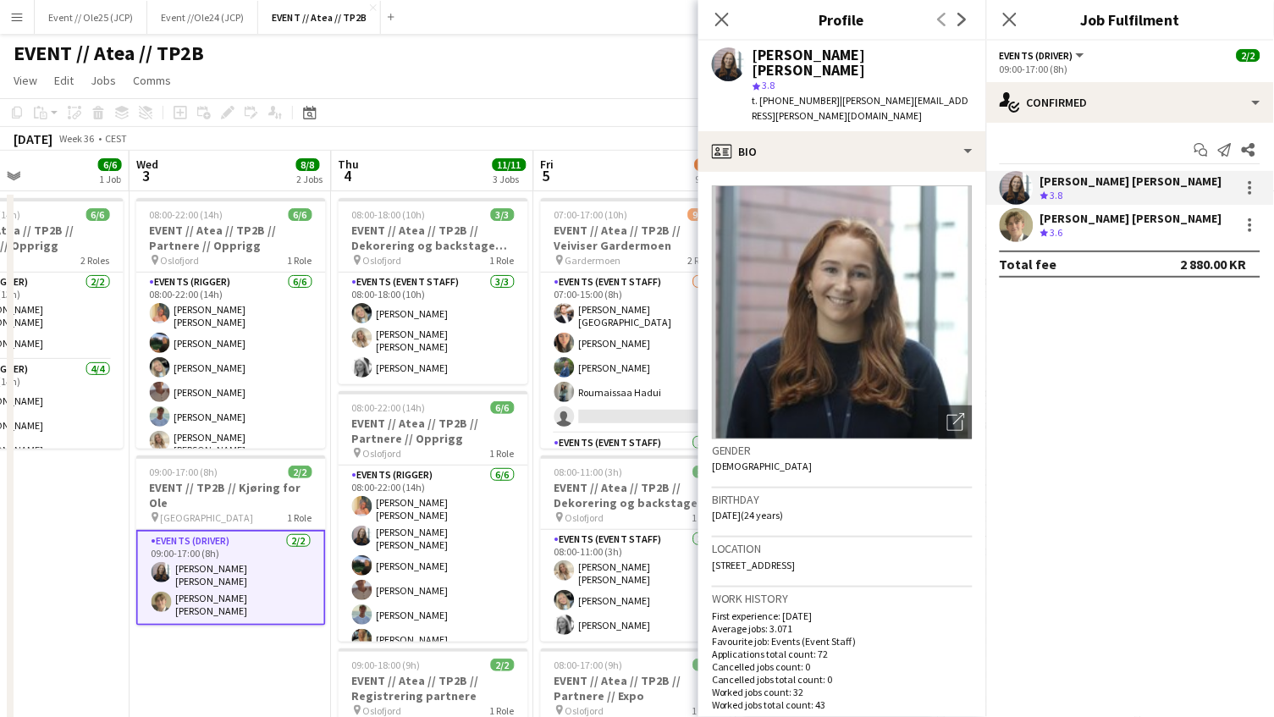
click at [1101, 223] on div "Bastian Solem" at bounding box center [1131, 218] width 182 height 15
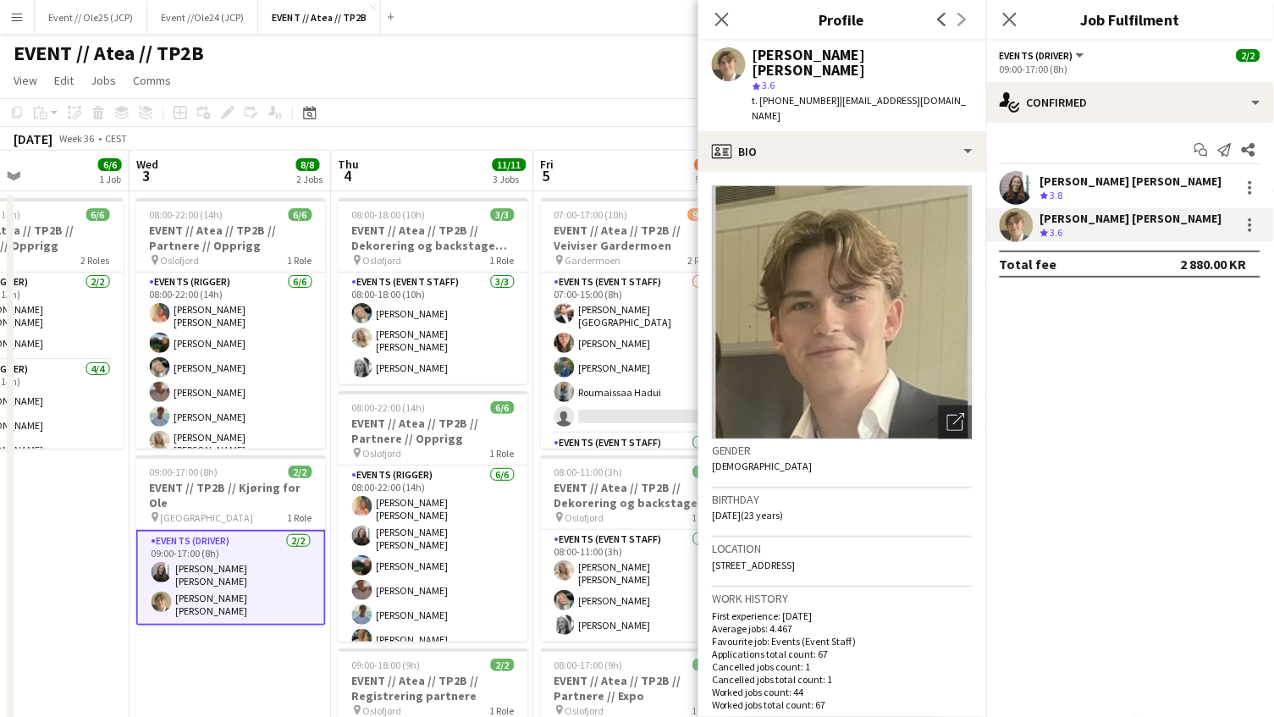
click at [1088, 183] on div "Helene Sofie Braaten" at bounding box center [1131, 181] width 182 height 15
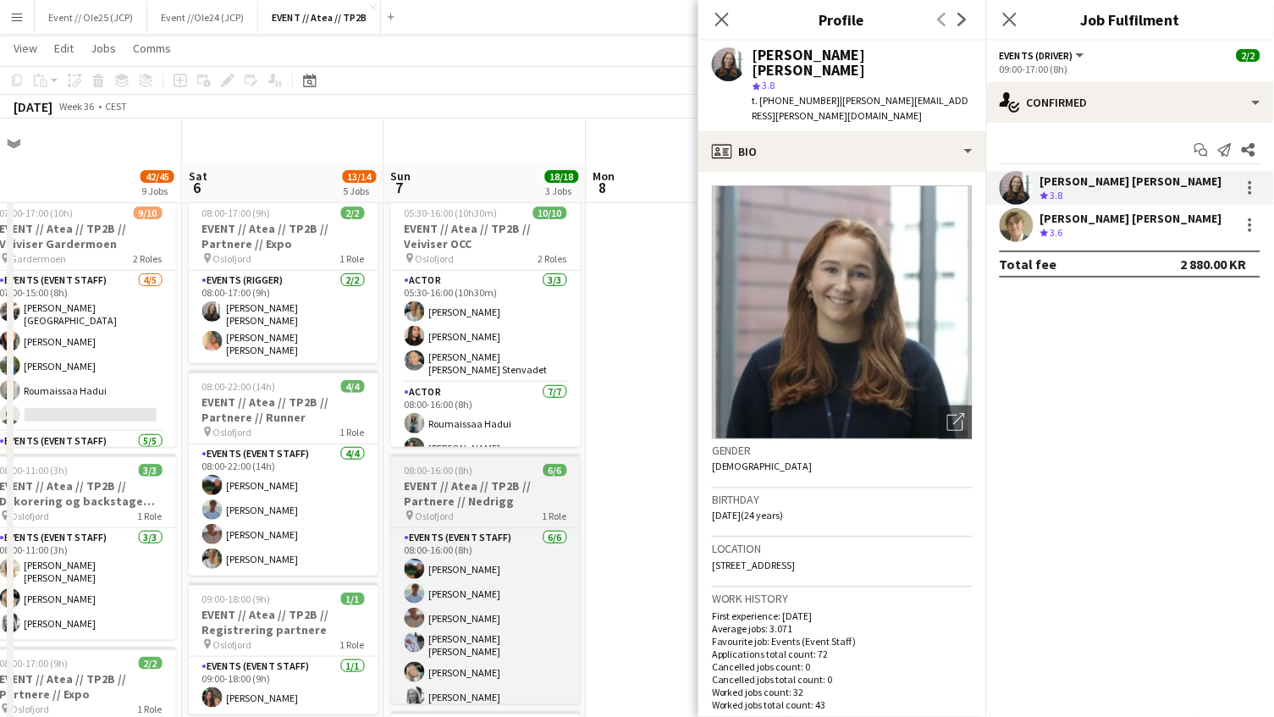
scroll to position [386, 0]
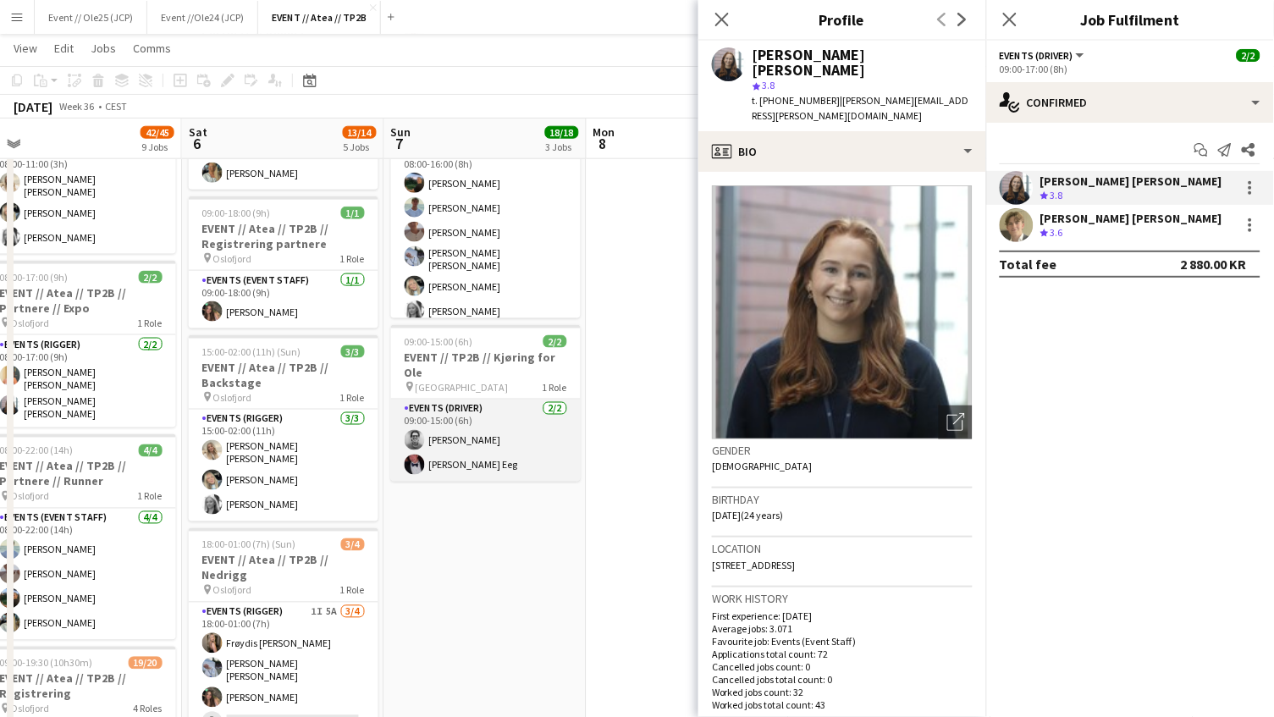
click at [484, 438] on app-card-role "Events (Driver) 2/2 09:00-15:00 (6h) Christian Jensen Birk Eeg" at bounding box center [486, 440] width 190 height 82
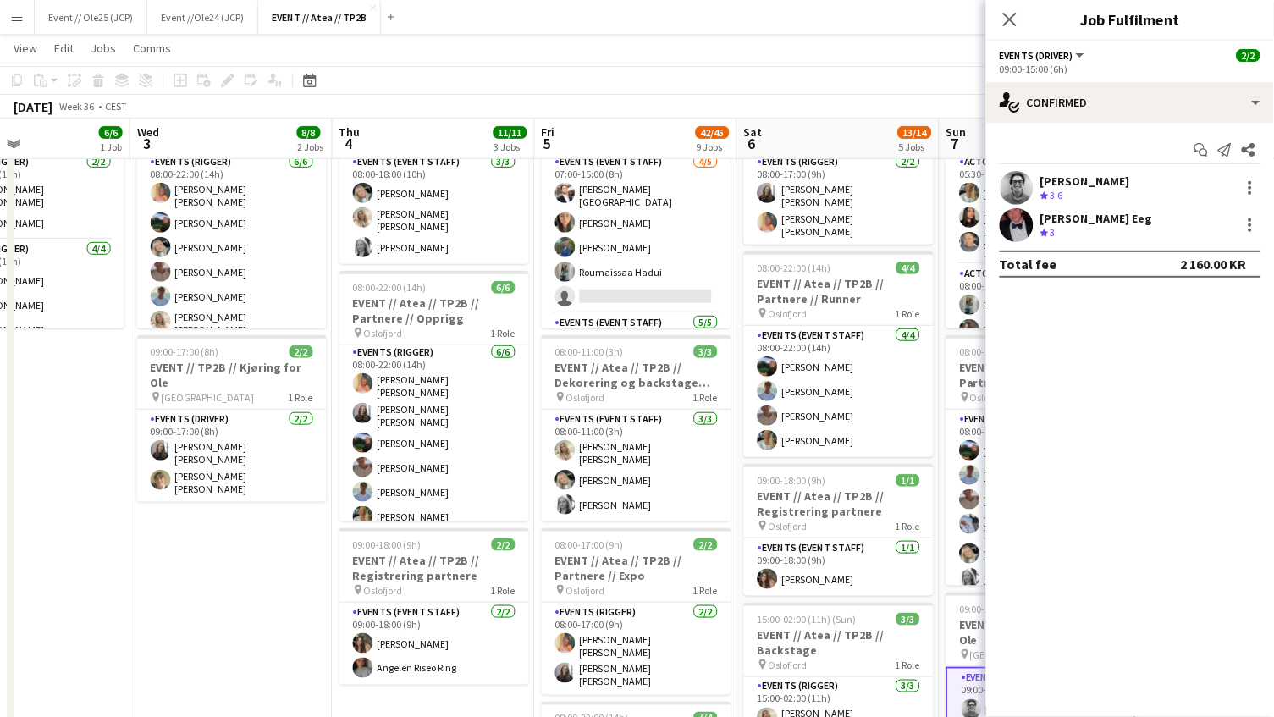
scroll to position [0, 476]
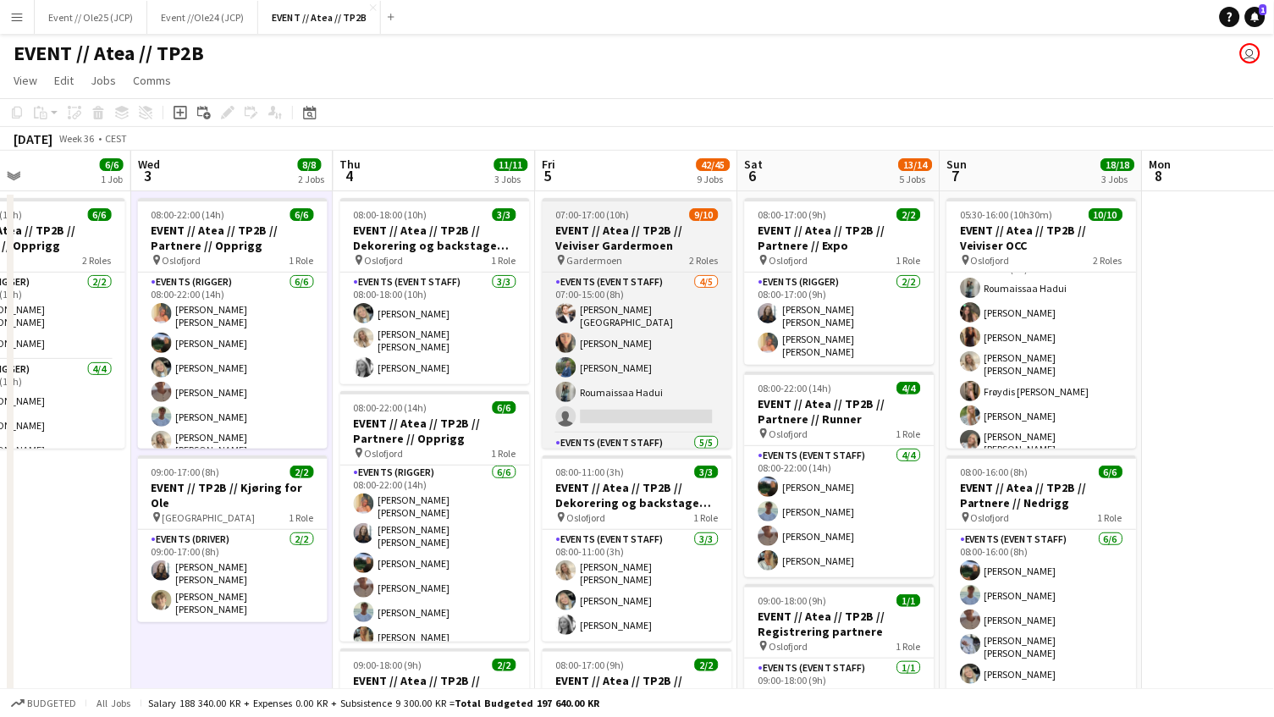
scroll to position [0, 0]
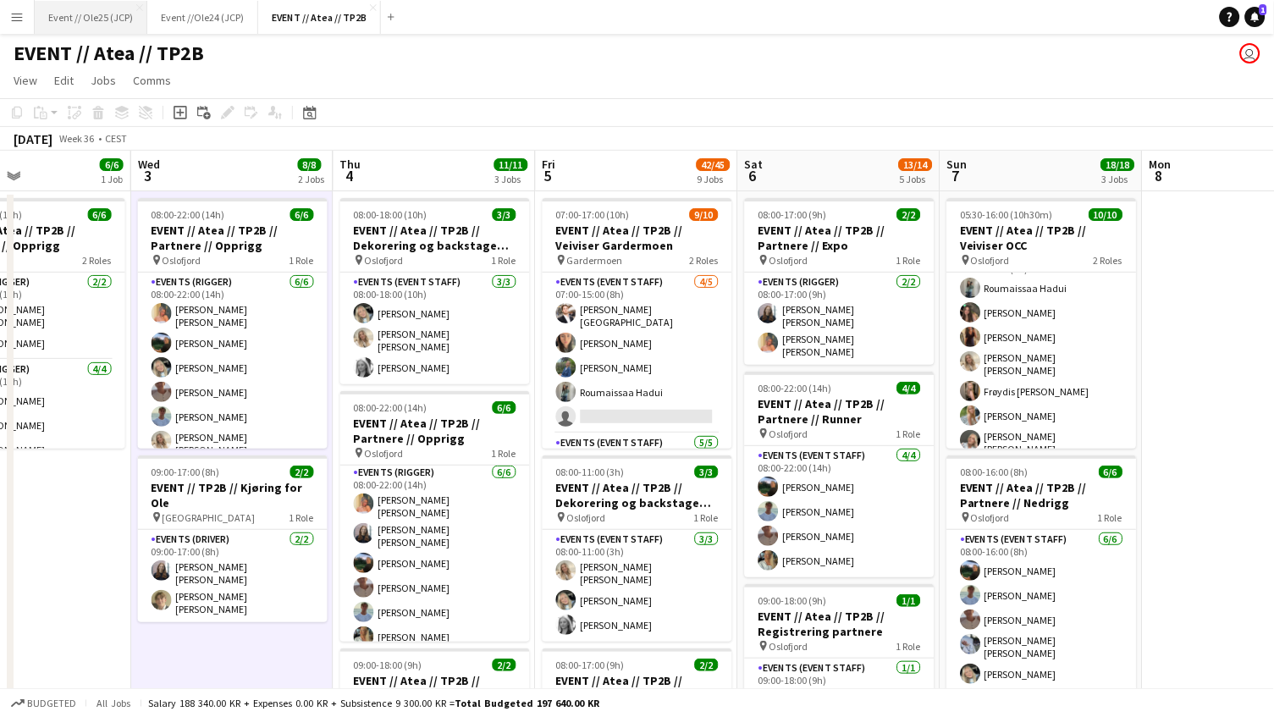
click at [106, 10] on button "Event // Ole25 (JCP) Close" at bounding box center [91, 17] width 113 height 33
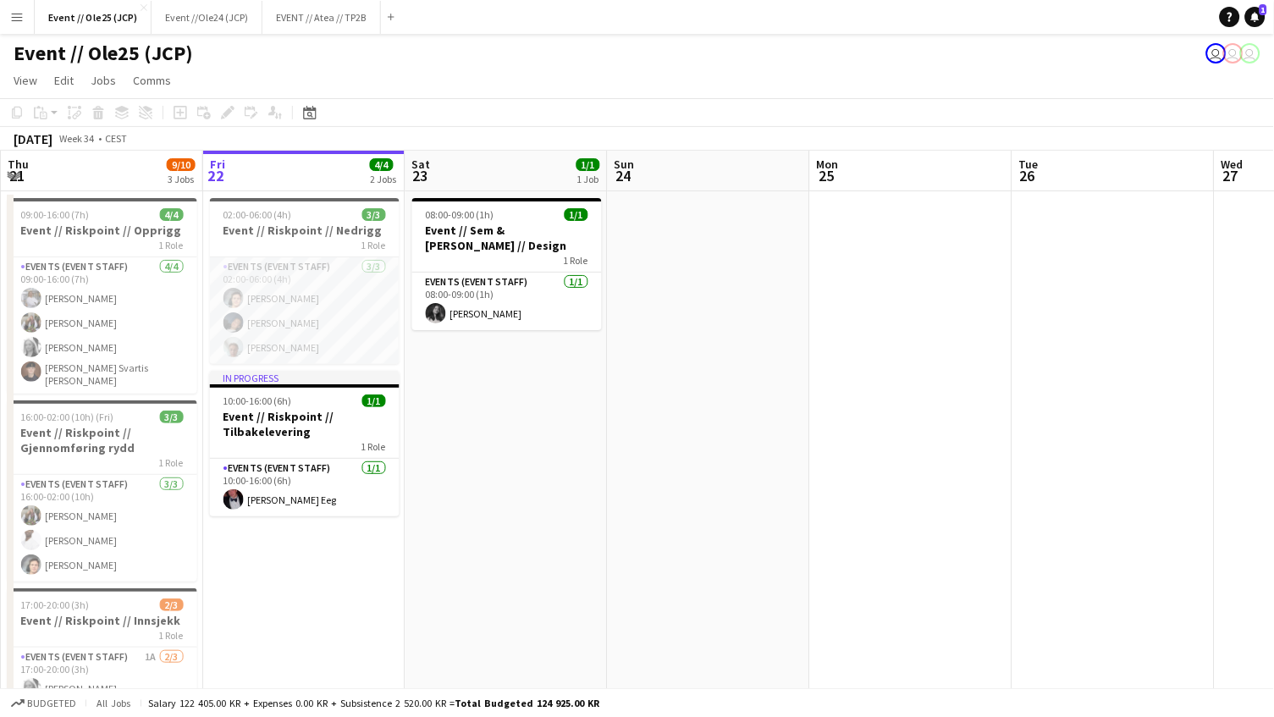
scroll to position [0, 376]
